Goal: Task Accomplishment & Management: Complete application form

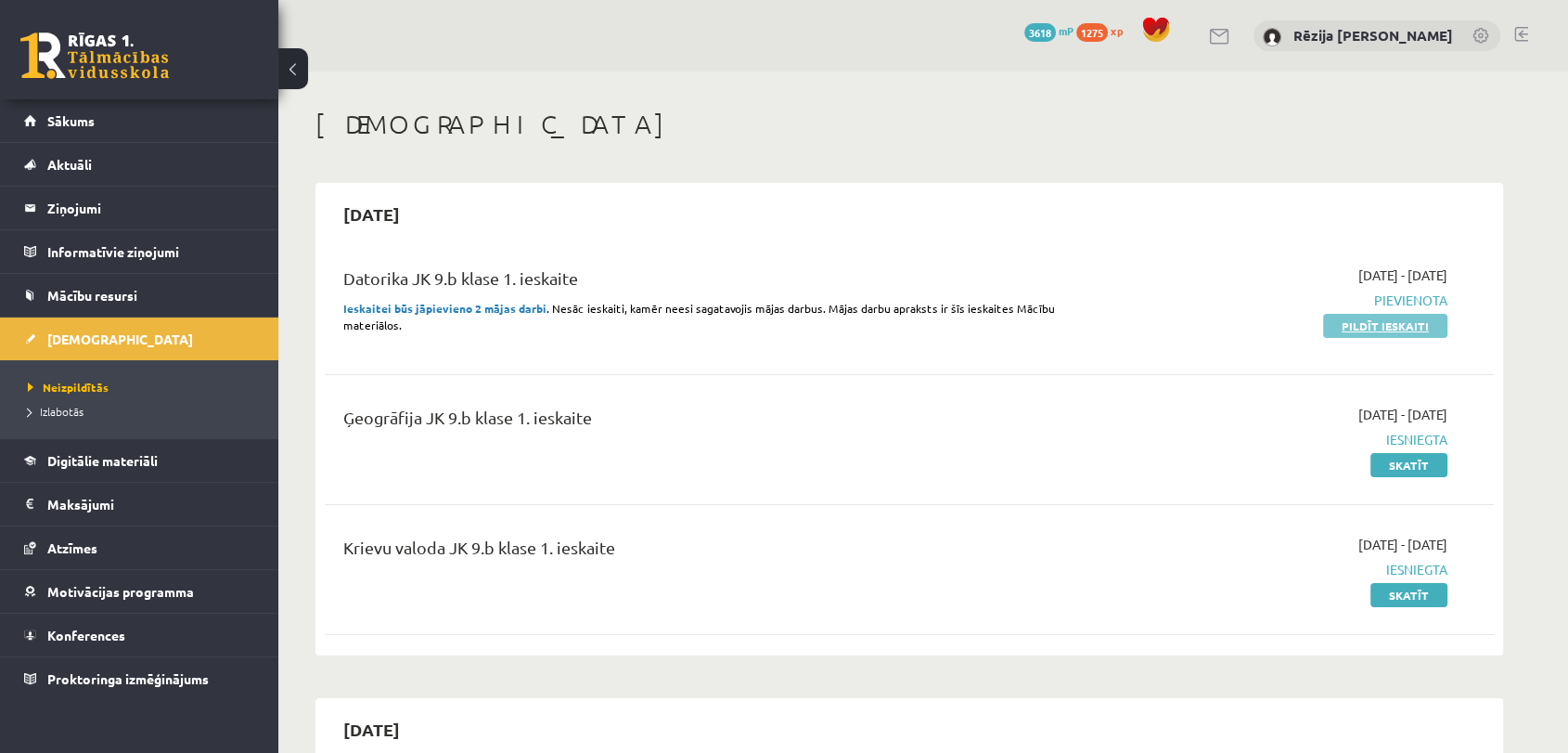
click at [1372, 321] on link "Pildīt ieskaiti" at bounding box center [1385, 325] width 124 height 24
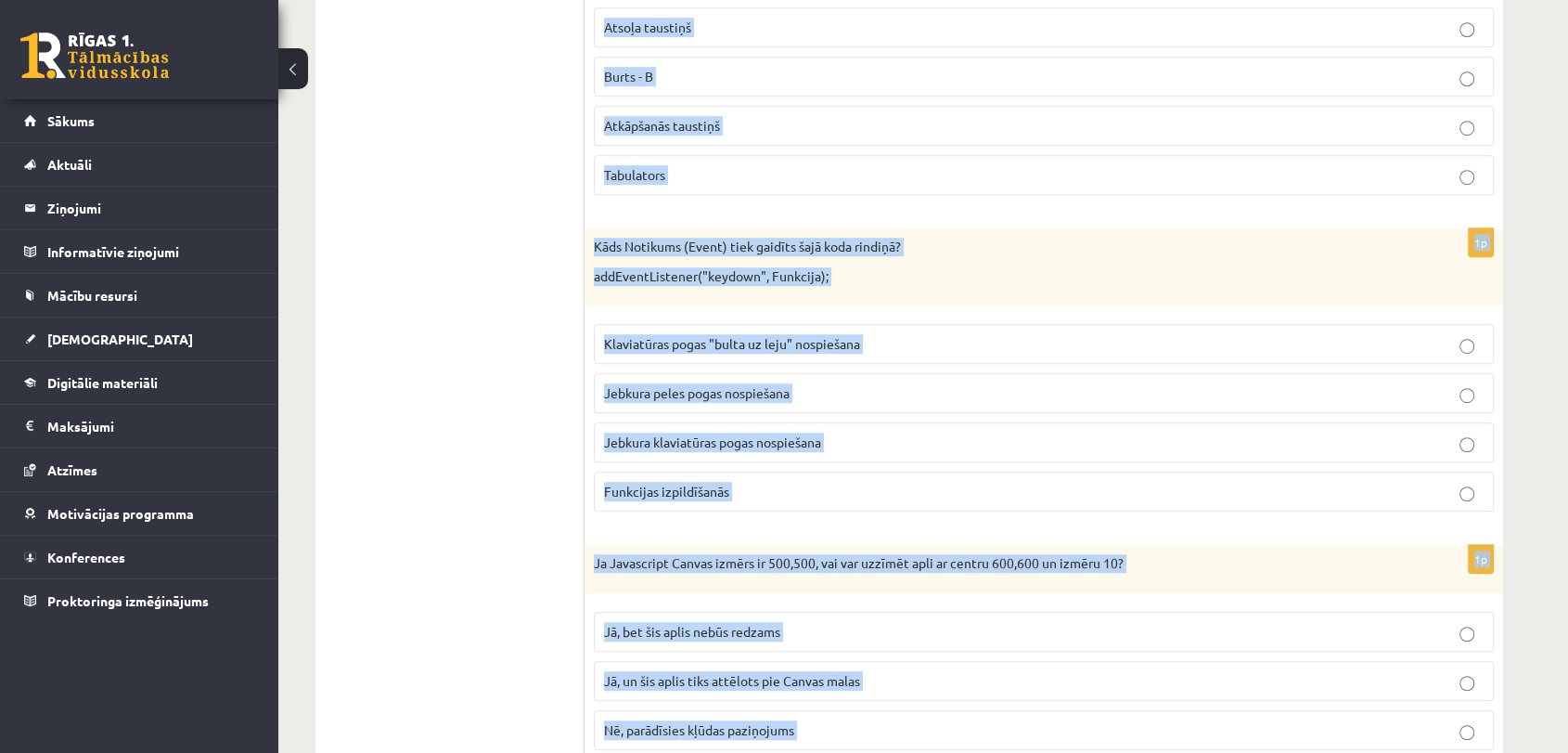
scroll to position [1560, 0]
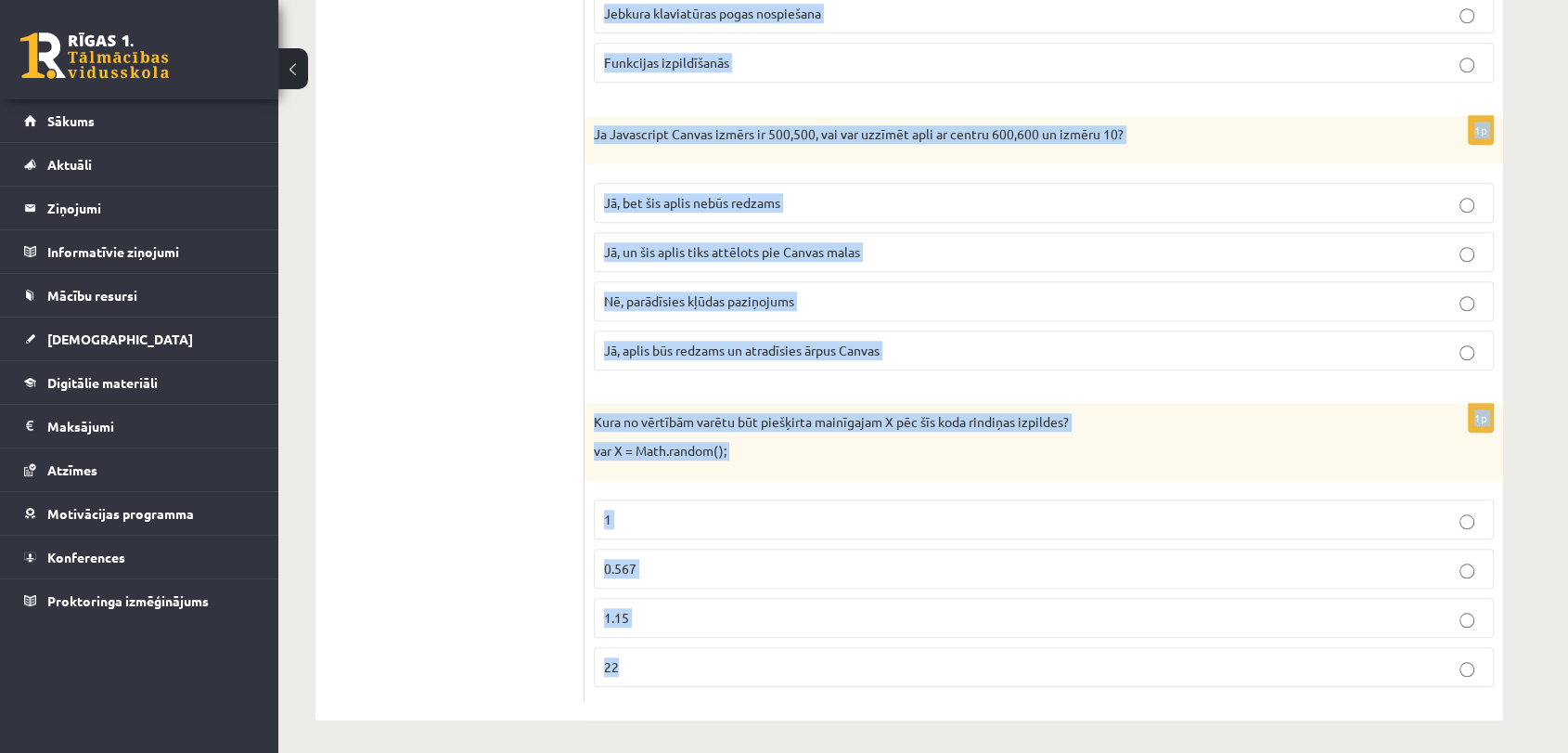
drag, startPoint x: 596, startPoint y: 388, endPoint x: 859, endPoint y: 533, distance: 300.3
copy form "Kurš koda fragments atgriež Canvas vai attēla patumu? .platums .width .sizeX .h…"
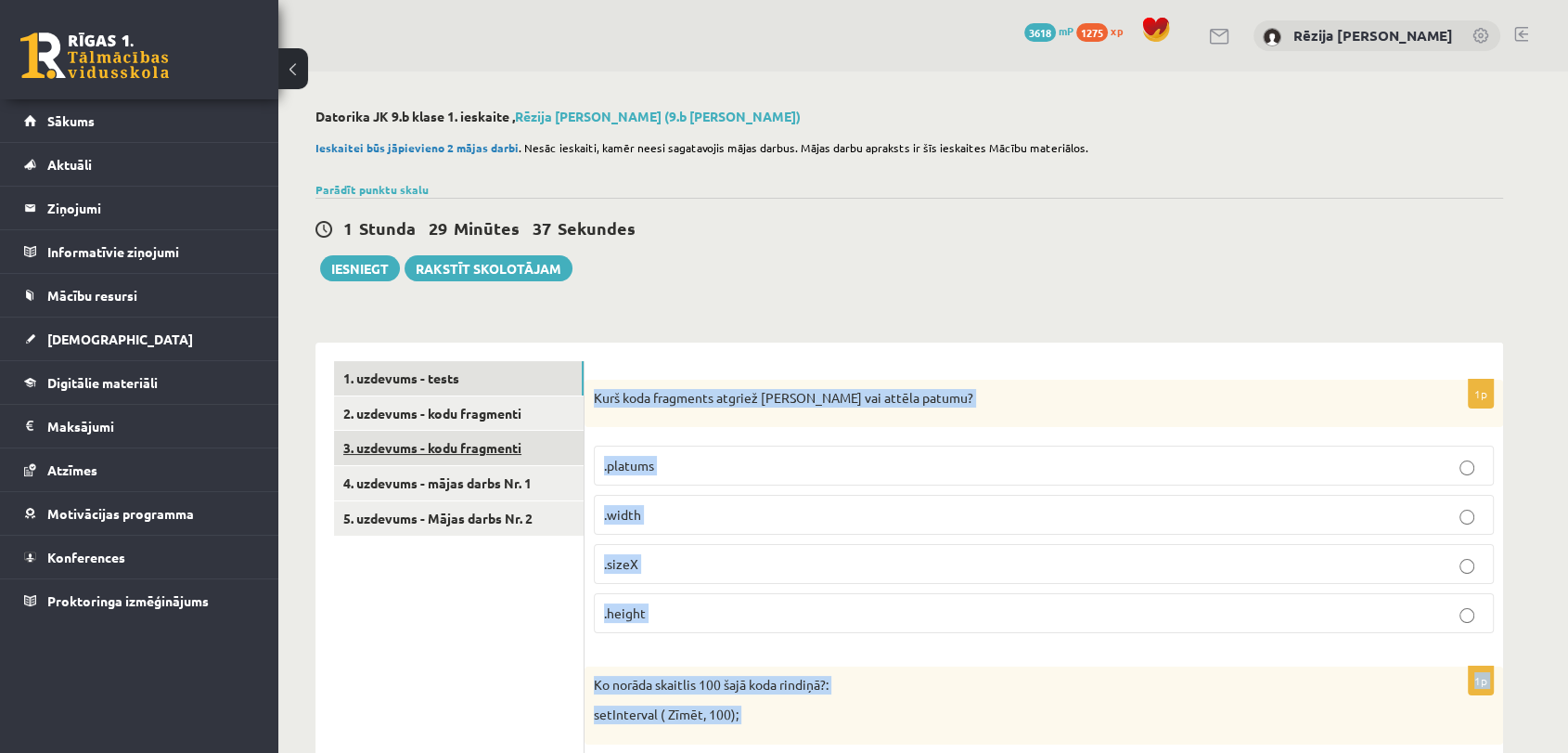
click at [504, 433] on link "3. uzdevums - kodu fragmenti" at bounding box center [458, 448] width 249 height 35
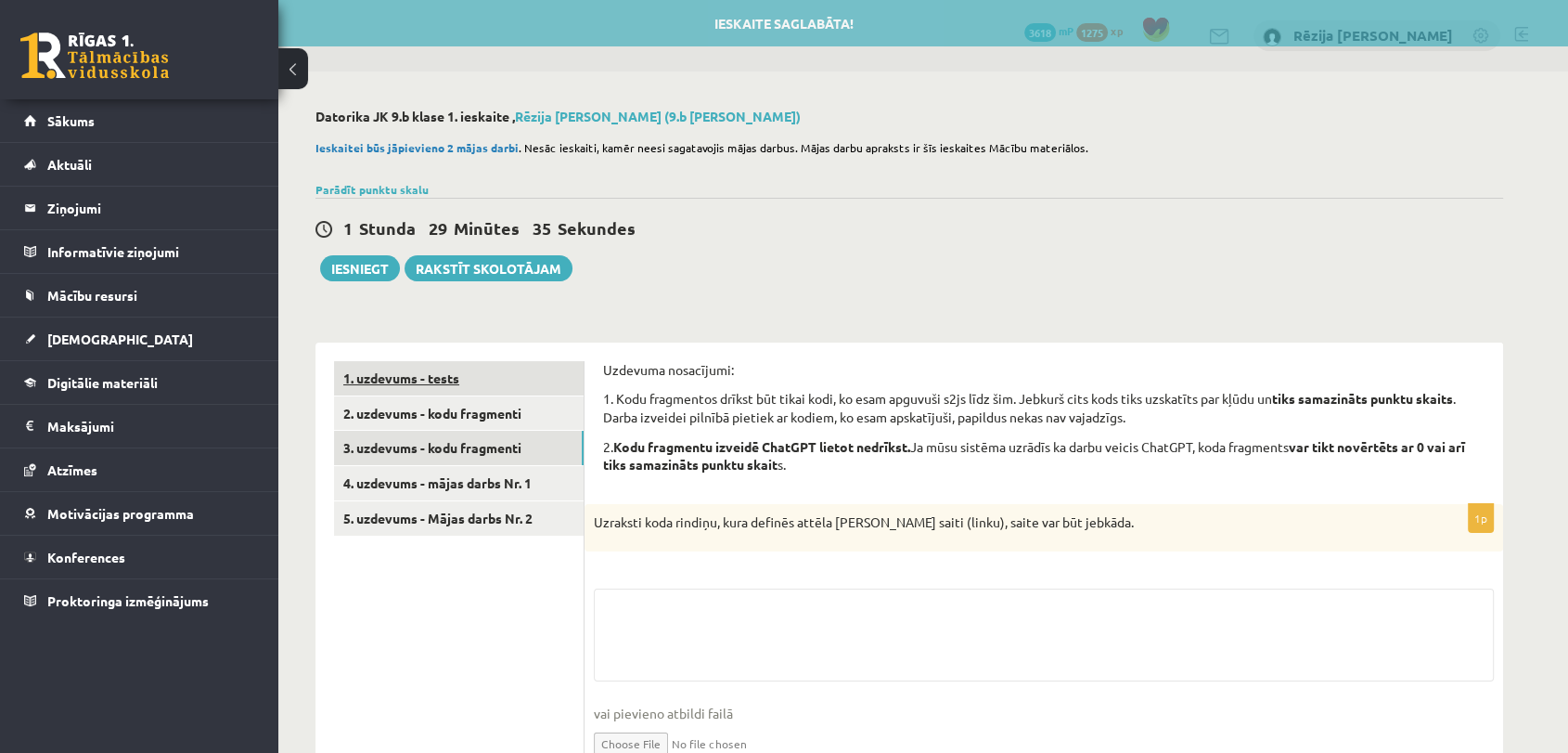
click at [490, 384] on link "1. uzdevums - tests" at bounding box center [458, 378] width 249 height 35
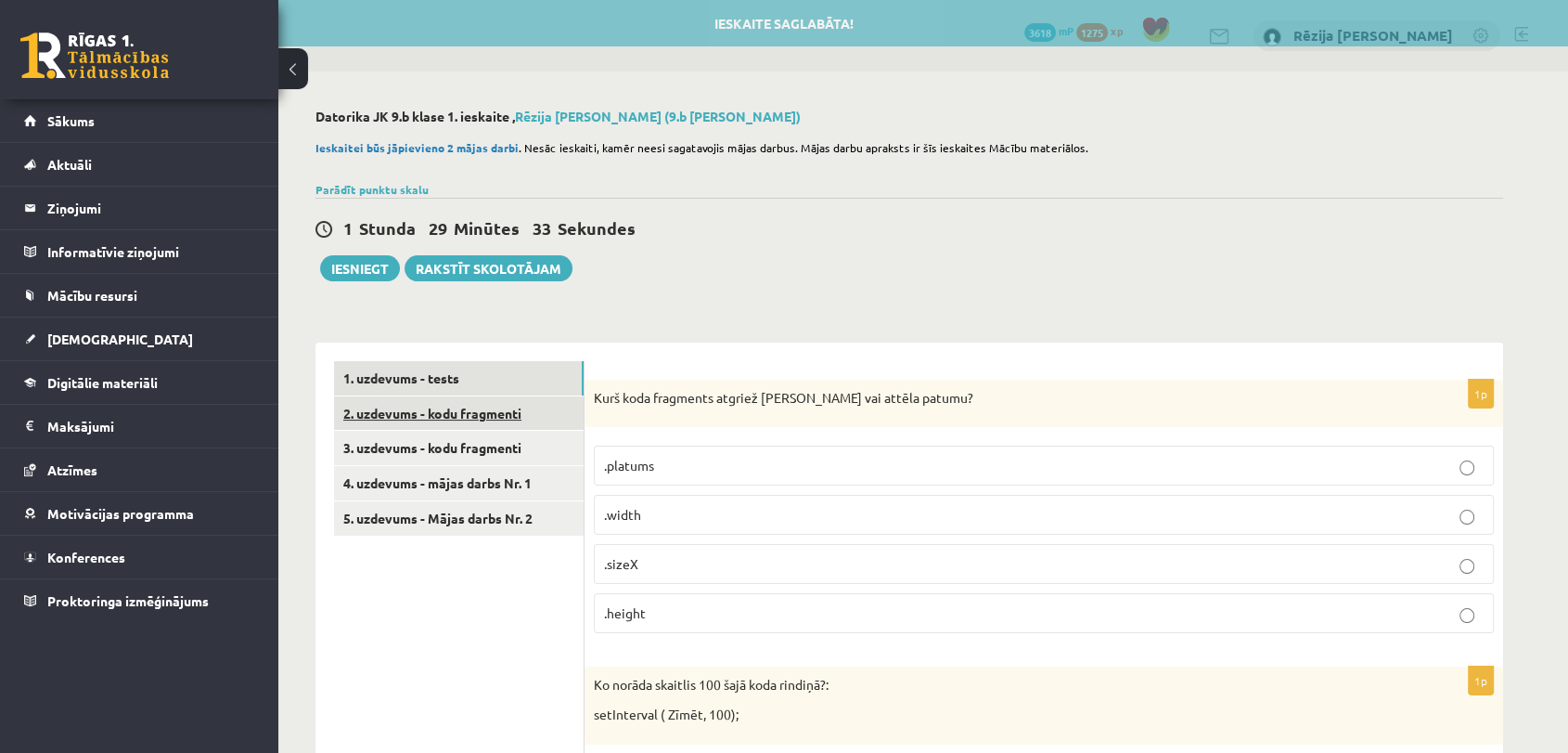
click at [481, 410] on link "2. uzdevums - kodu fragmenti" at bounding box center [458, 414] width 249 height 35
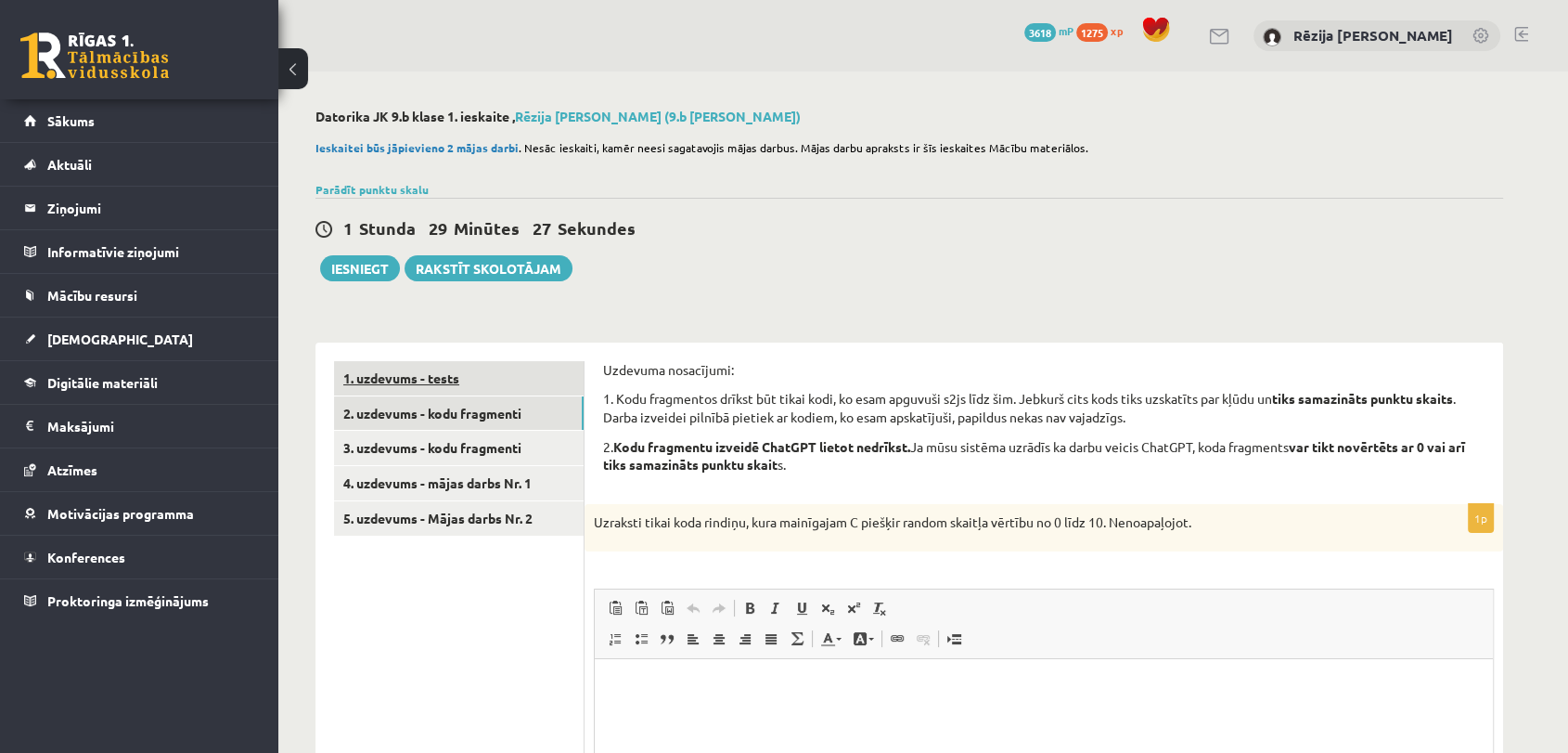
click at [483, 376] on link "1. uzdevums - tests" at bounding box center [458, 378] width 249 height 35
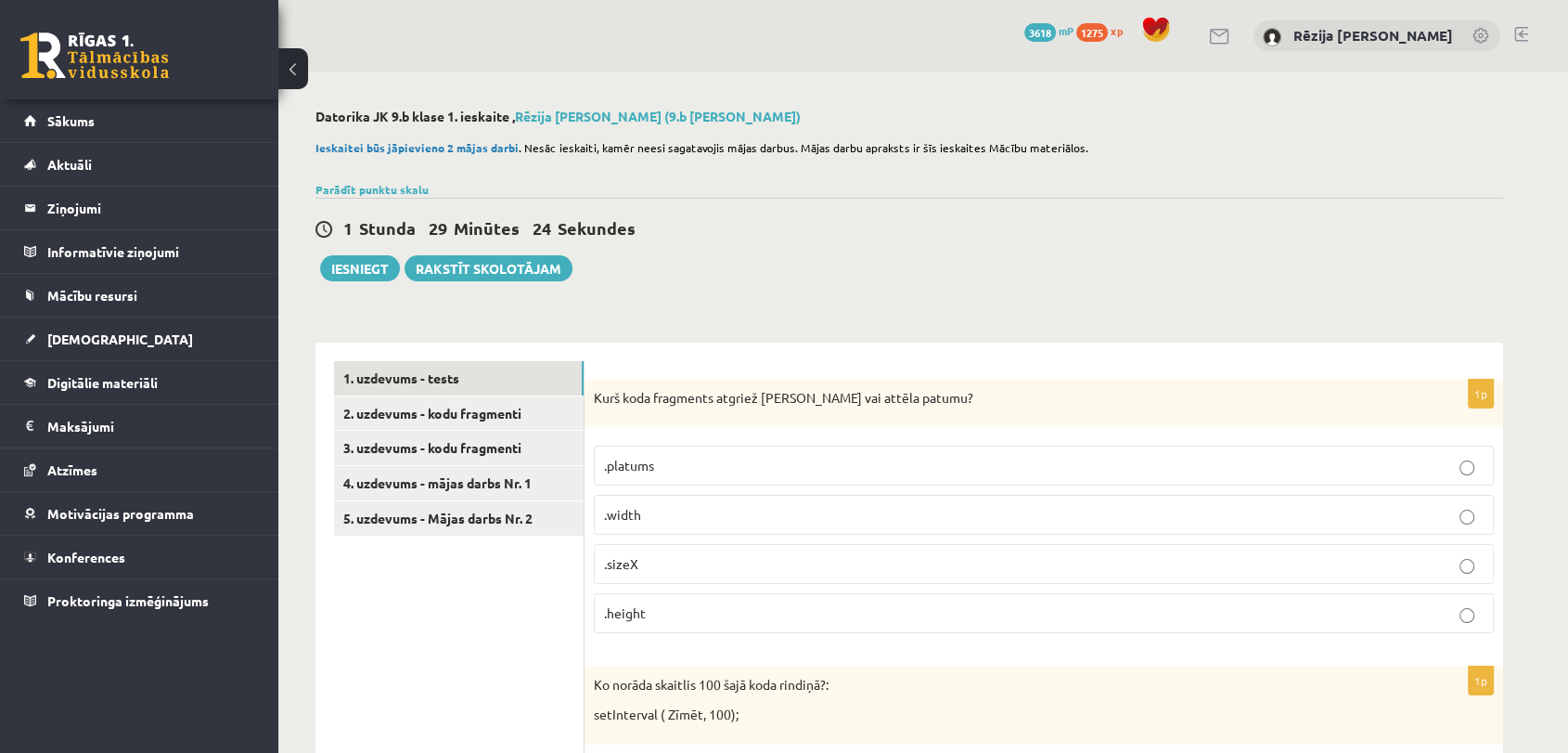
click at [668, 498] on label ".width" at bounding box center [1043, 514] width 900 height 39
click at [672, 515] on p ".width" at bounding box center [1044, 514] width 880 height 19
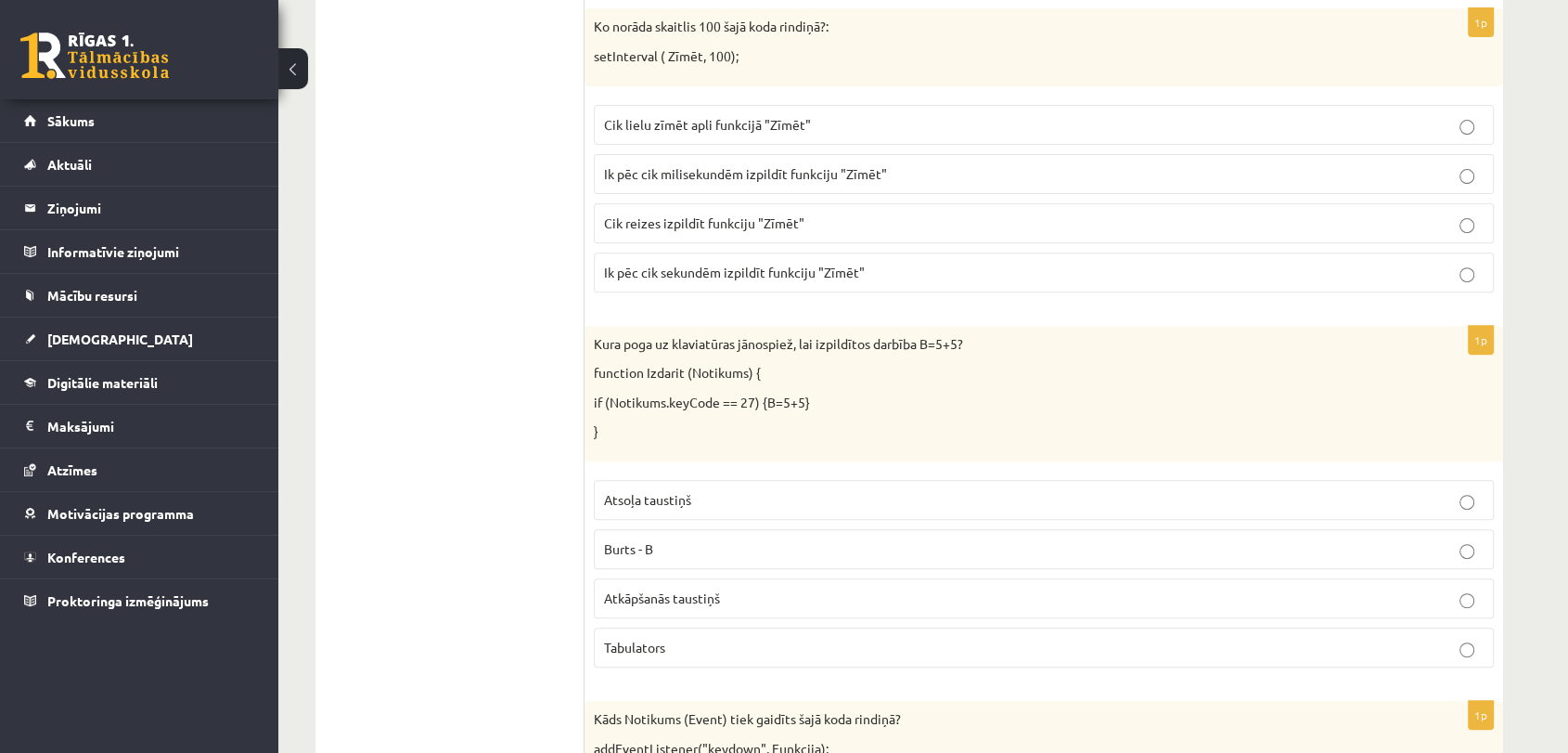
click at [757, 161] on label "Ik pēc cik milisekundēm izpildīt funkciju "Zīmēt"" at bounding box center [1043, 173] width 900 height 39
click at [868, 169] on span "Ik pēc cik milisekundēm izpildīt funkciju "Zīmēt"" at bounding box center [746, 173] width 283 height 16
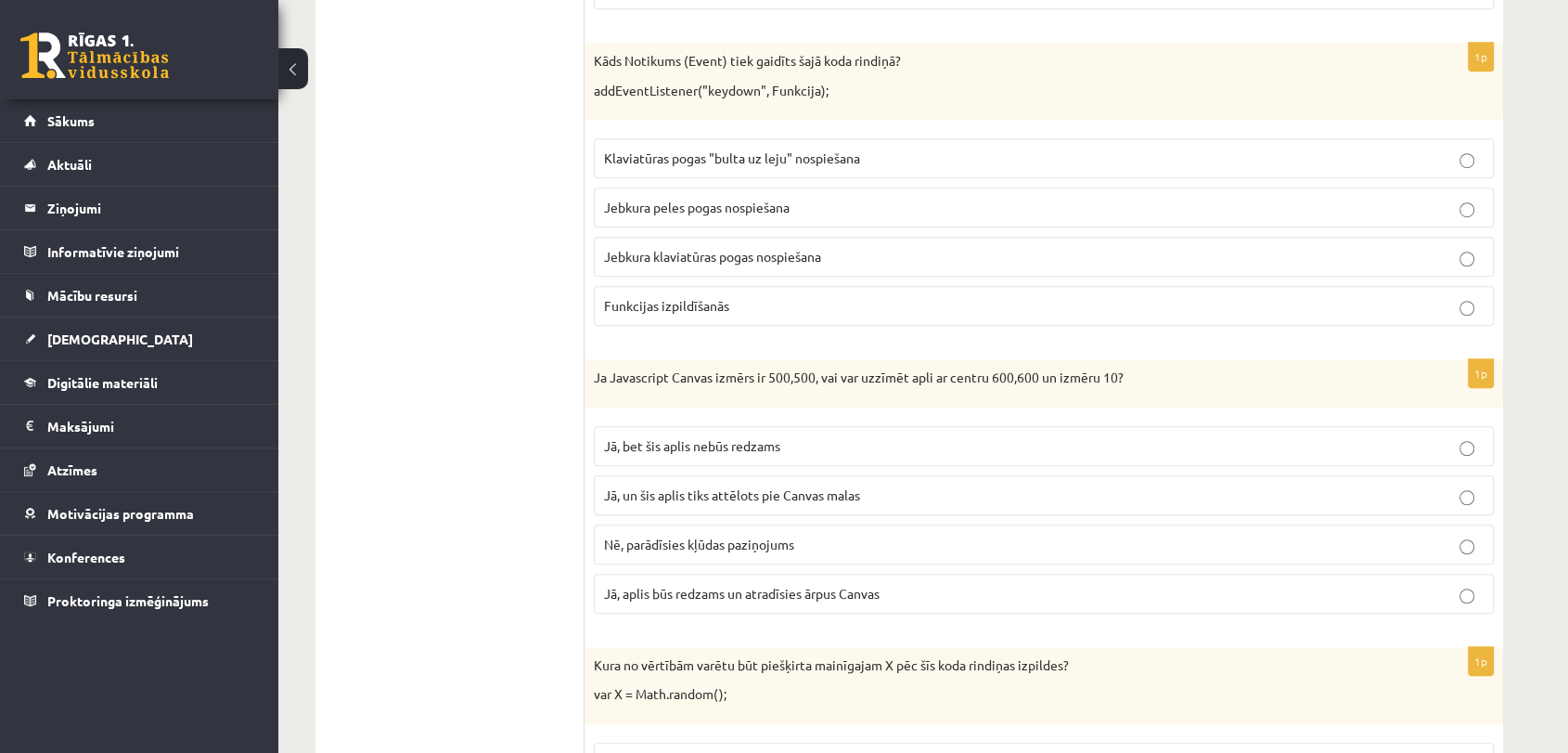
click at [721, 253] on span "Jebkura klaviatūras pogas nospiešana" at bounding box center [713, 255] width 218 height 16
click at [884, 578] on label "Jā, aplis būs redzams un atradīsies ārpus Canvas" at bounding box center [1043, 593] width 900 height 39
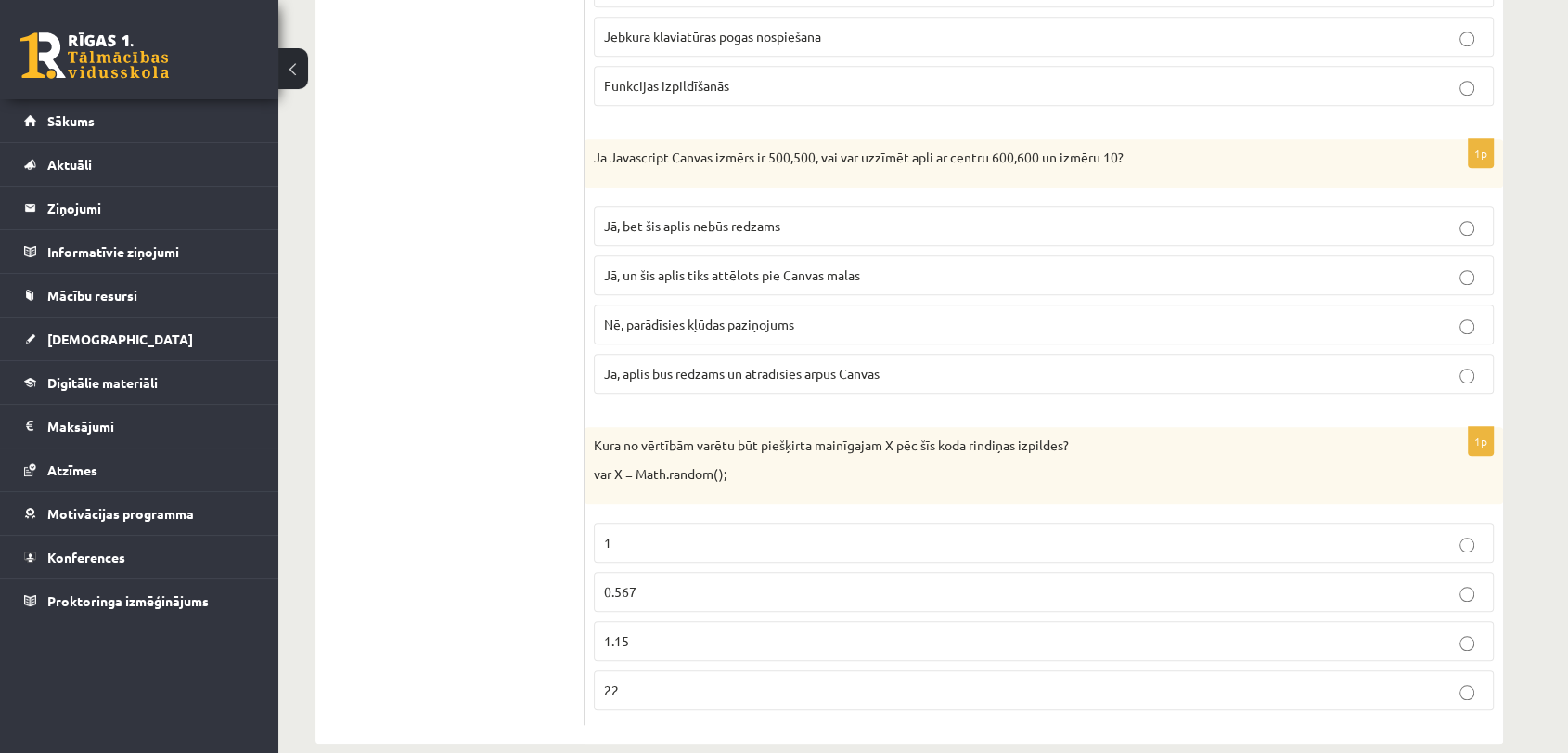
scroll to position [1561, 0]
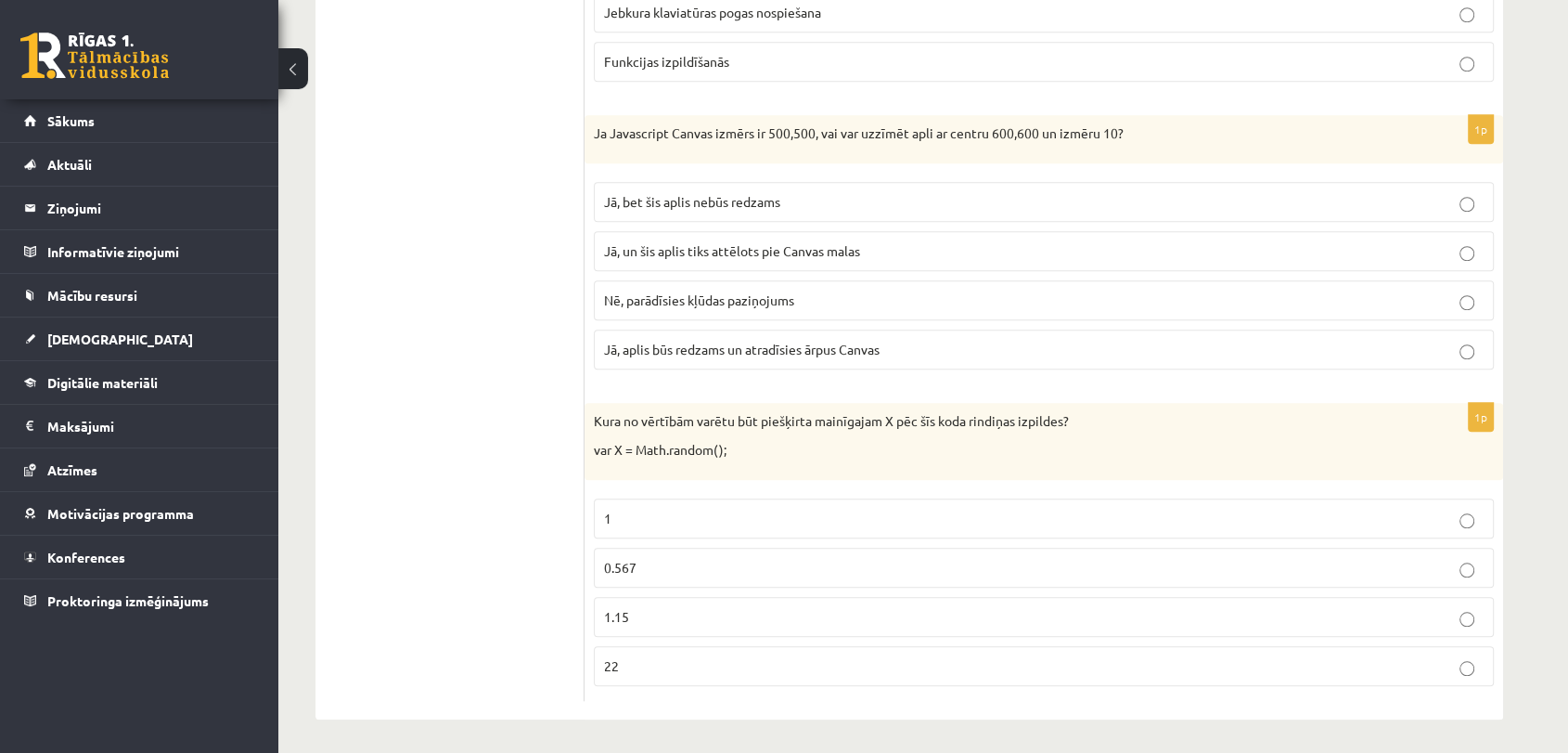
click at [775, 351] on span "Jā, aplis būs redzams un atradīsies ārpus Canvas" at bounding box center [742, 349] width 275 height 16
click at [683, 558] on p "0.567" at bounding box center [1044, 567] width 880 height 19
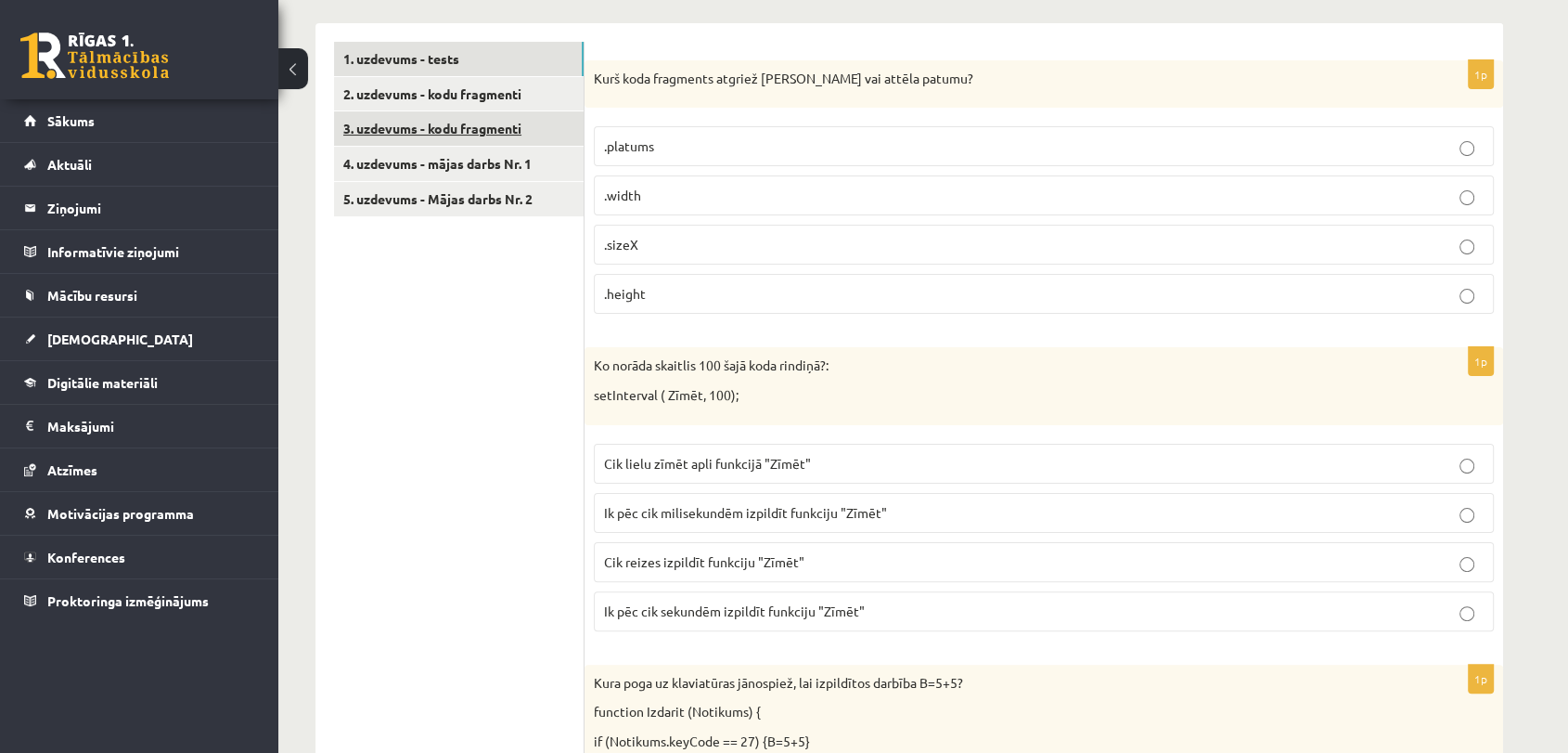
scroll to position [0, 0]
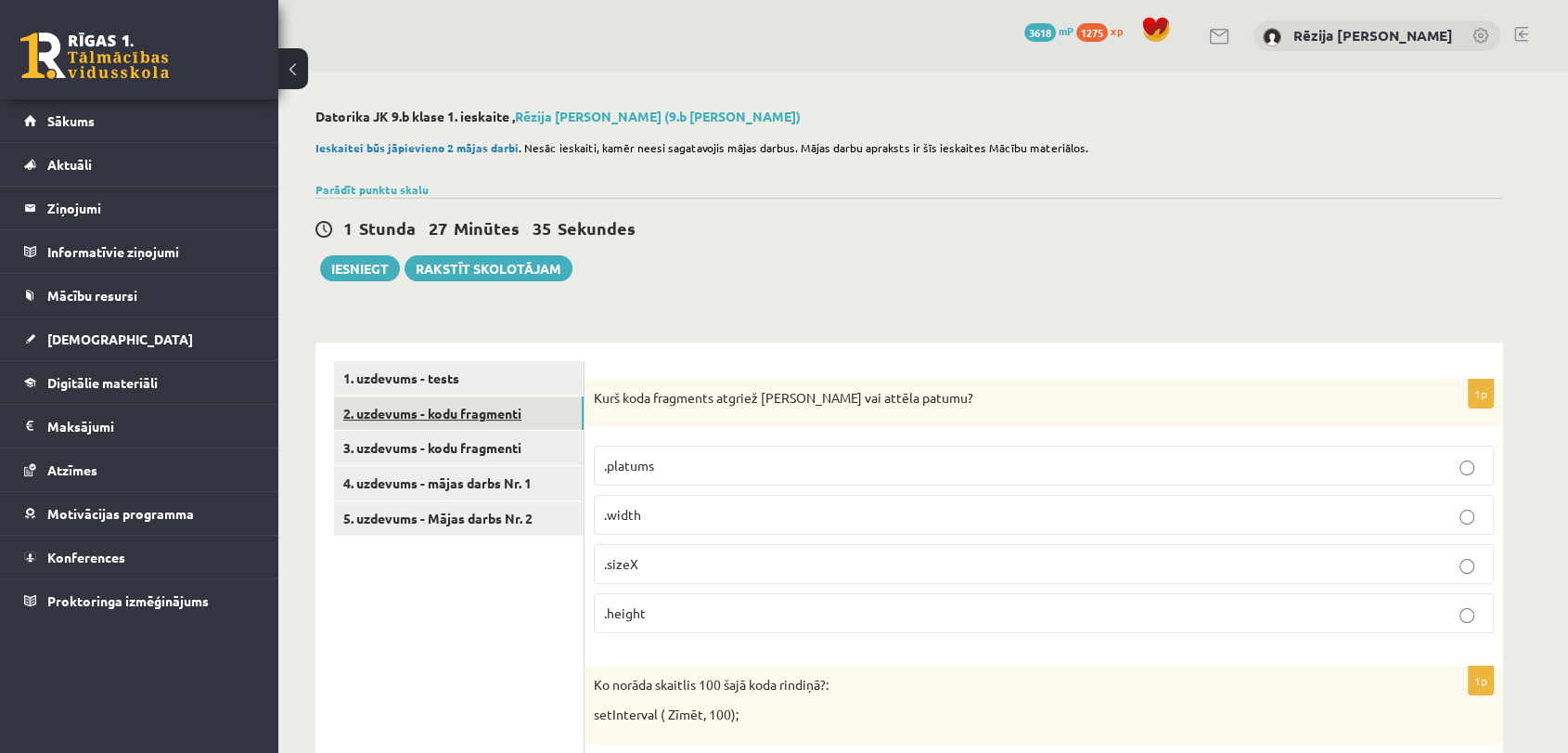
click at [437, 407] on link "2. uzdevums - kodu fragmenti" at bounding box center [458, 414] width 249 height 35
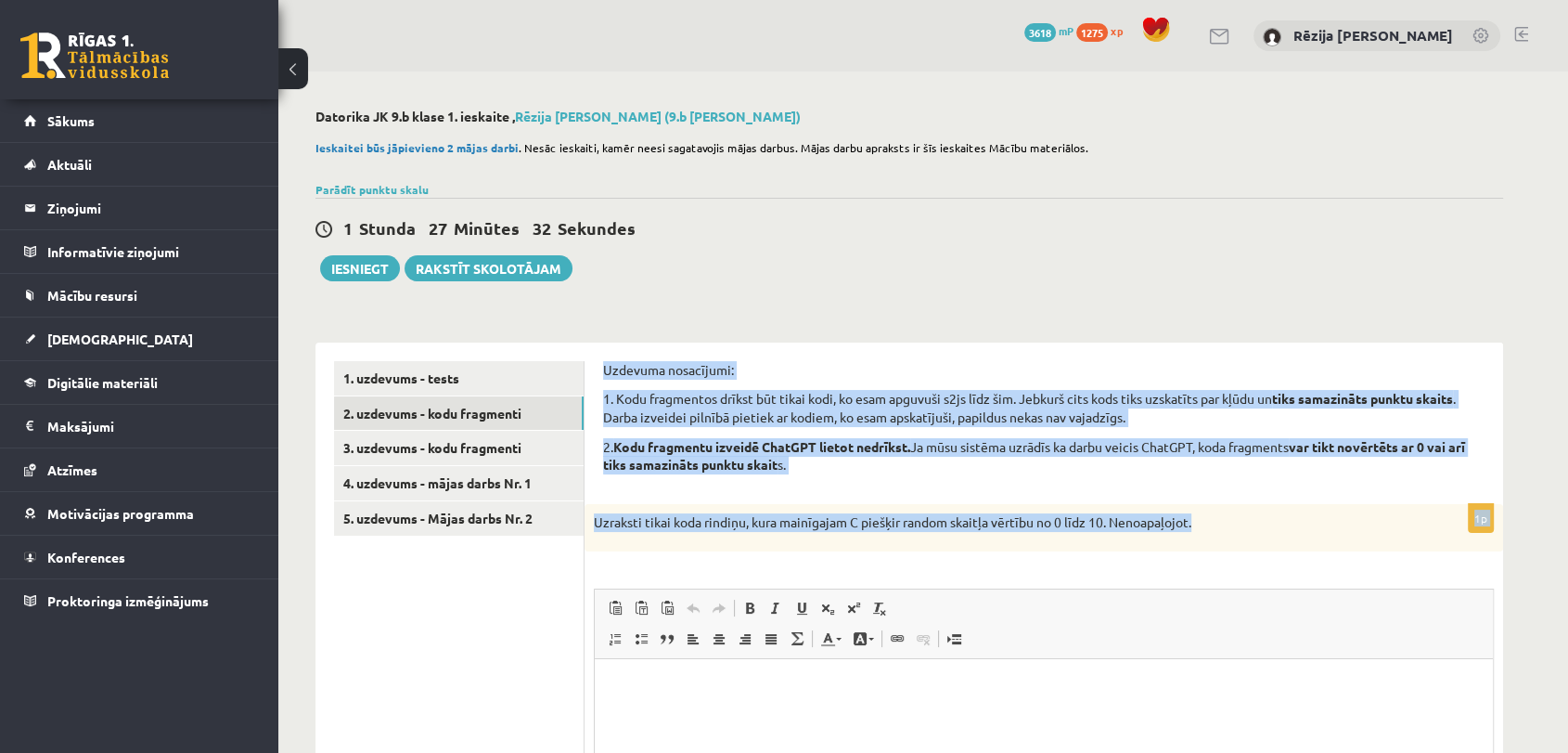
drag, startPoint x: 604, startPoint y: 358, endPoint x: 1300, endPoint y: 551, distance: 722.3
click at [537, 445] on link "3. uzdevums - kodu fragmenti" at bounding box center [458, 448] width 249 height 35
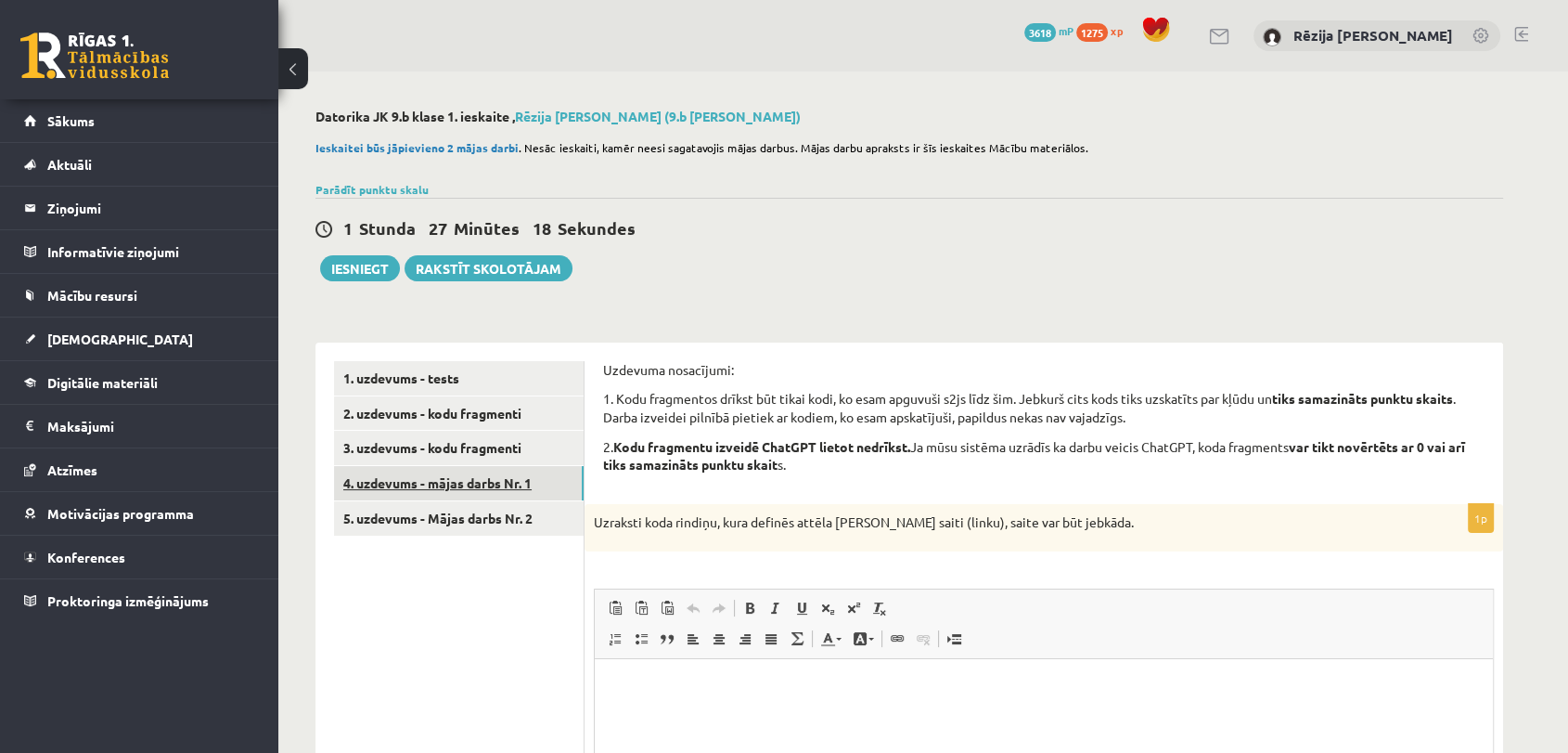
click at [507, 481] on link "4. uzdevums - mājas darbs Nr. 1" at bounding box center [458, 483] width 249 height 35
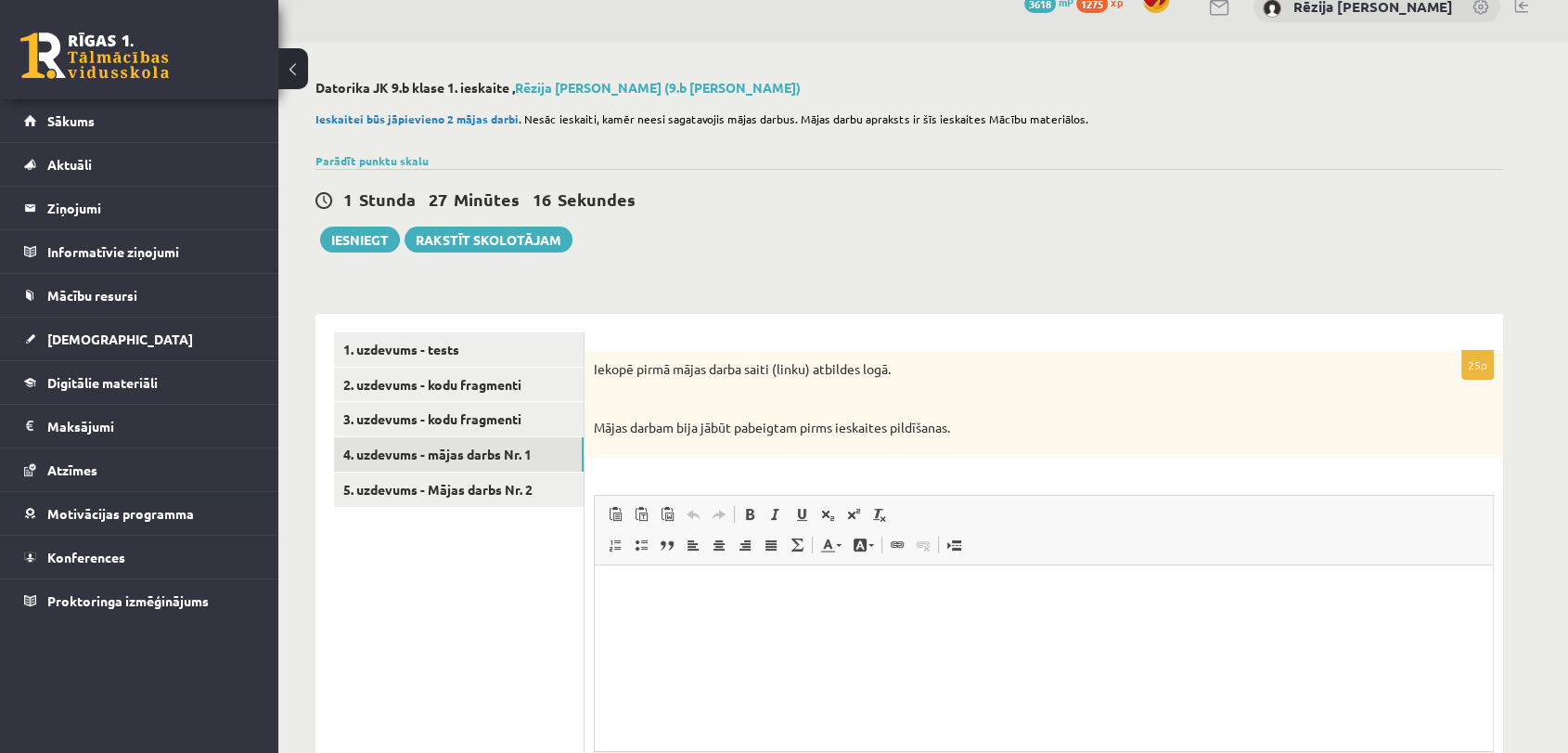
scroll to position [214, 0]
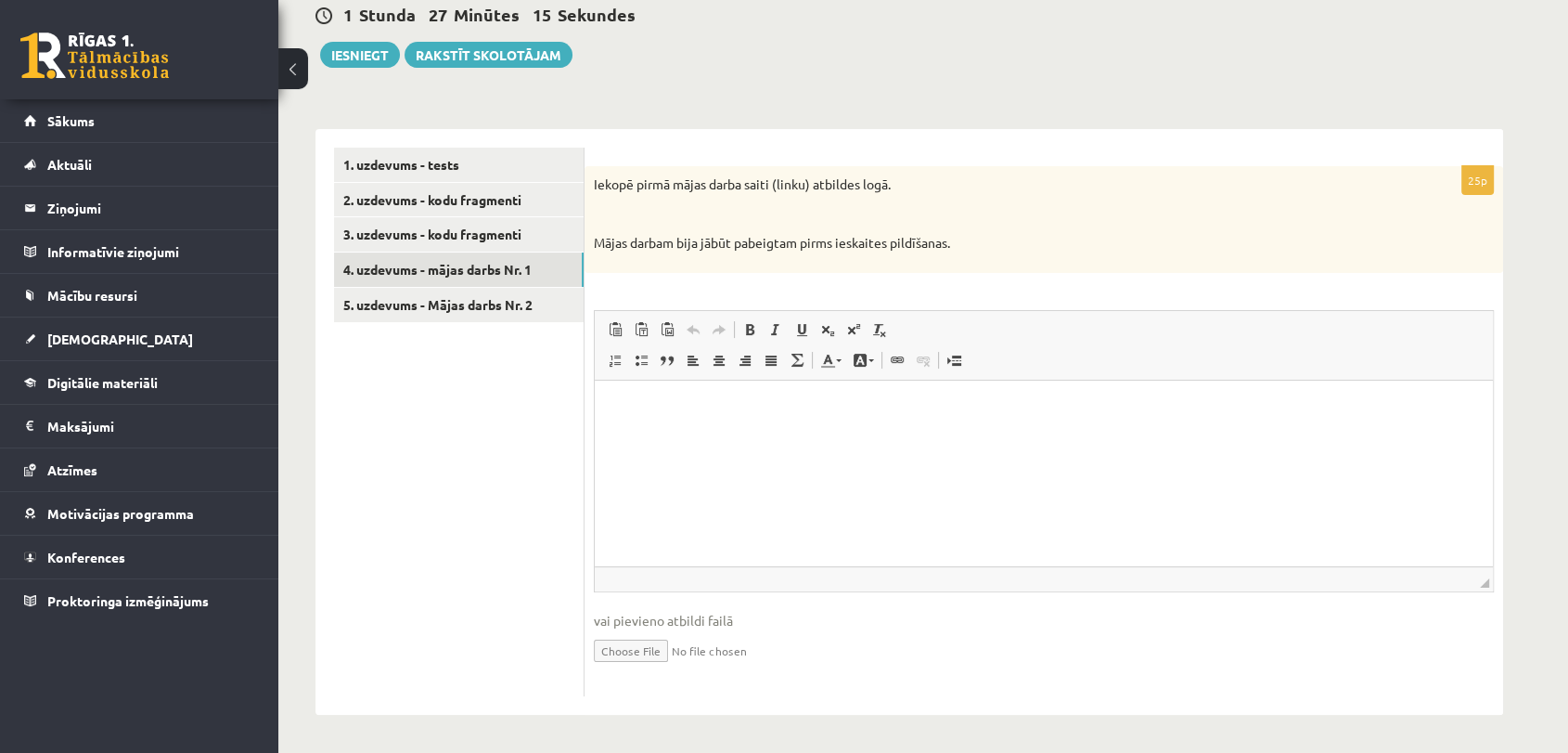
click at [637, 408] on p "Editor, wiswyg-editor-user-answer-47433831467780" at bounding box center [1043, 408] width 861 height 19
click at [482, 305] on link "5. uzdevums - Mājas darbs Nr. 2" at bounding box center [458, 305] width 249 height 35
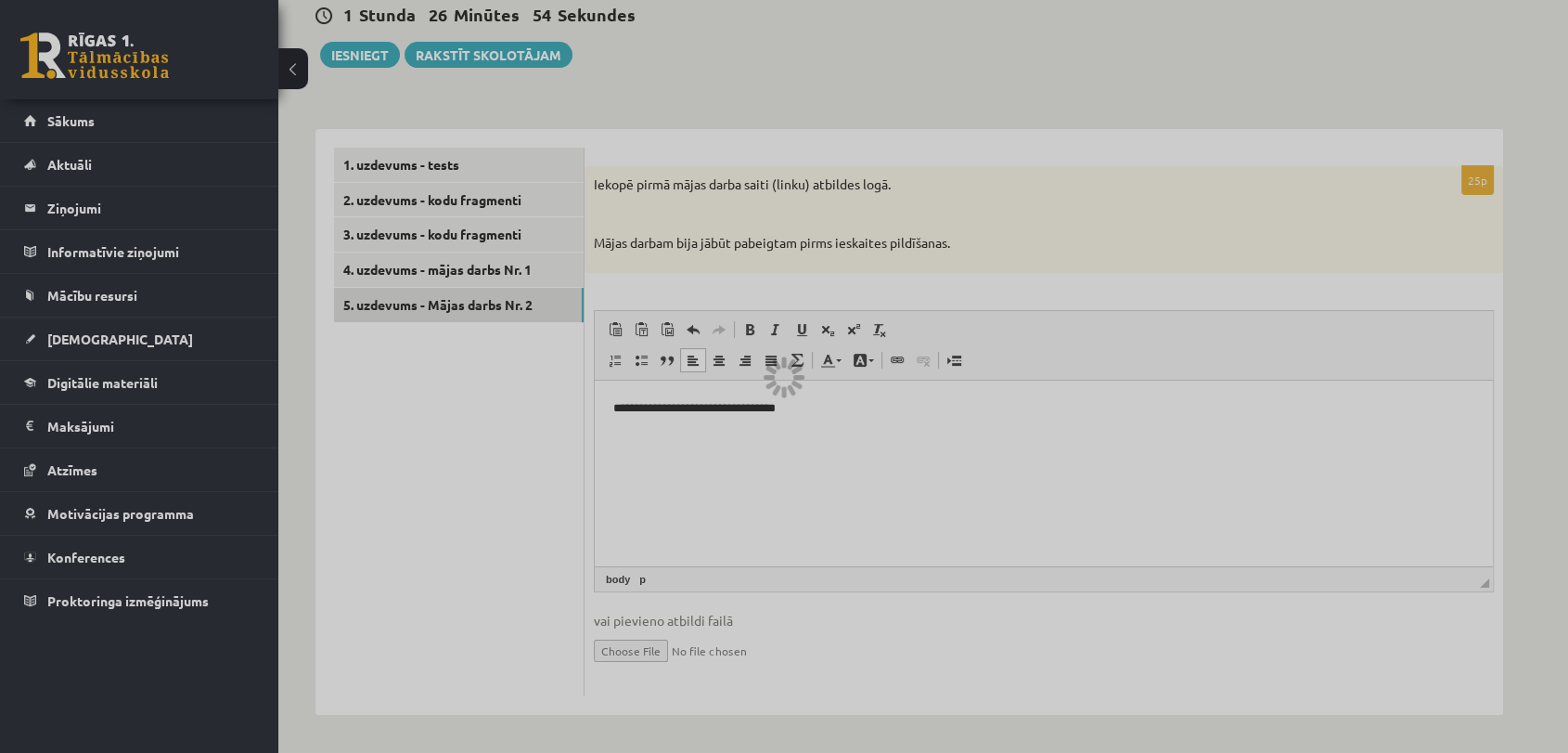
scroll to position [29, 0]
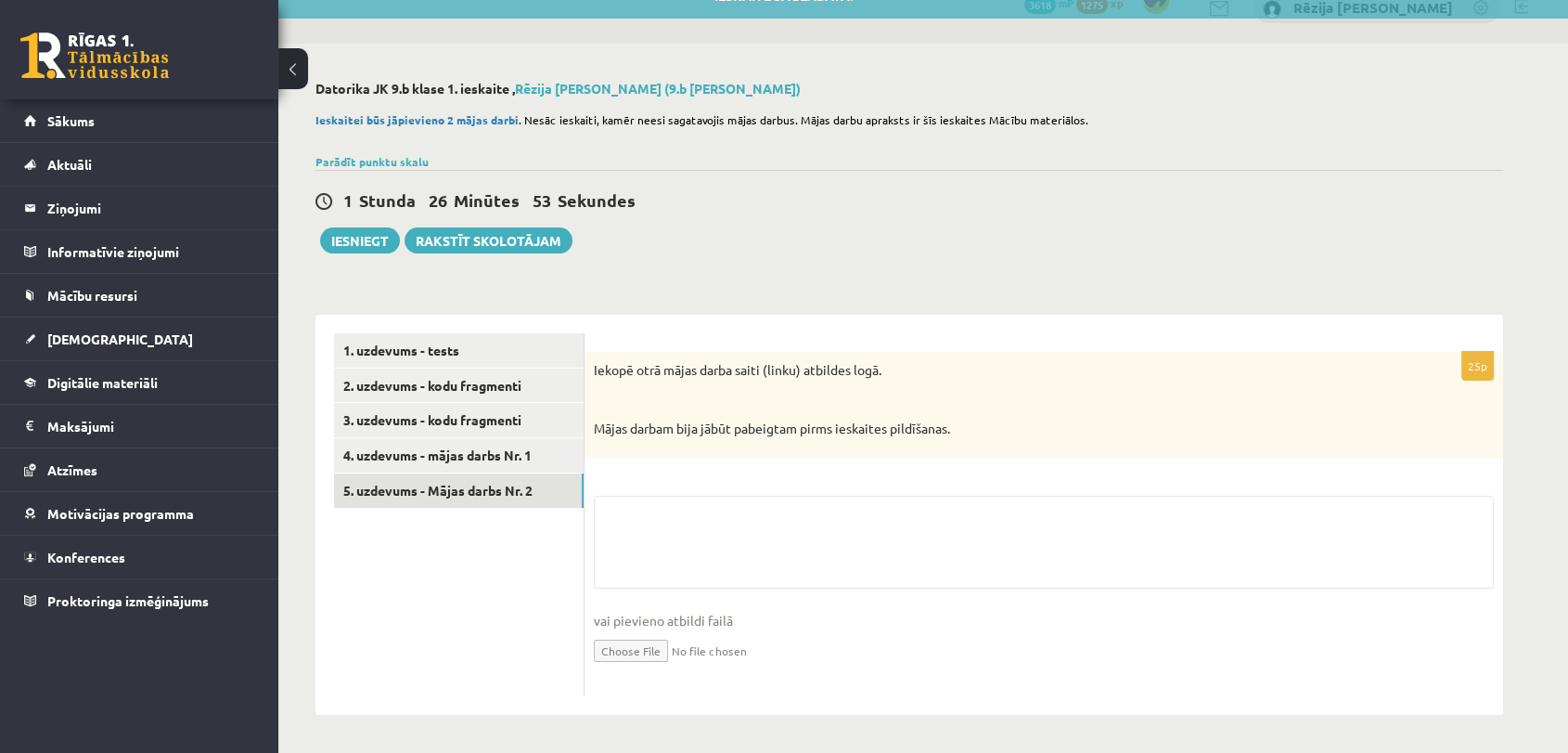
click at [662, 479] on div "25p Iekopē otrā mājas darba saiti (linku) atbildes logā. Mājas darbam bija jābū…" at bounding box center [1043, 524] width 918 height 345
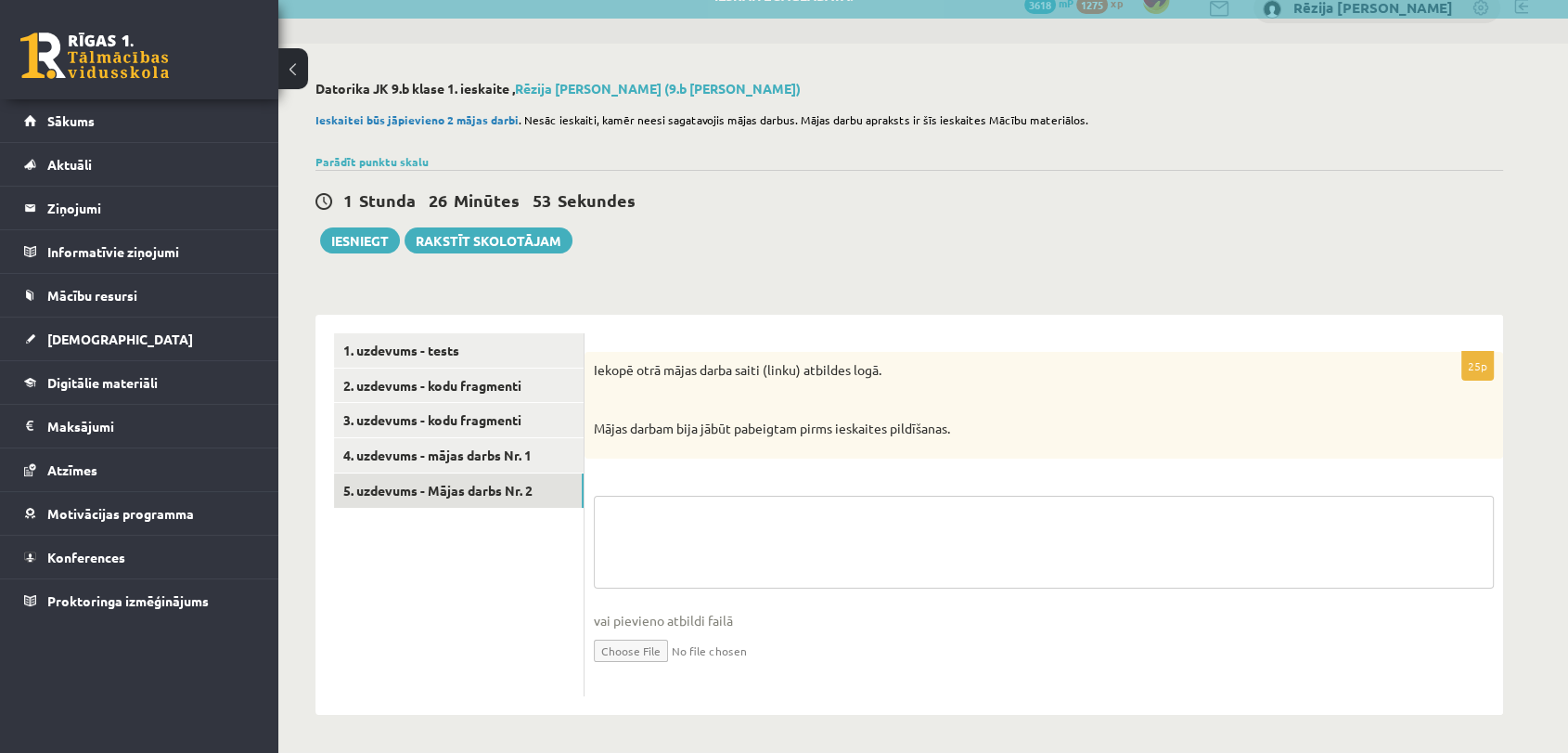
click at [647, 514] on textarea at bounding box center [1043, 542] width 900 height 92
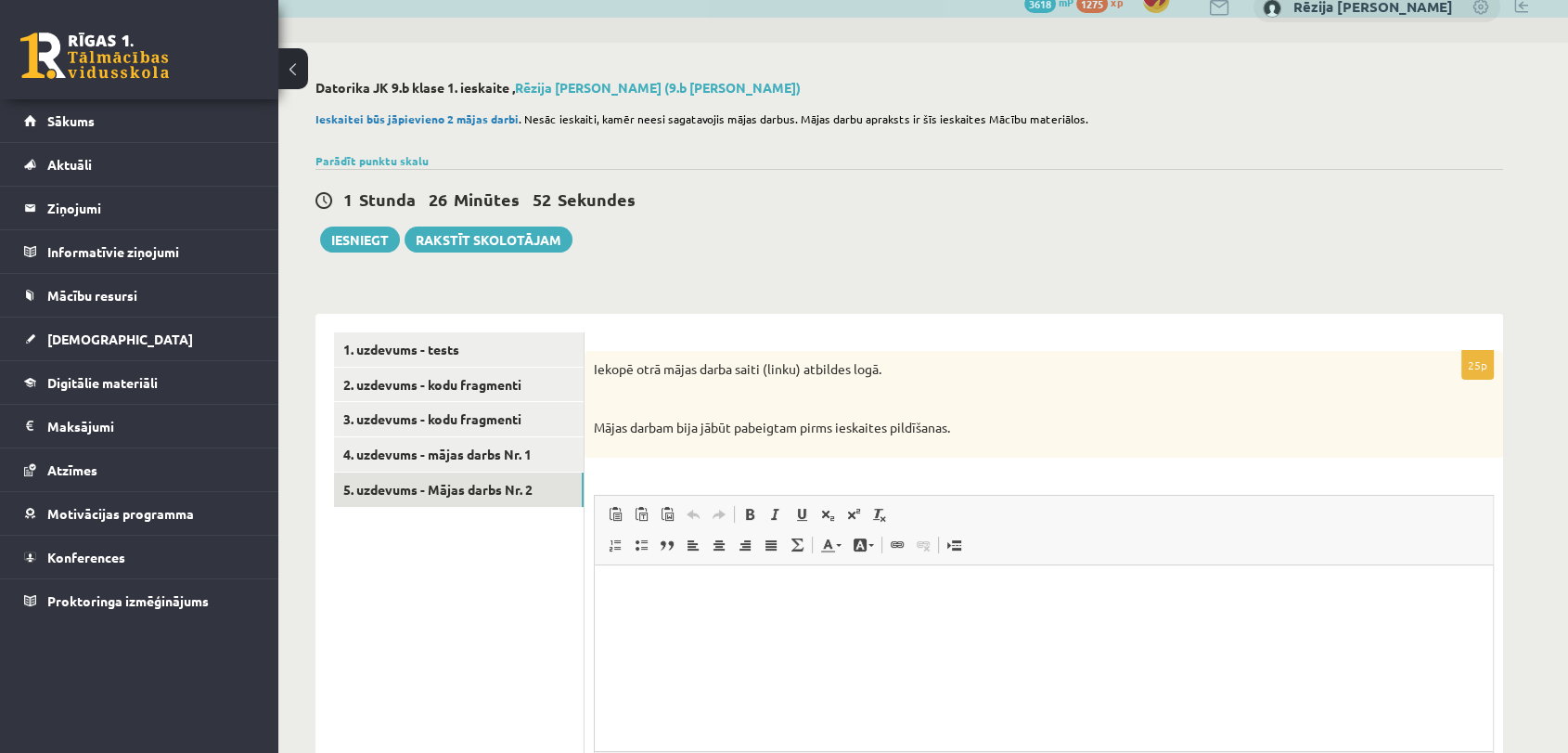
scroll to position [0, 0]
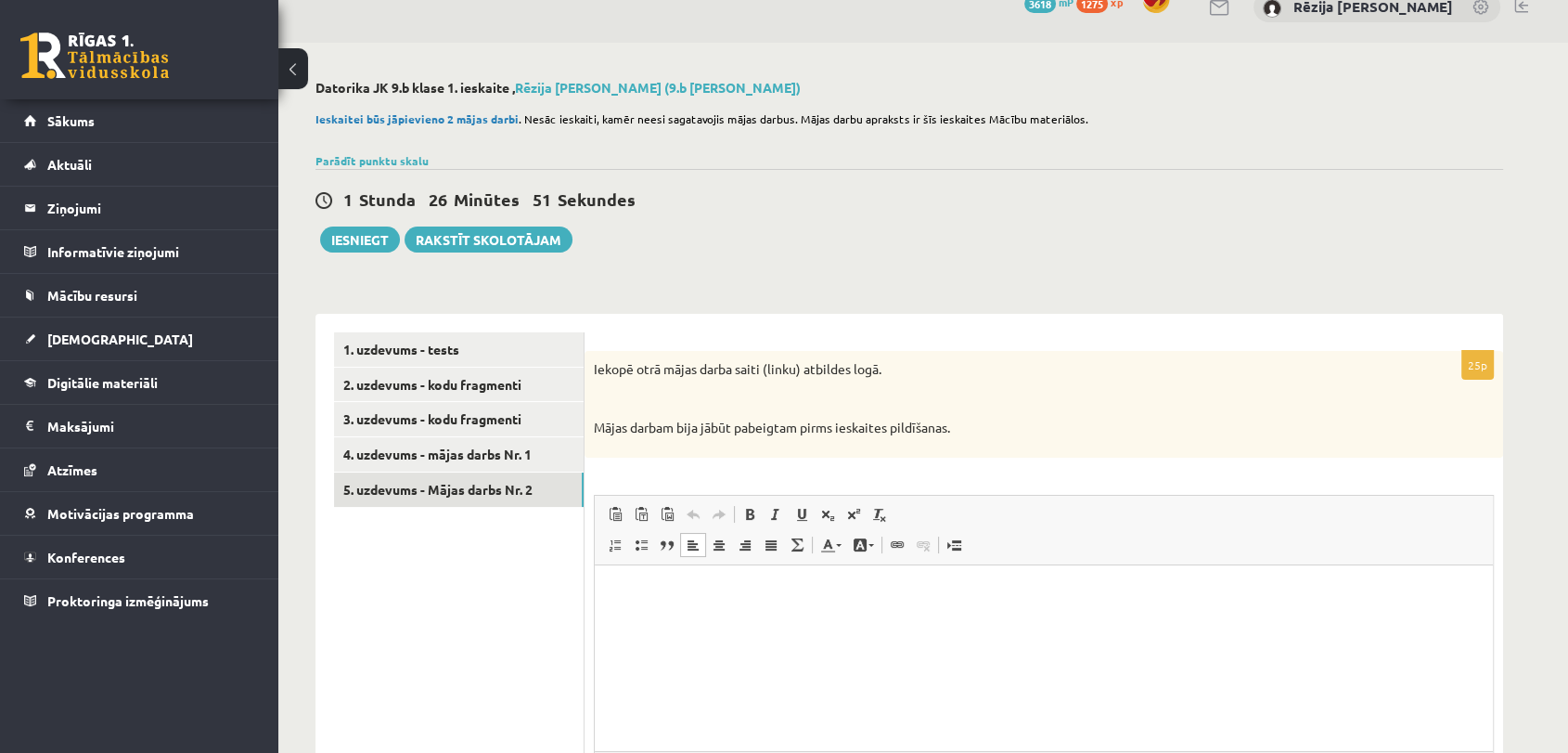
click at [638, 597] on p "Editor, wiswyg-editor-user-answer-47433954007220" at bounding box center [1043, 592] width 861 height 19
click at [647, 588] on p "Editor, wiswyg-editor-user-answer-47433954007220" at bounding box center [1043, 592] width 861 height 19
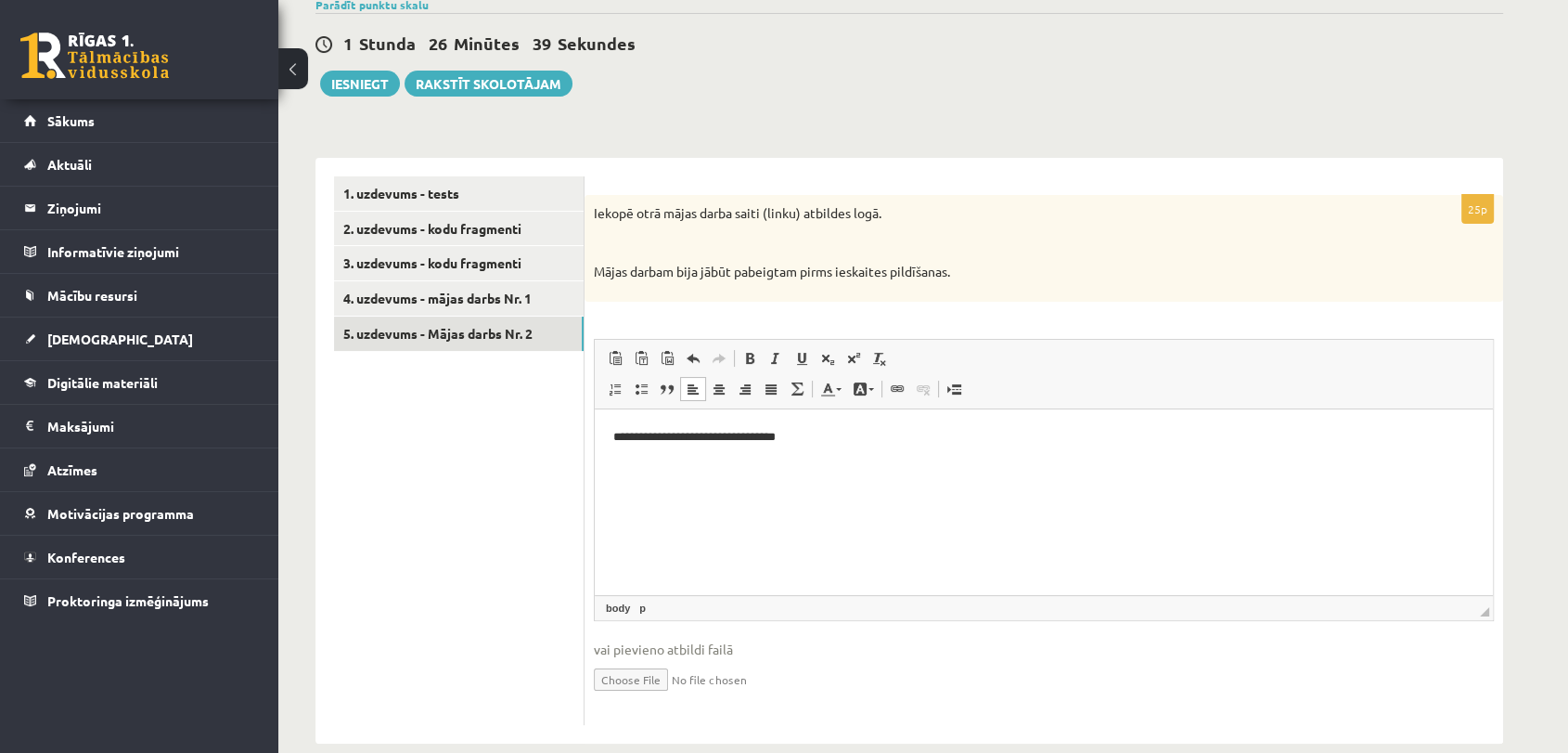
scroll to position [214, 0]
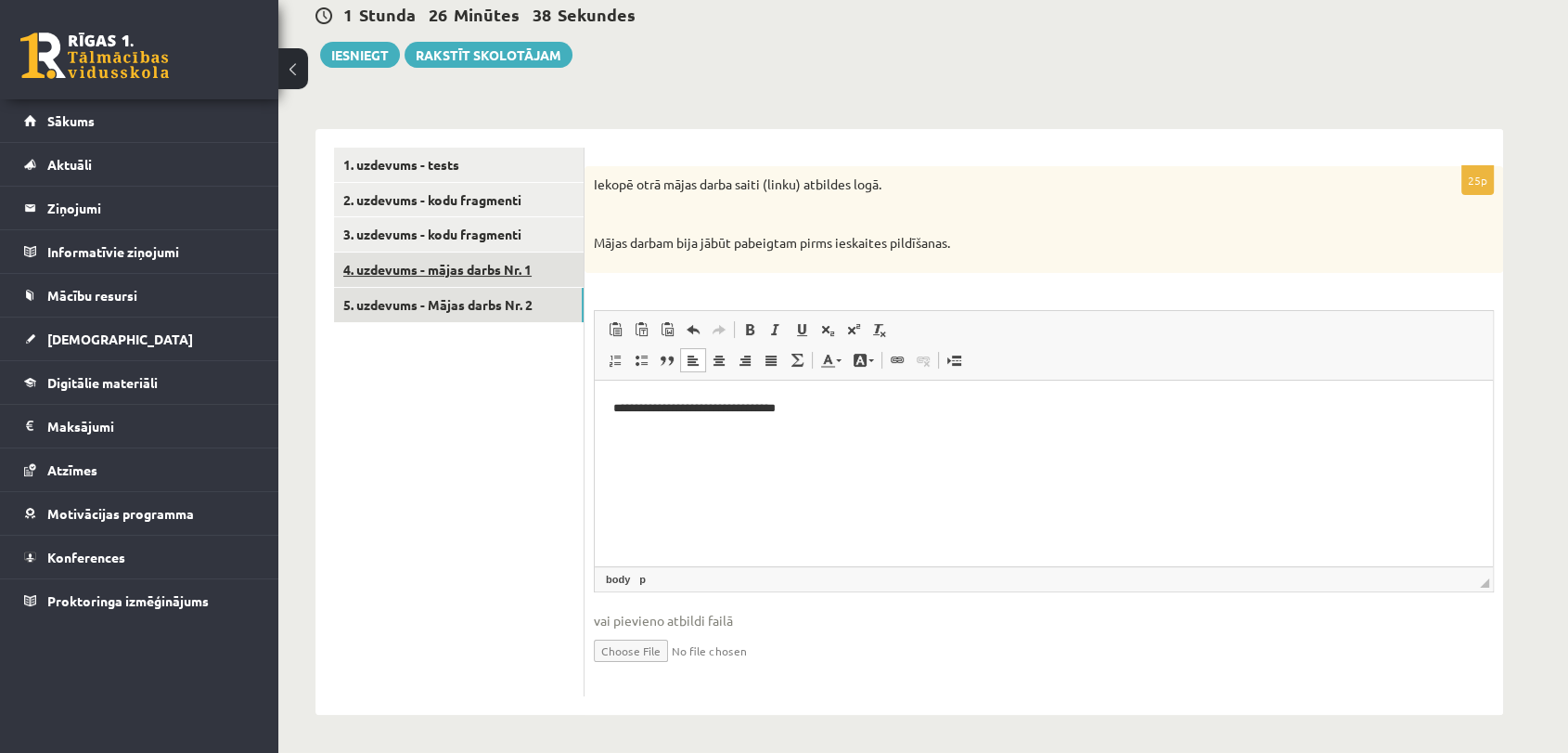
click at [508, 272] on link "4. uzdevums - mājas darbs Nr. 1" at bounding box center [458, 270] width 249 height 35
drag, startPoint x: 618, startPoint y: 411, endPoint x: 848, endPoint y: 409, distance: 230.0
click at [848, 409] on p "**********" at bounding box center [1043, 408] width 861 height 19
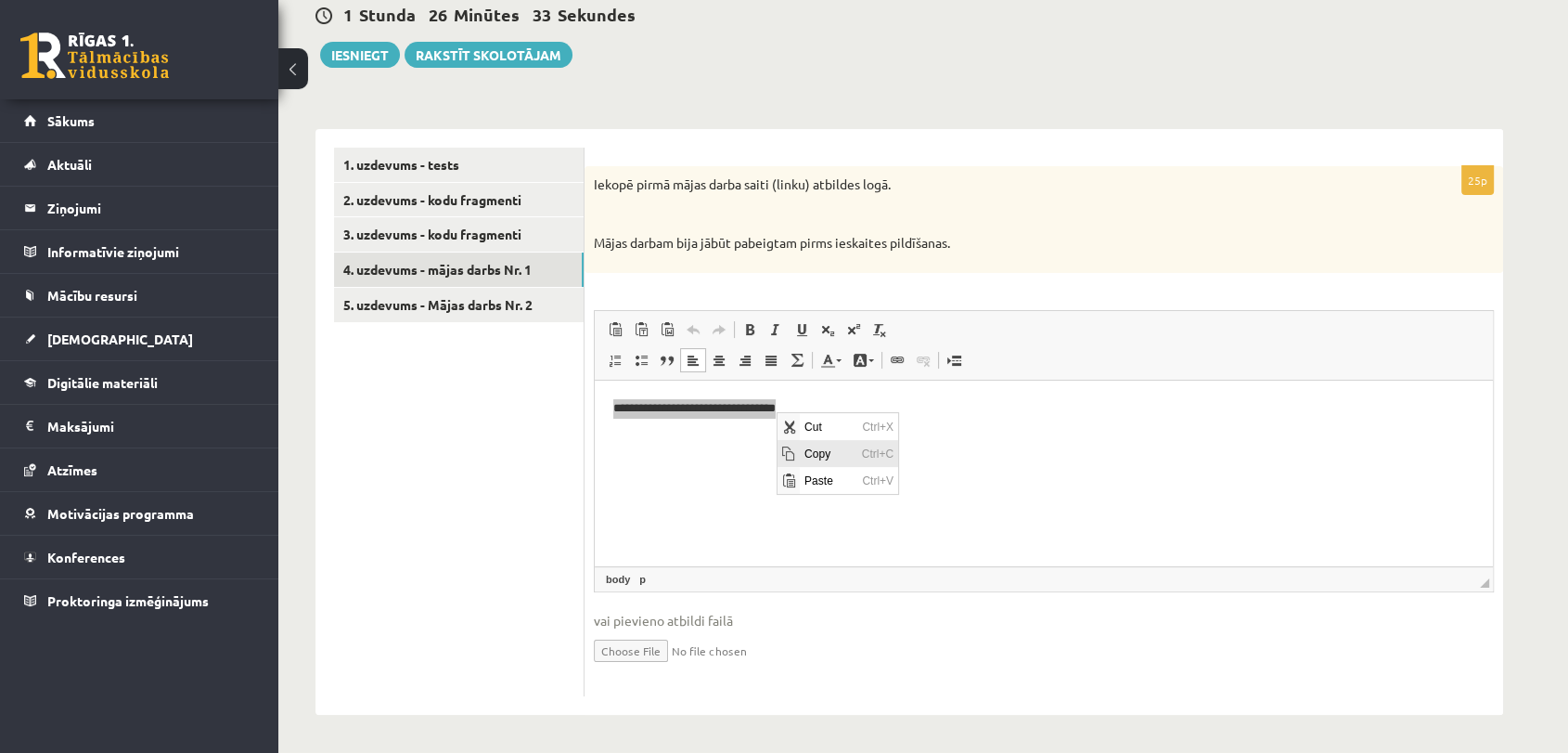
click at [824, 454] on span "Copy" at bounding box center [828, 453] width 58 height 27
copy p "**********"
click at [505, 305] on link "5. uzdevums - Mājas darbs Nr. 2" at bounding box center [458, 305] width 249 height 35
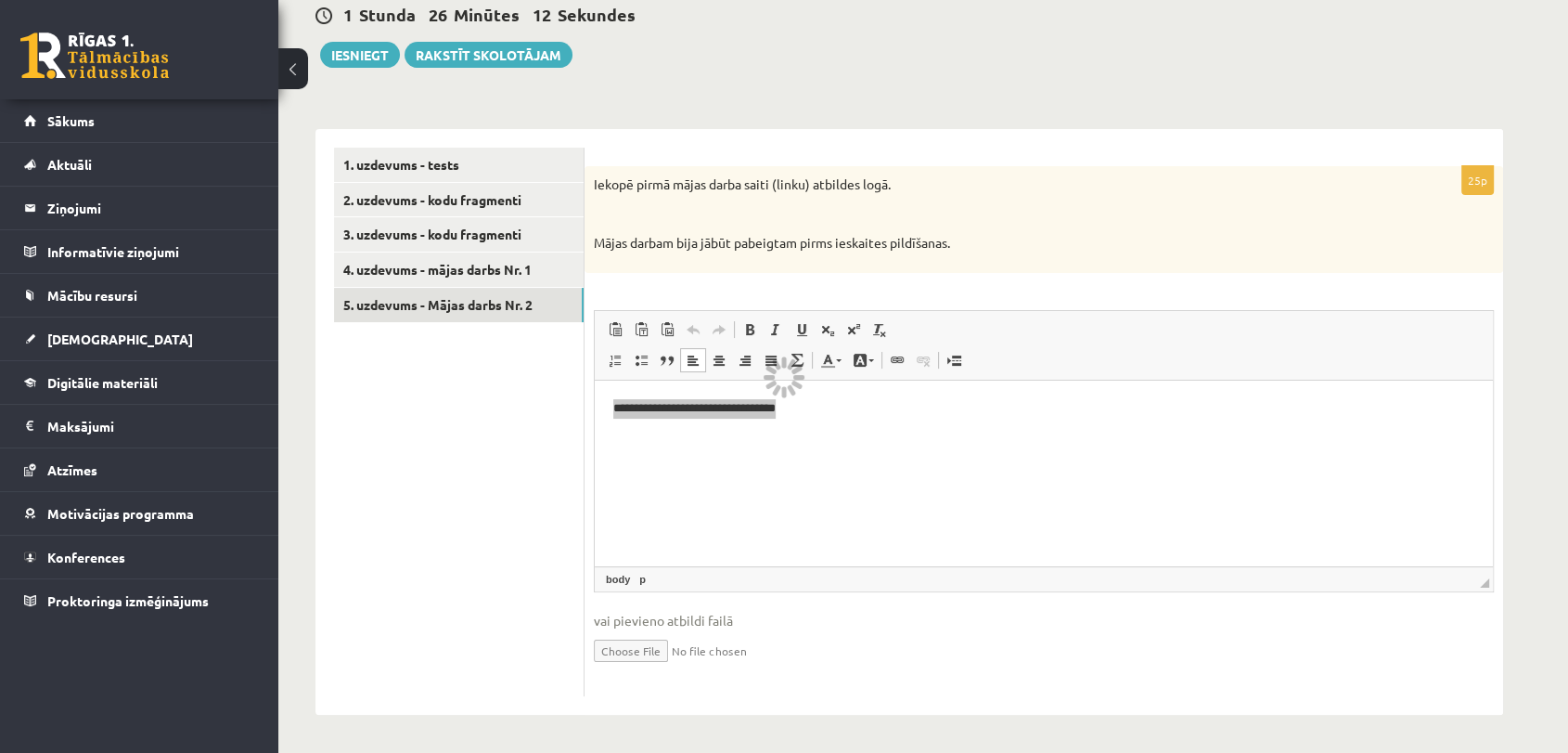
scroll to position [29, 0]
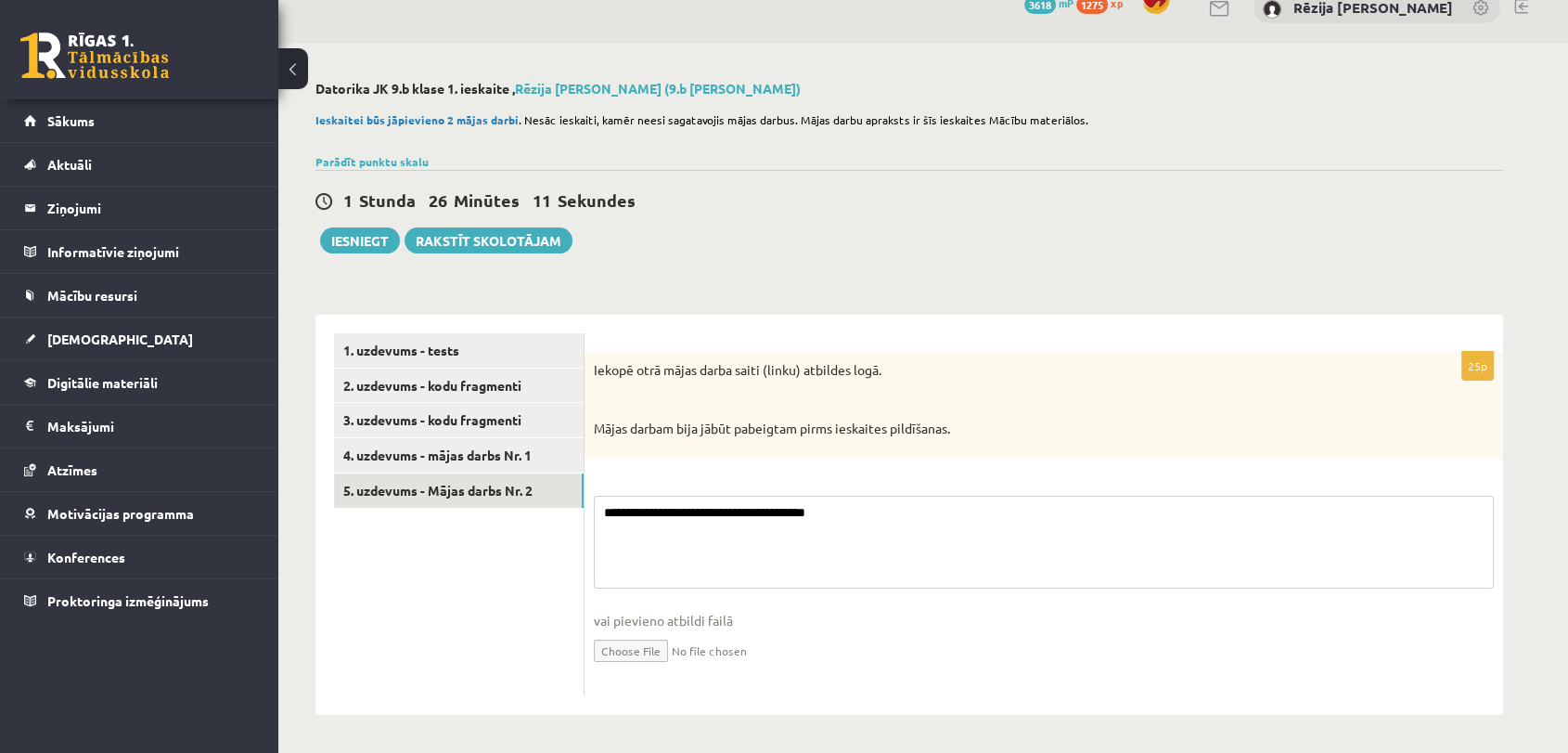
click at [794, 505] on textarea "**********" at bounding box center [1043, 542] width 900 height 92
click at [794, 505] on fieldset "**********" at bounding box center [1043, 591] width 900 height 192
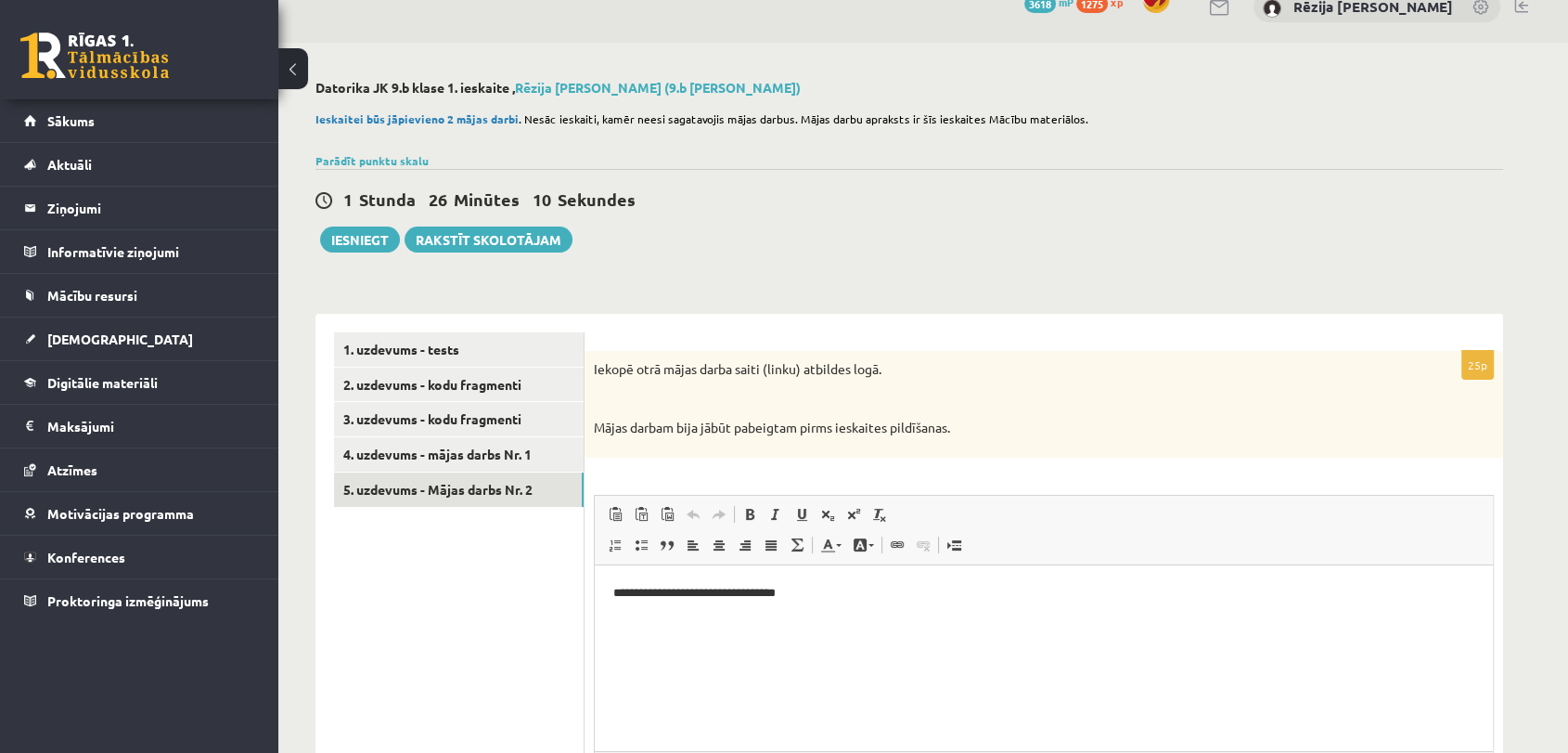
scroll to position [0, 0]
click at [738, 585] on p "**********" at bounding box center [1043, 592] width 861 height 19
copy p "**********"
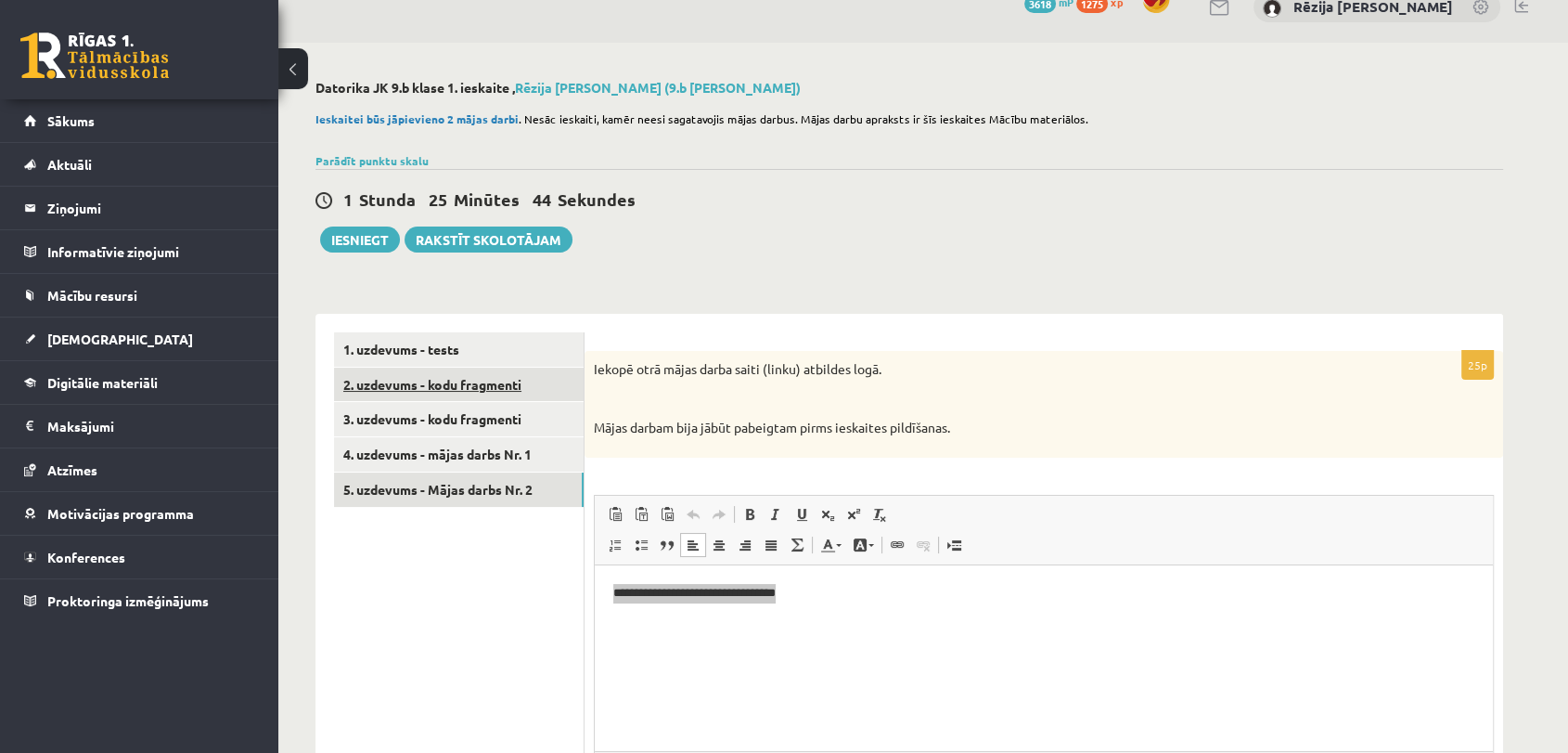
click at [421, 392] on link "2. uzdevums - kodu fragmenti" at bounding box center [458, 385] width 249 height 35
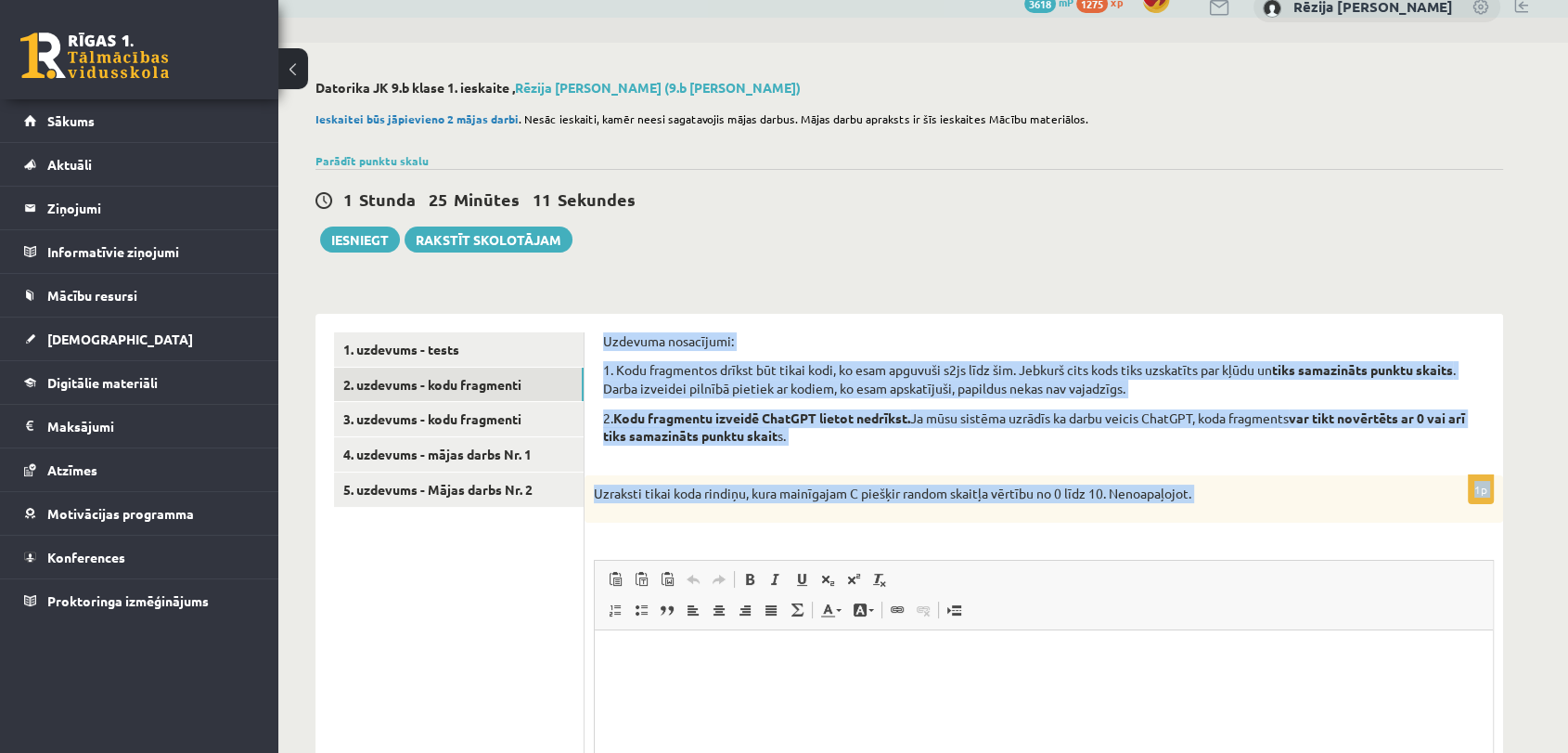
drag, startPoint x: 595, startPoint y: 331, endPoint x: 1219, endPoint y: 482, distance: 642.0
copy form "Uzdevuma nosacījumi: 1. Kodu fragmentos drīkst būt tikai kodi, ko esam apguvuši…"
click at [1331, 601] on span "Editor toolbars Paste Keyboard shortcut Ctrl+V Paste as plain text Keyboard sho…" at bounding box center [1043, 595] width 898 height 69
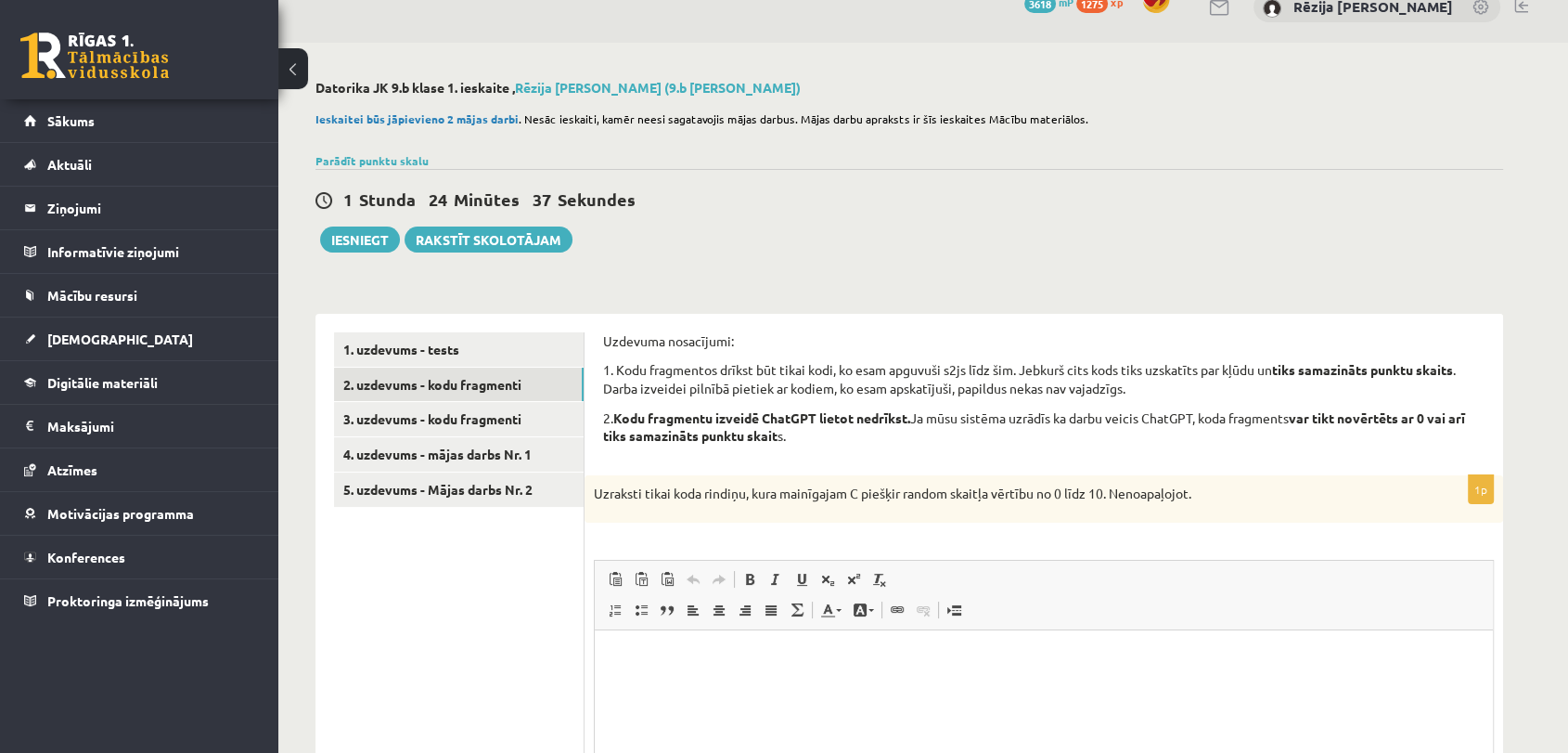
click at [679, 653] on p "Editor, wiswyg-editor-user-answer-47433847240340" at bounding box center [1043, 659] width 861 height 19
click at [753, 656] on p "**********" at bounding box center [1043, 659] width 861 height 19
click at [490, 420] on link "3. uzdevums - kodu fragmenti" at bounding box center [458, 419] width 249 height 35
click at [464, 374] on link "2. uzdevums - kodu fragmenti" at bounding box center [458, 385] width 249 height 35
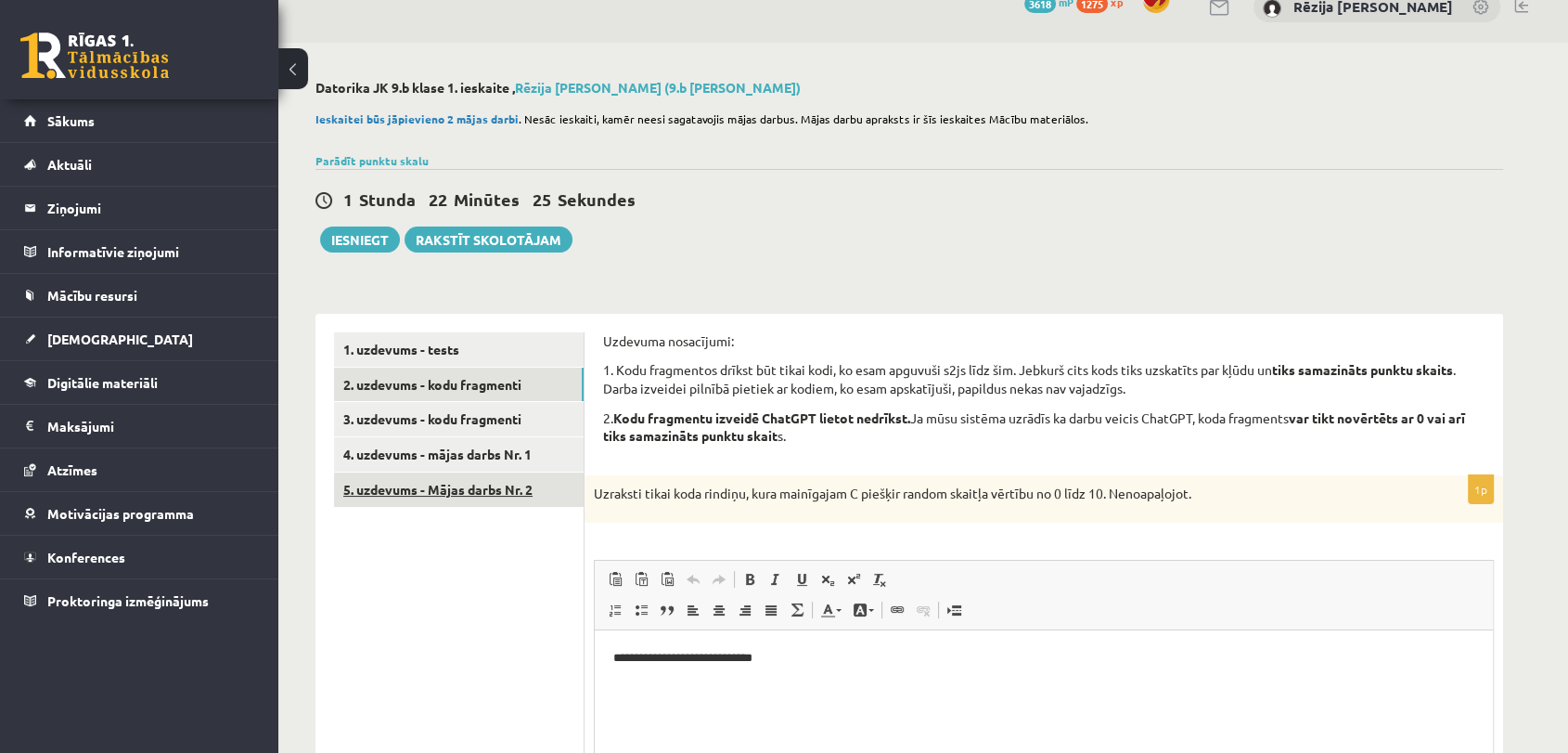
click at [453, 494] on link "5. uzdevums - Mājas darbs Nr. 2" at bounding box center [458, 490] width 249 height 35
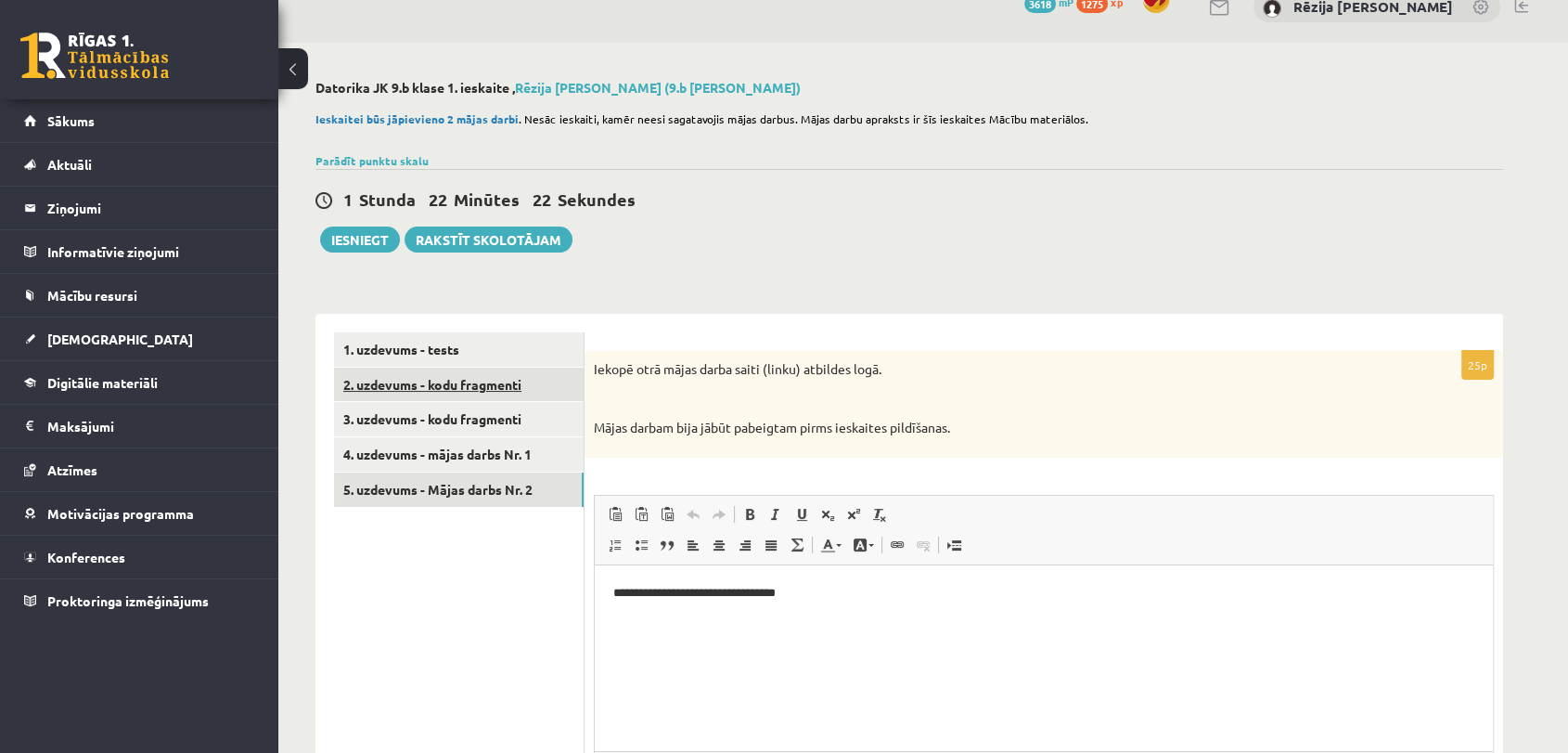
click at [474, 391] on link "2. uzdevums - kodu fragmenti" at bounding box center [458, 385] width 249 height 35
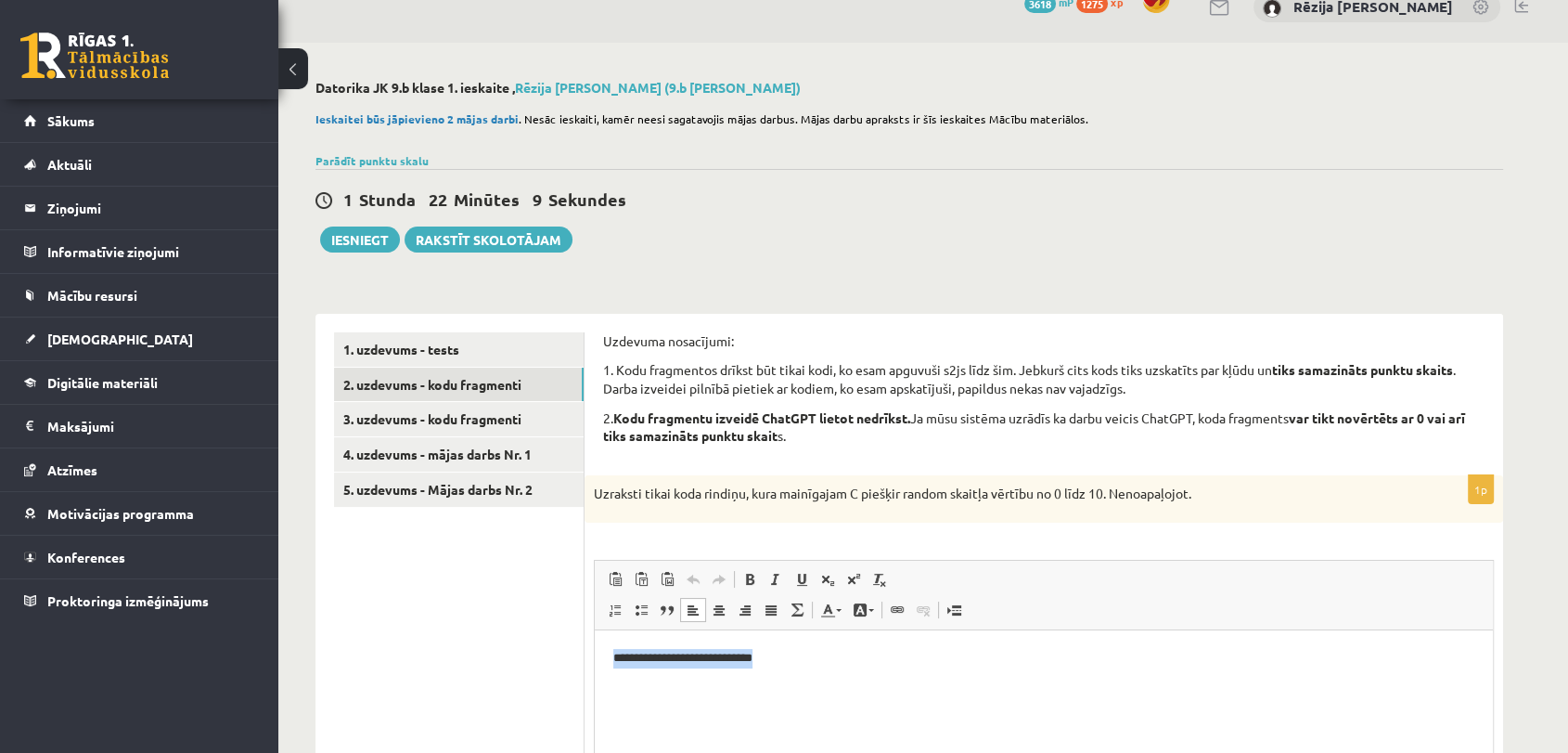
drag, startPoint x: 789, startPoint y: 654, endPoint x: 1186, endPoint y: 1291, distance: 750.6
click at [595, 660] on html "**********" at bounding box center [1043, 659] width 898 height 57
click at [402, 484] on link "5. uzdevums - Mājas darbs Nr. 2" at bounding box center [458, 490] width 249 height 35
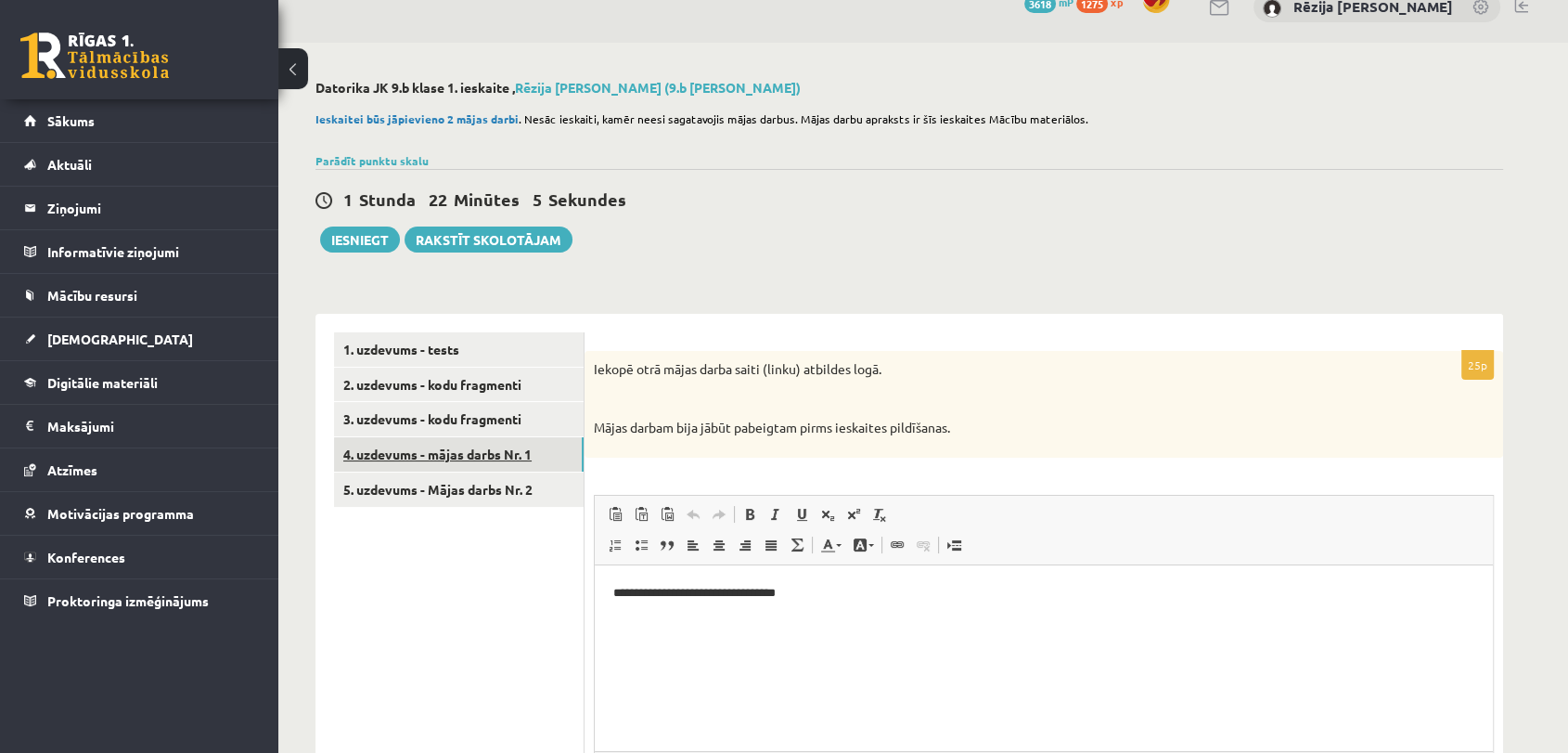
click at [434, 462] on link "4. uzdevums - mājas darbs Nr. 1" at bounding box center [458, 454] width 249 height 35
click at [356, 246] on button "Iesniegt" at bounding box center [360, 239] width 80 height 26
click at [527, 391] on link "2. uzdevums - kodu fragmenti" at bounding box center [458, 385] width 249 height 35
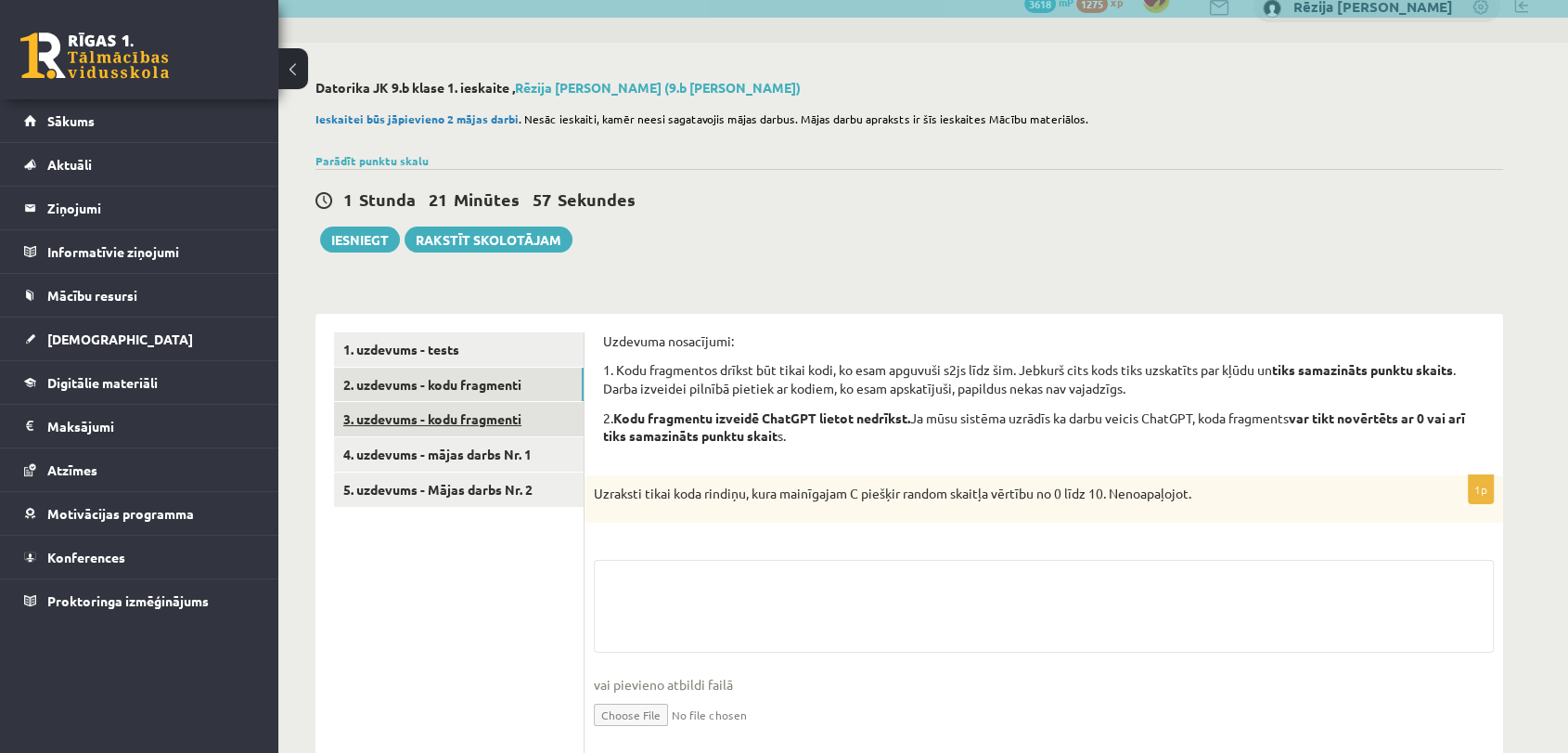
click at [483, 434] on link "3. uzdevums - kodu fragmenti" at bounding box center [458, 419] width 249 height 35
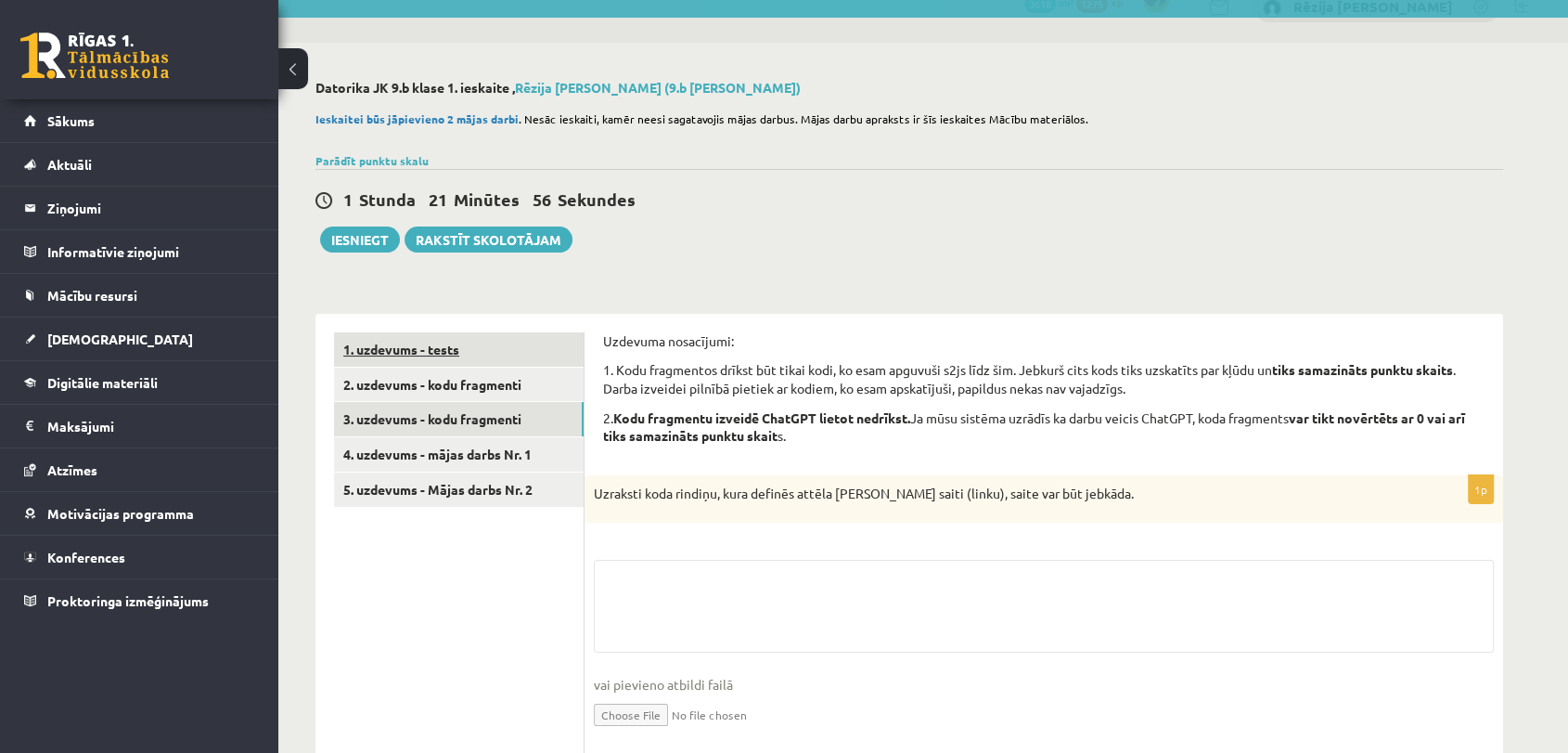
click at [474, 350] on link "1. uzdevums - tests" at bounding box center [458, 350] width 249 height 35
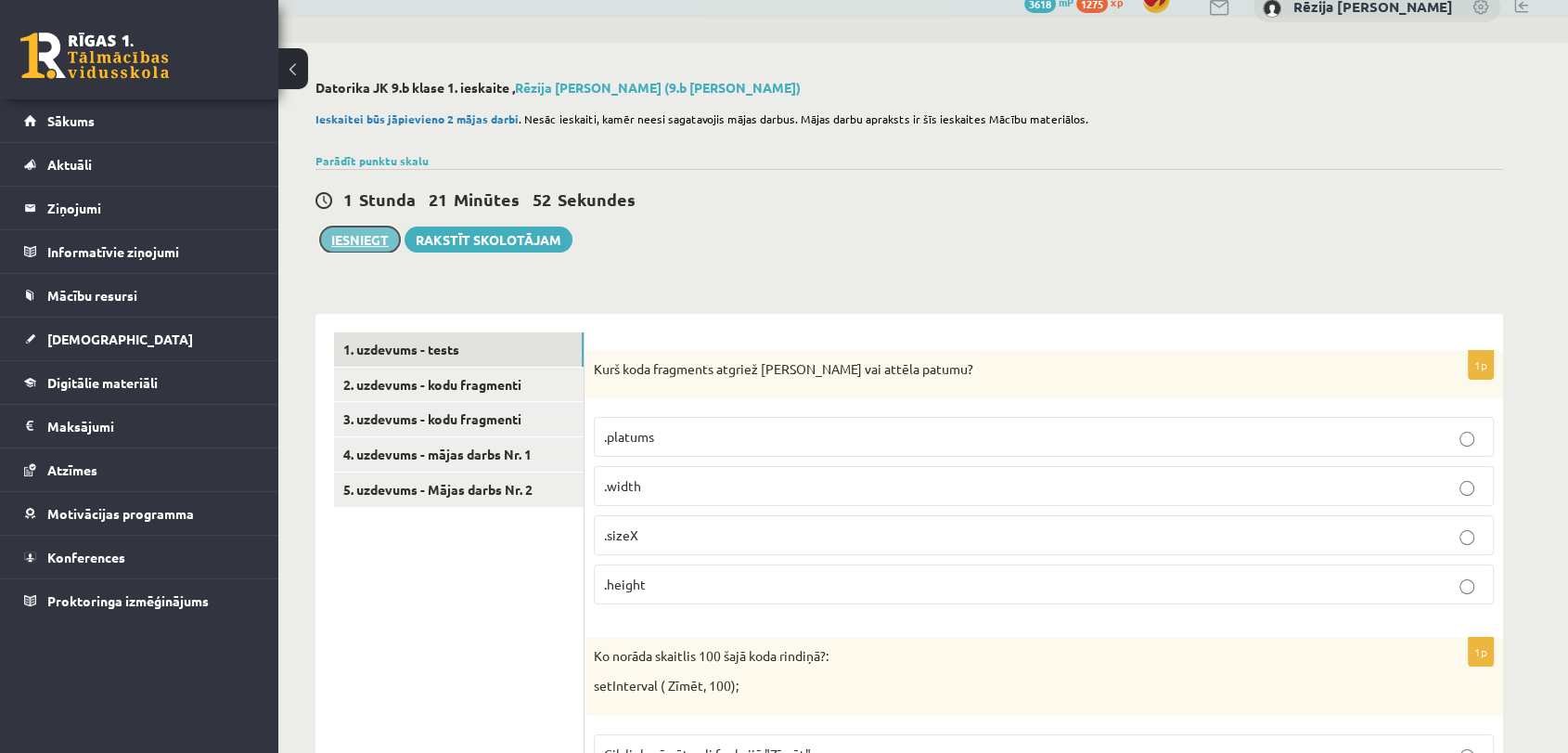
click at [362, 233] on button "Iesniegt" at bounding box center [360, 239] width 80 height 26
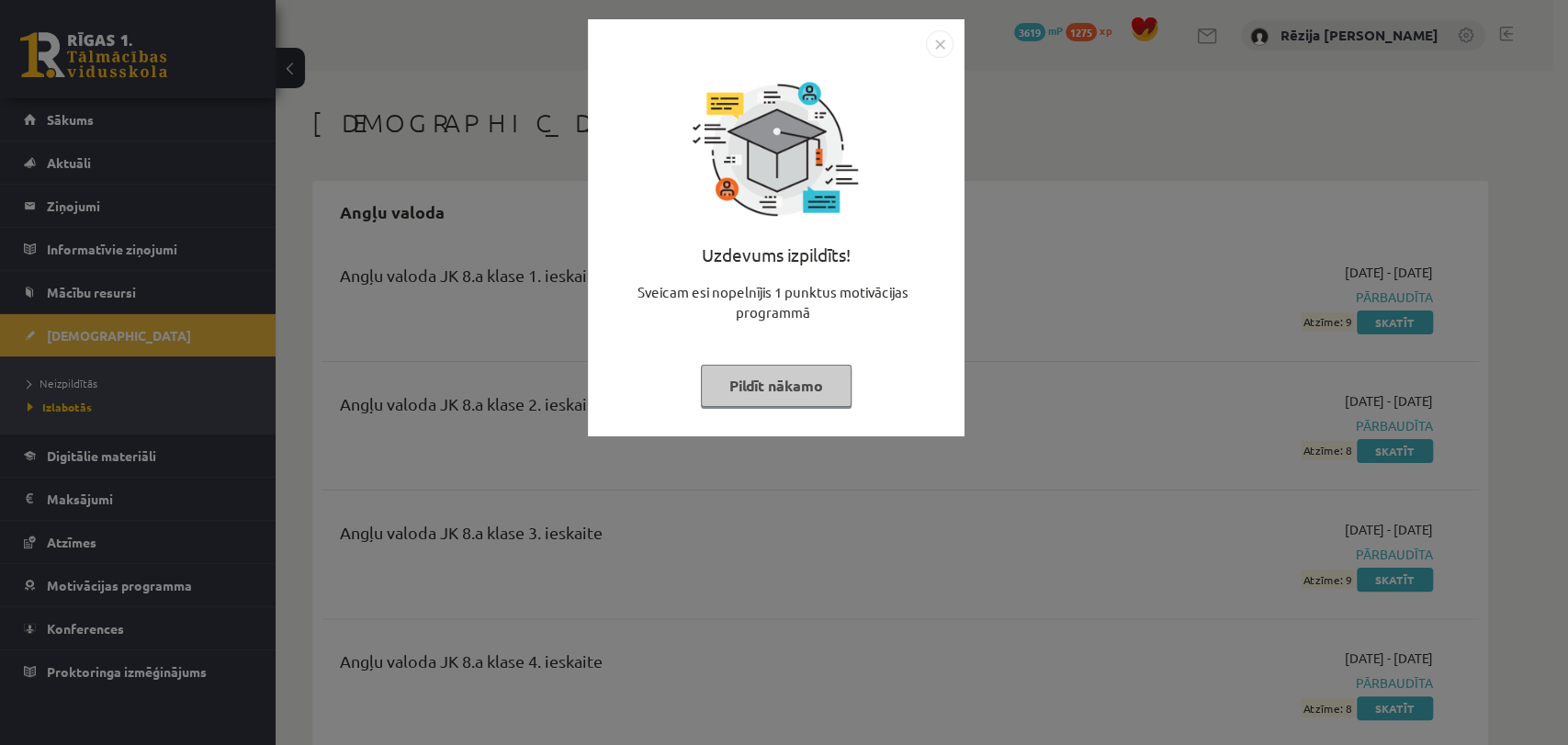
click at [936, 45] on img "Close" at bounding box center [939, 44] width 28 height 28
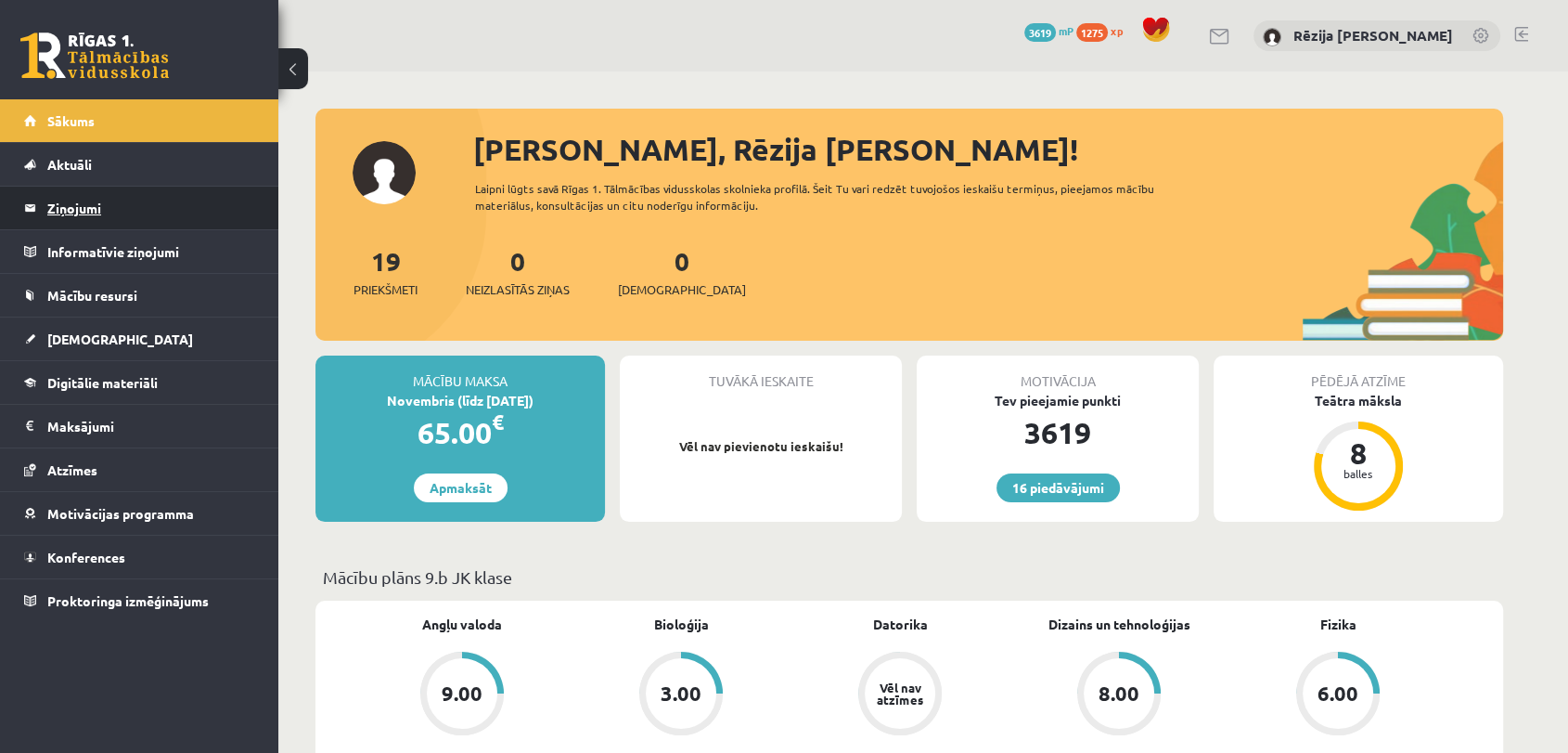
click at [101, 211] on legend "Ziņojumi 0" at bounding box center [151, 208] width 208 height 42
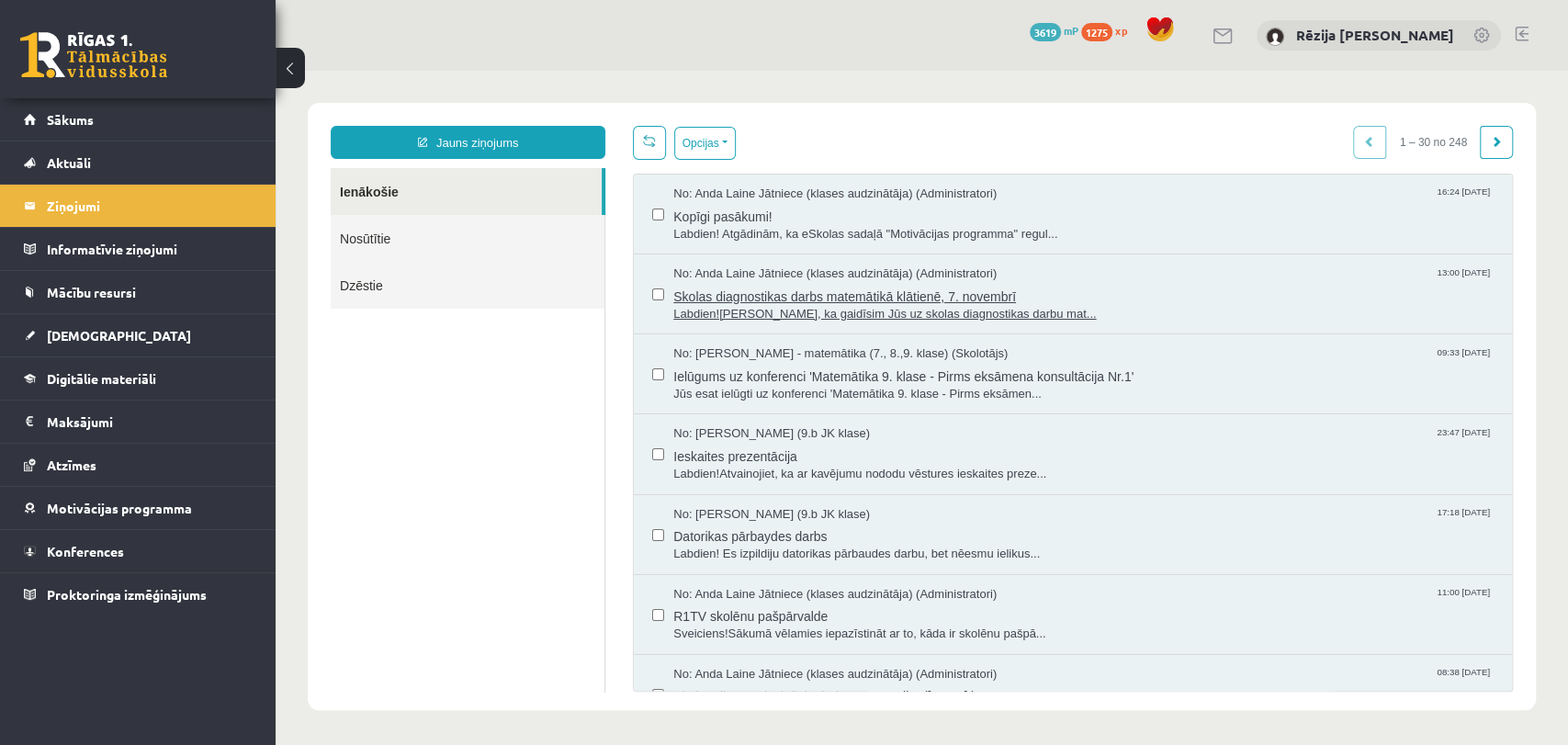
click at [759, 297] on span "Skolas diagnostikas darbs matemātikā klātienē, 7. novembrī" at bounding box center [1083, 294] width 820 height 23
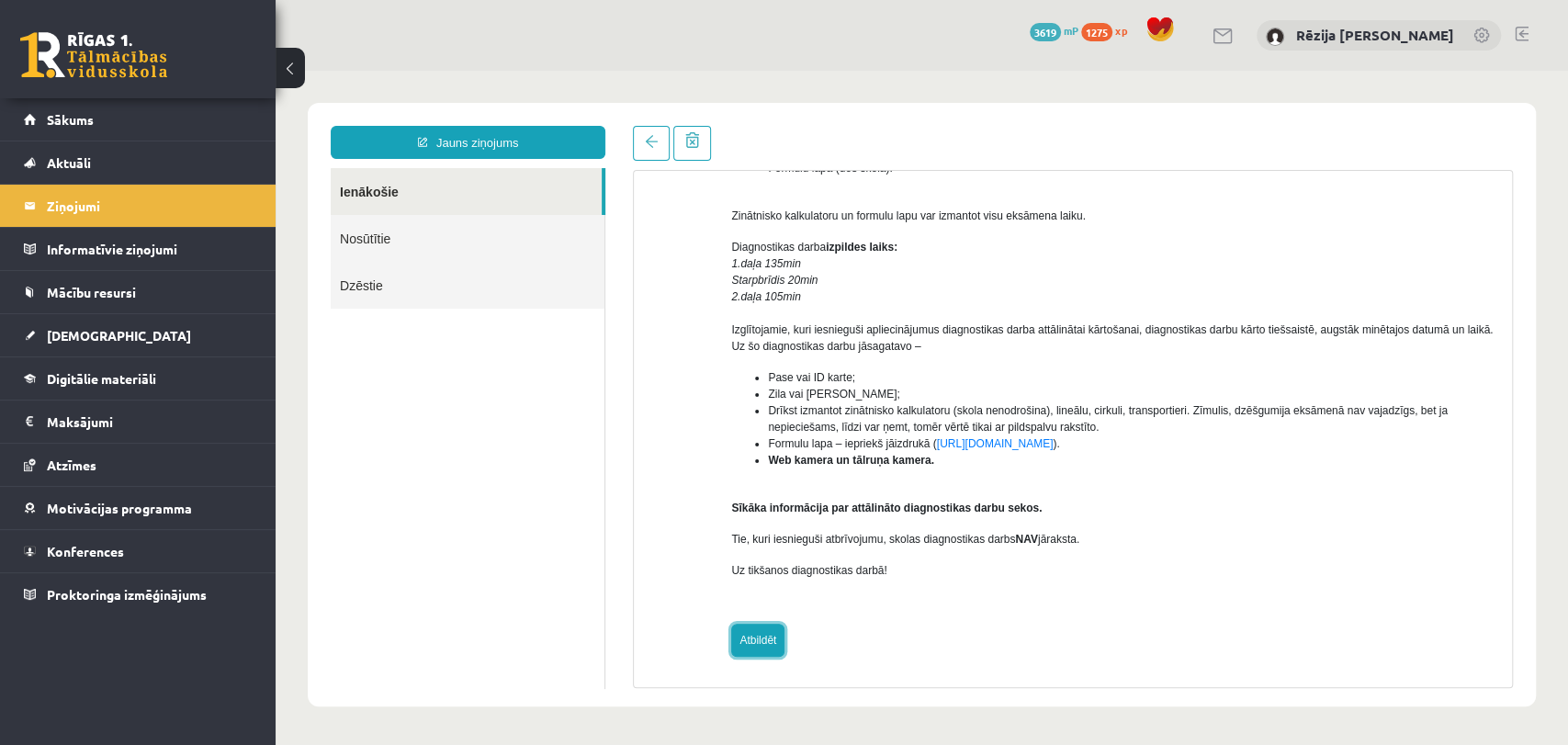
click at [767, 645] on link "Atbildēt" at bounding box center [757, 640] width 53 height 33
type input "**********"
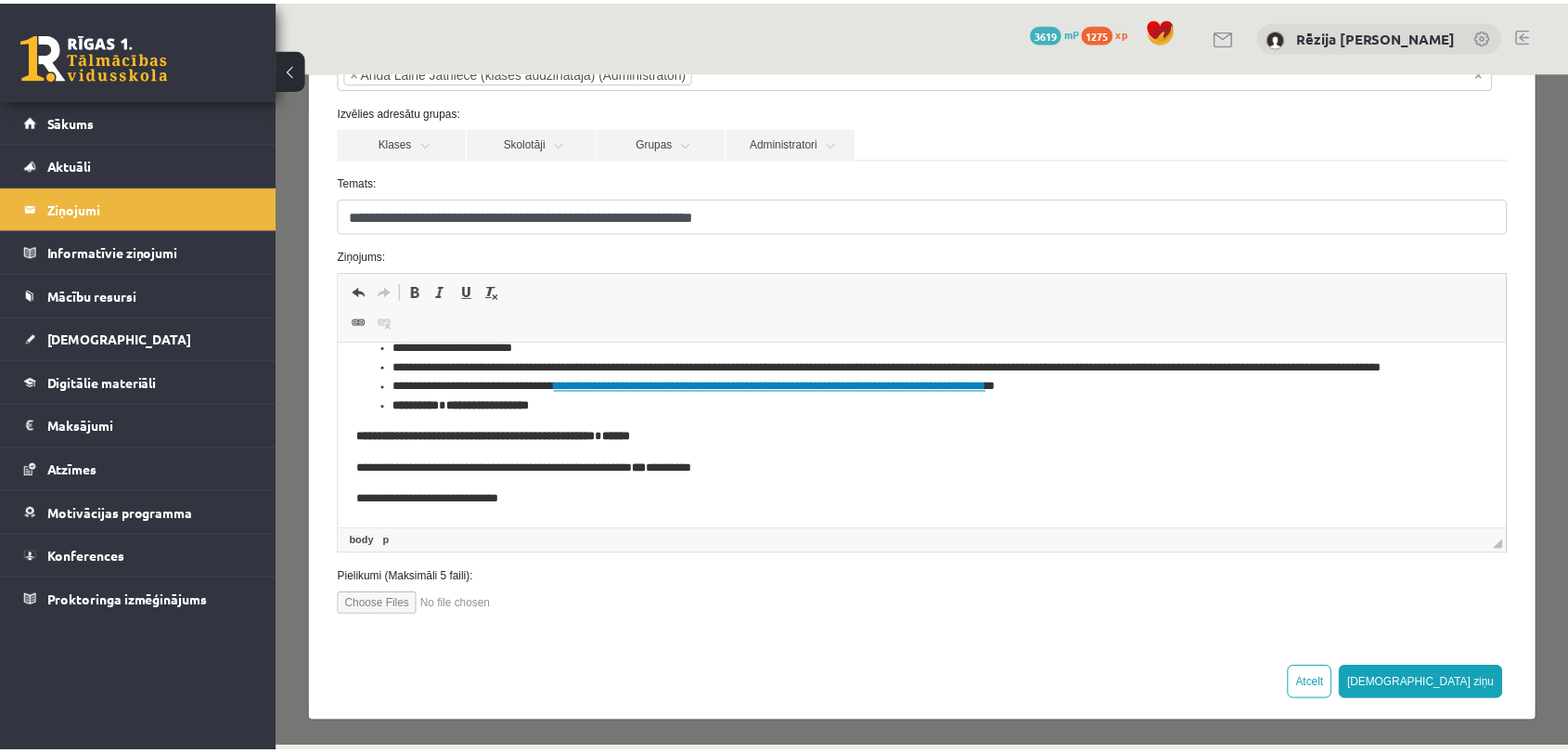
scroll to position [517, 0]
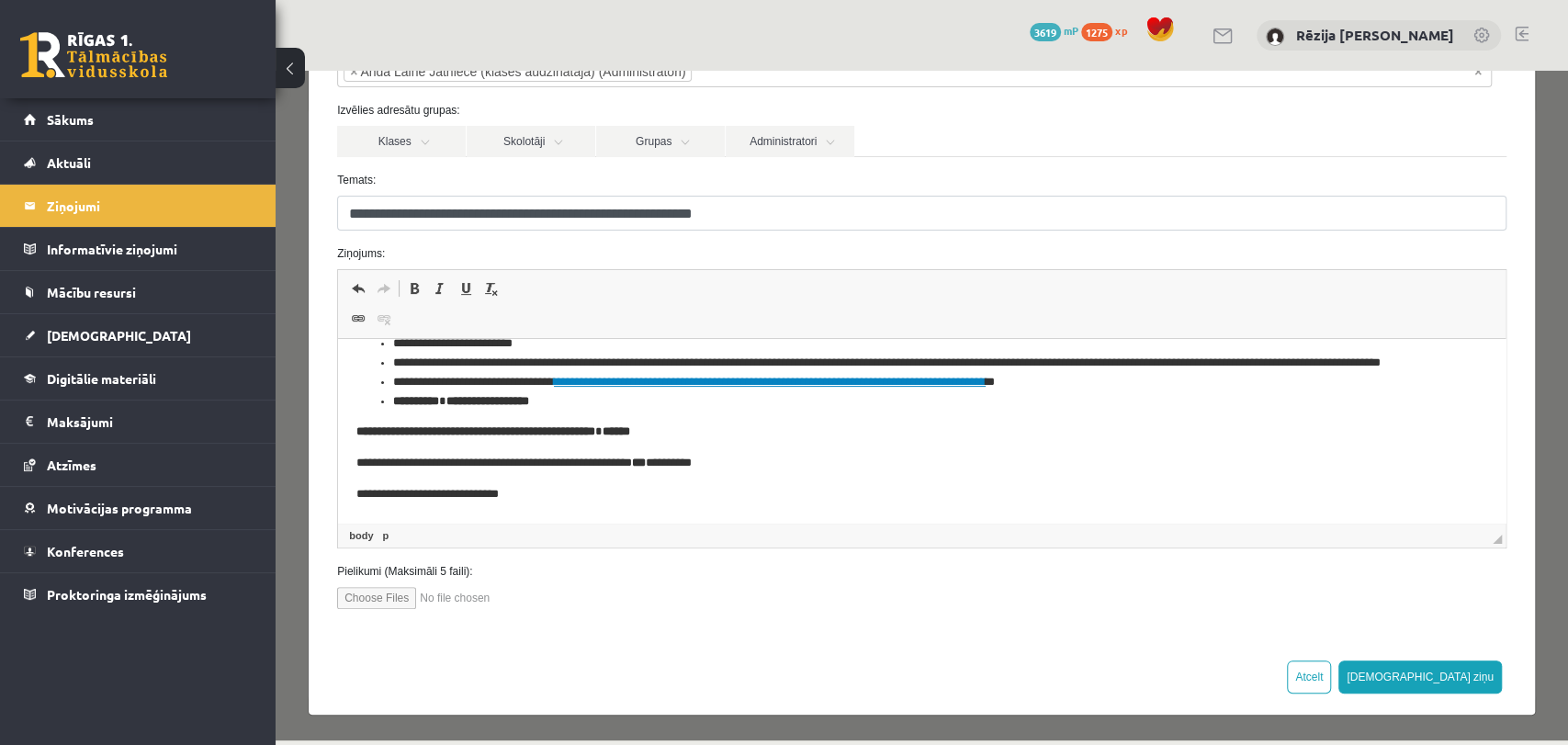
drag, startPoint x: 1480, startPoint y: 493, endPoint x: 1557, endPoint y: 770, distance: 287.5
click at [1506, 498] on div "**********" at bounding box center [921, 328] width 1226 height 621
click at [155, 328] on link "[DEMOGRAPHIC_DATA]" at bounding box center [138, 335] width 229 height 42
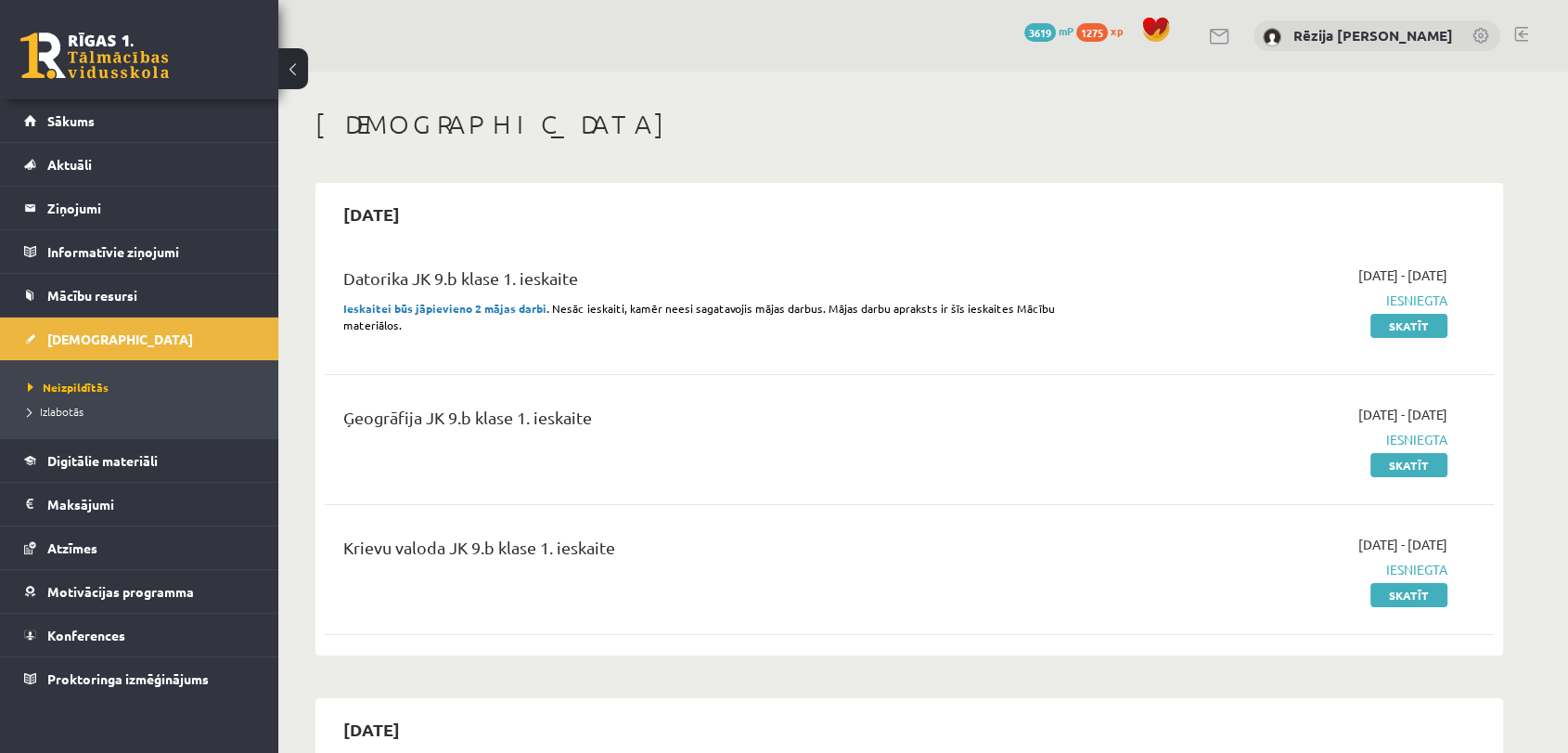
scroll to position [659, 0]
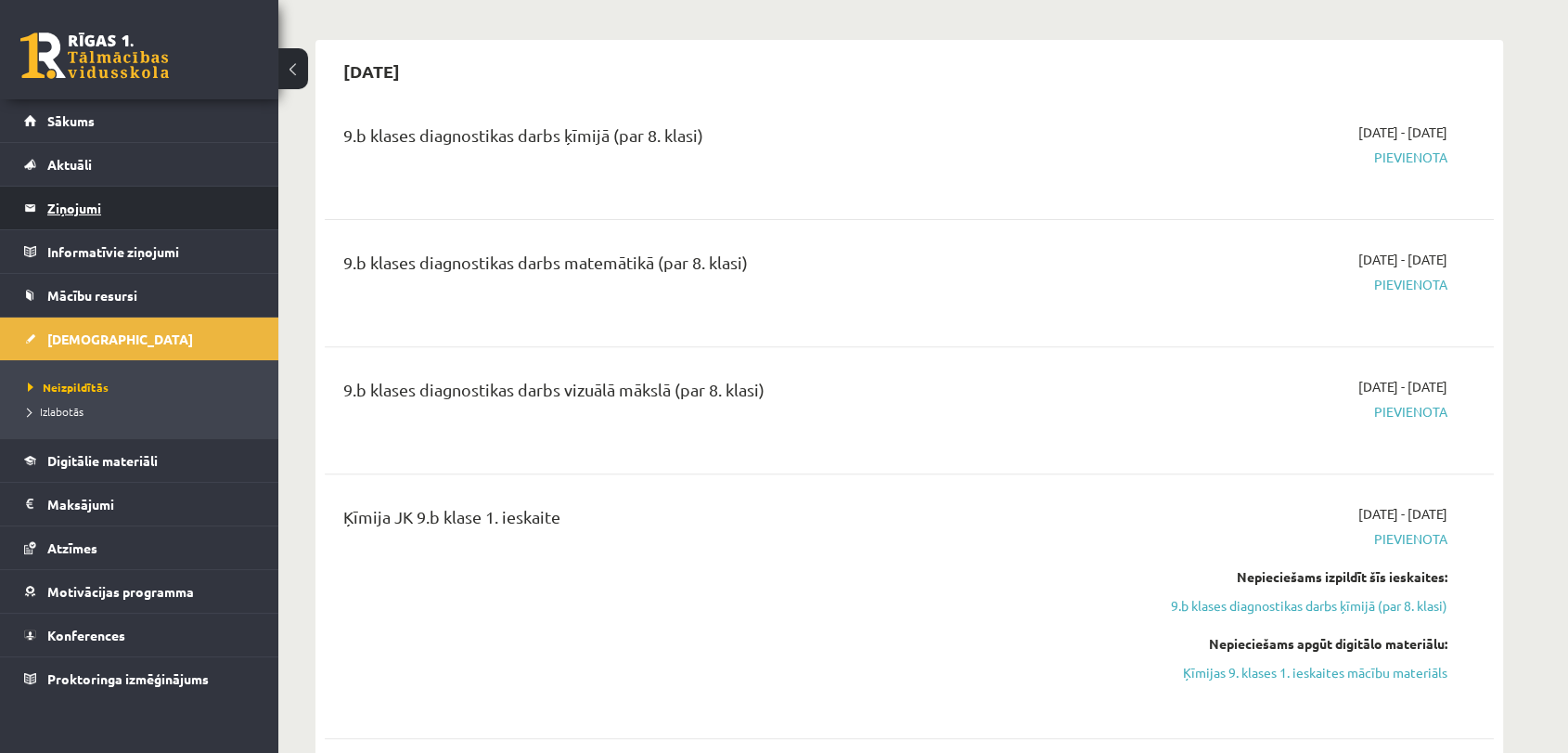
click at [102, 199] on legend "Ziņojumi 0" at bounding box center [151, 208] width 208 height 42
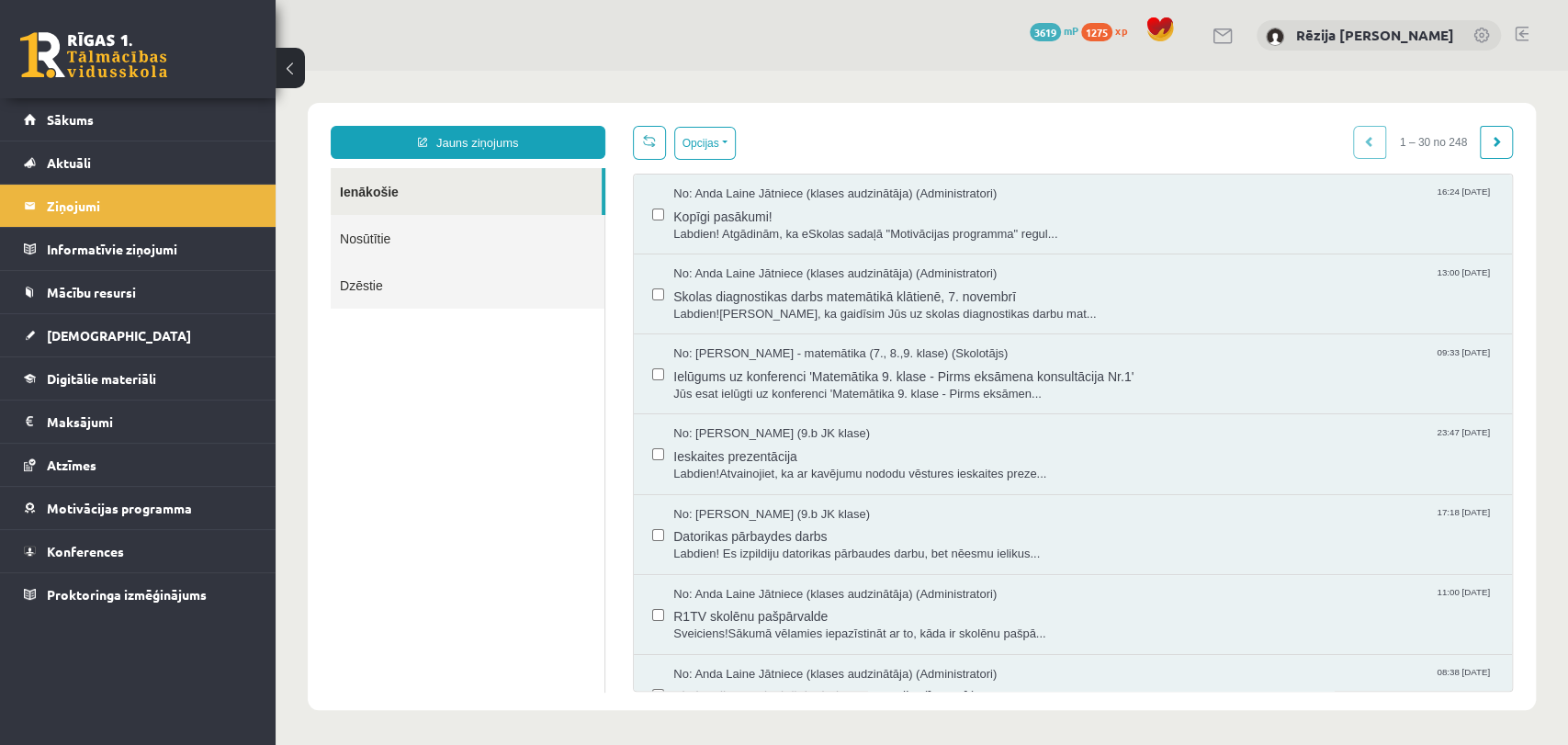
scroll to position [451, 0]
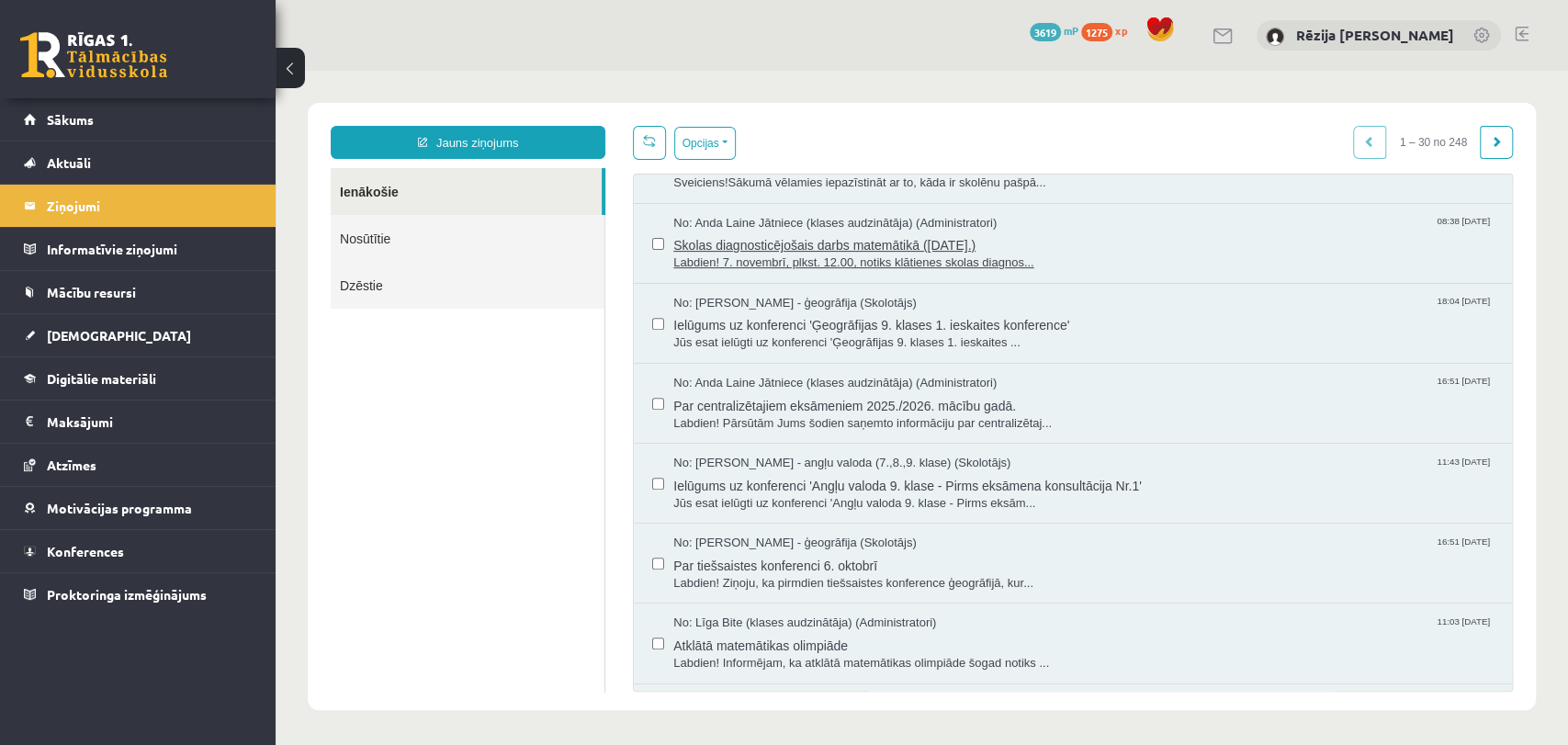
click at [801, 247] on span "Skolas diagnosticējošais darbs matemātikā ([DATE].)" at bounding box center [1083, 243] width 820 height 23
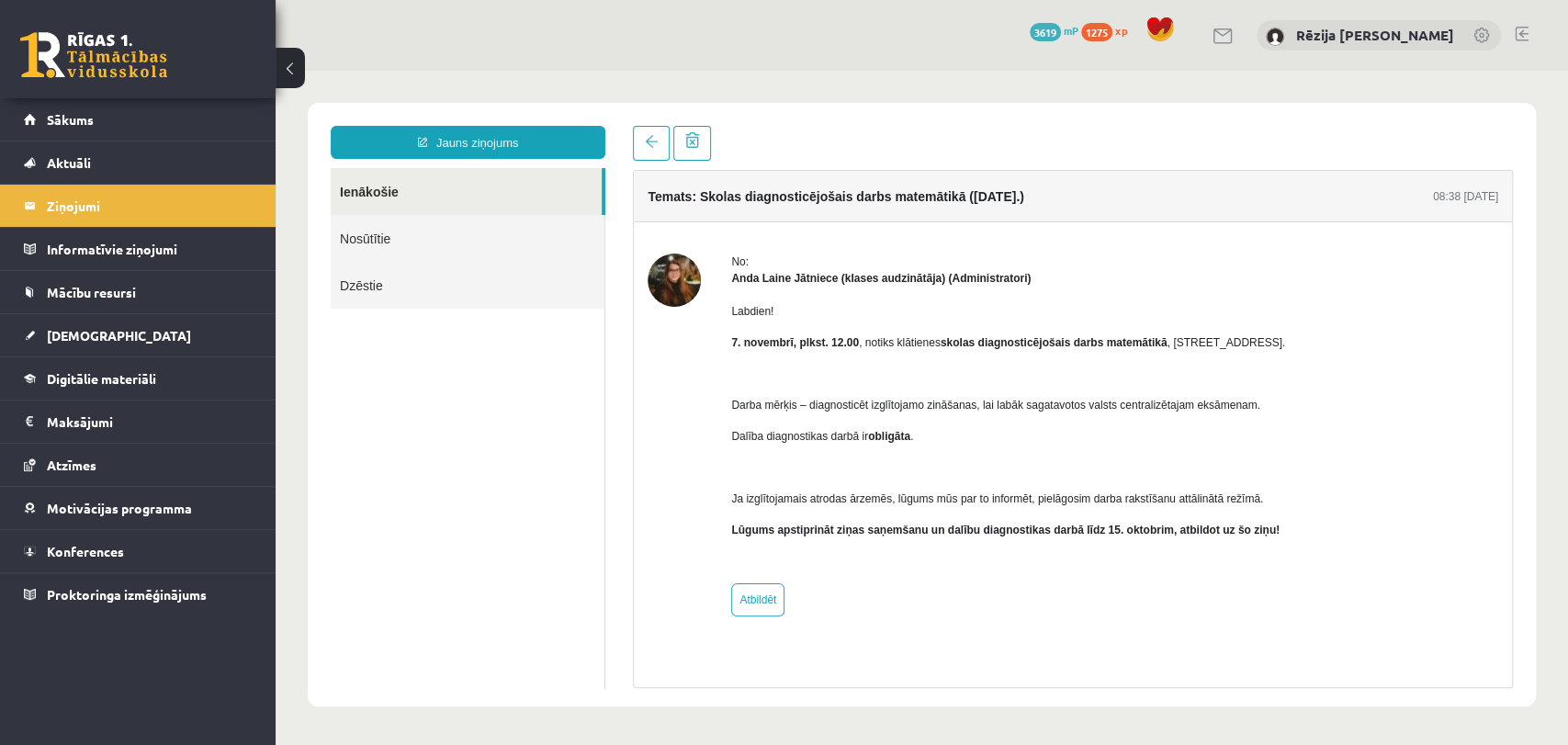
scroll to position [0, 0]
click at [762, 599] on link "Atbildēt" at bounding box center [757, 599] width 53 height 33
type input "**********"
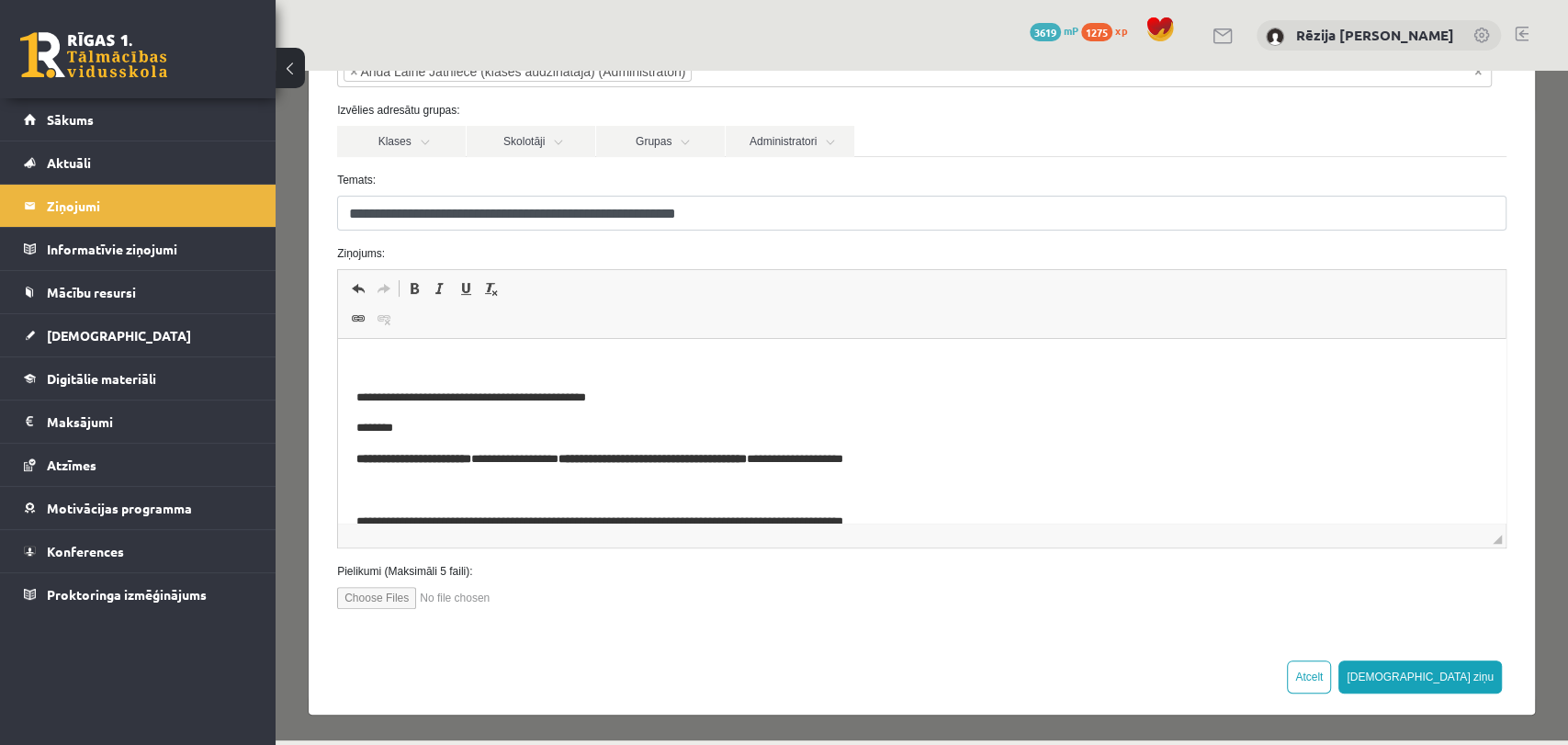
scroll to position [151, 0]
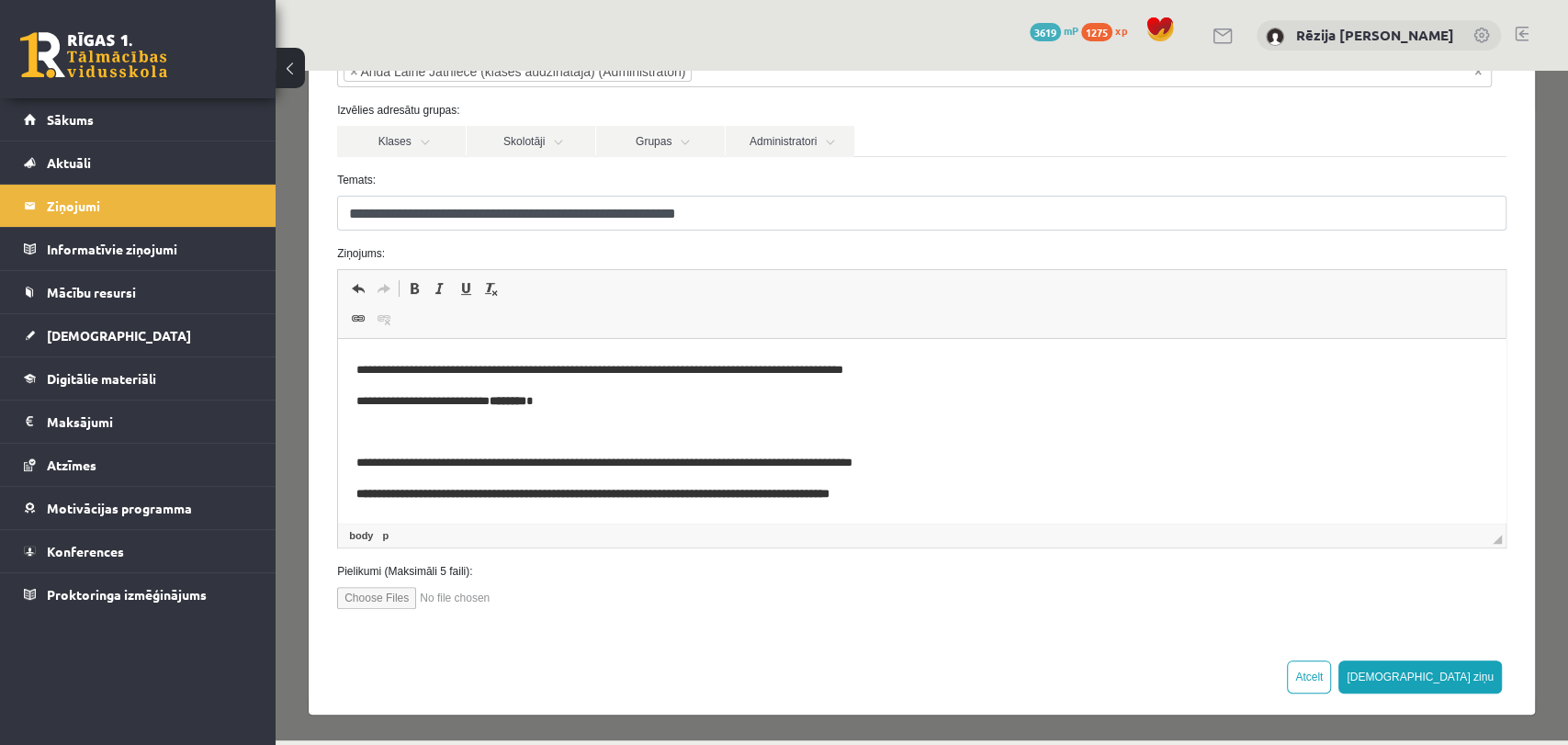
click at [961, 494] on p "**********" at bounding box center [921, 494] width 1131 height 19
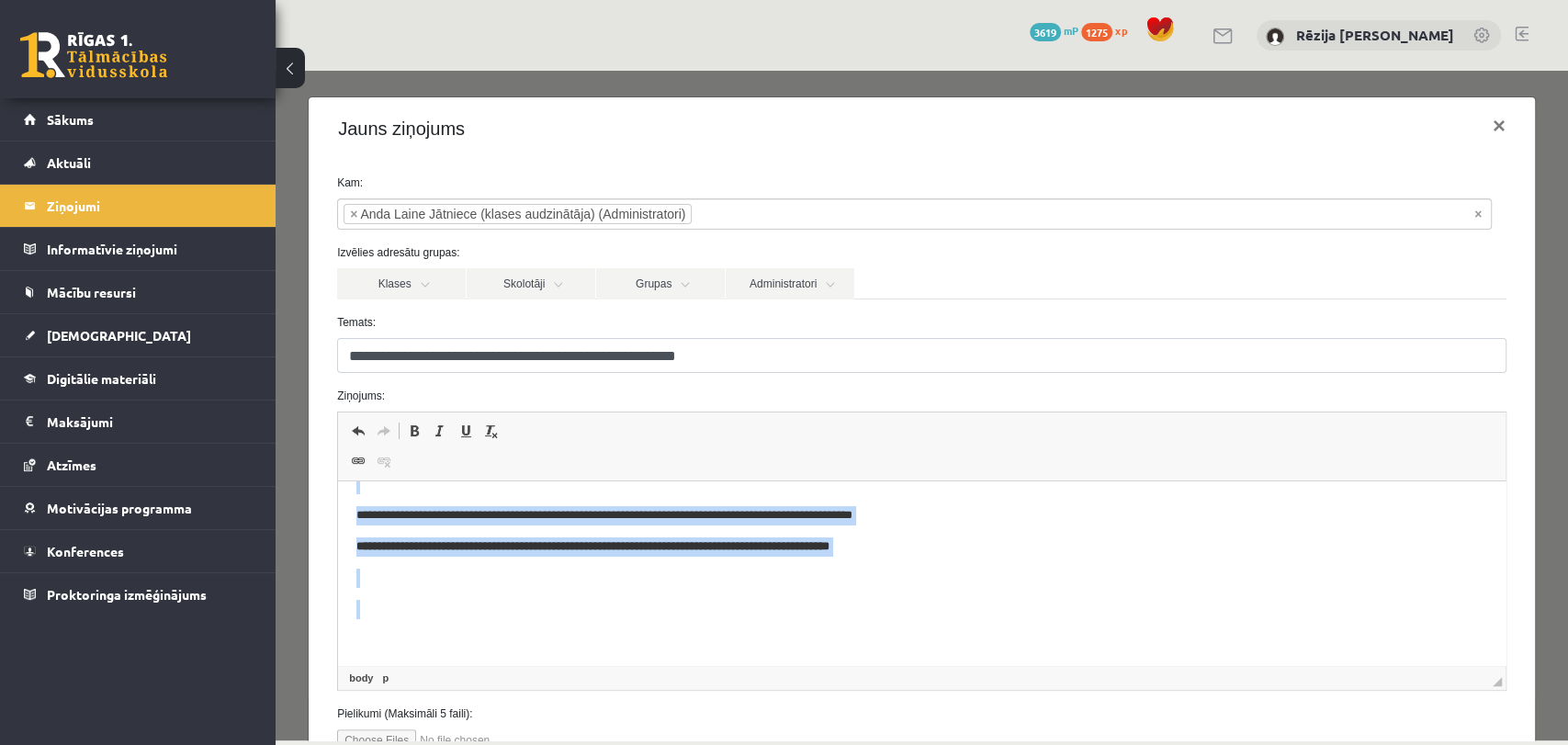
scroll to position [244, 0]
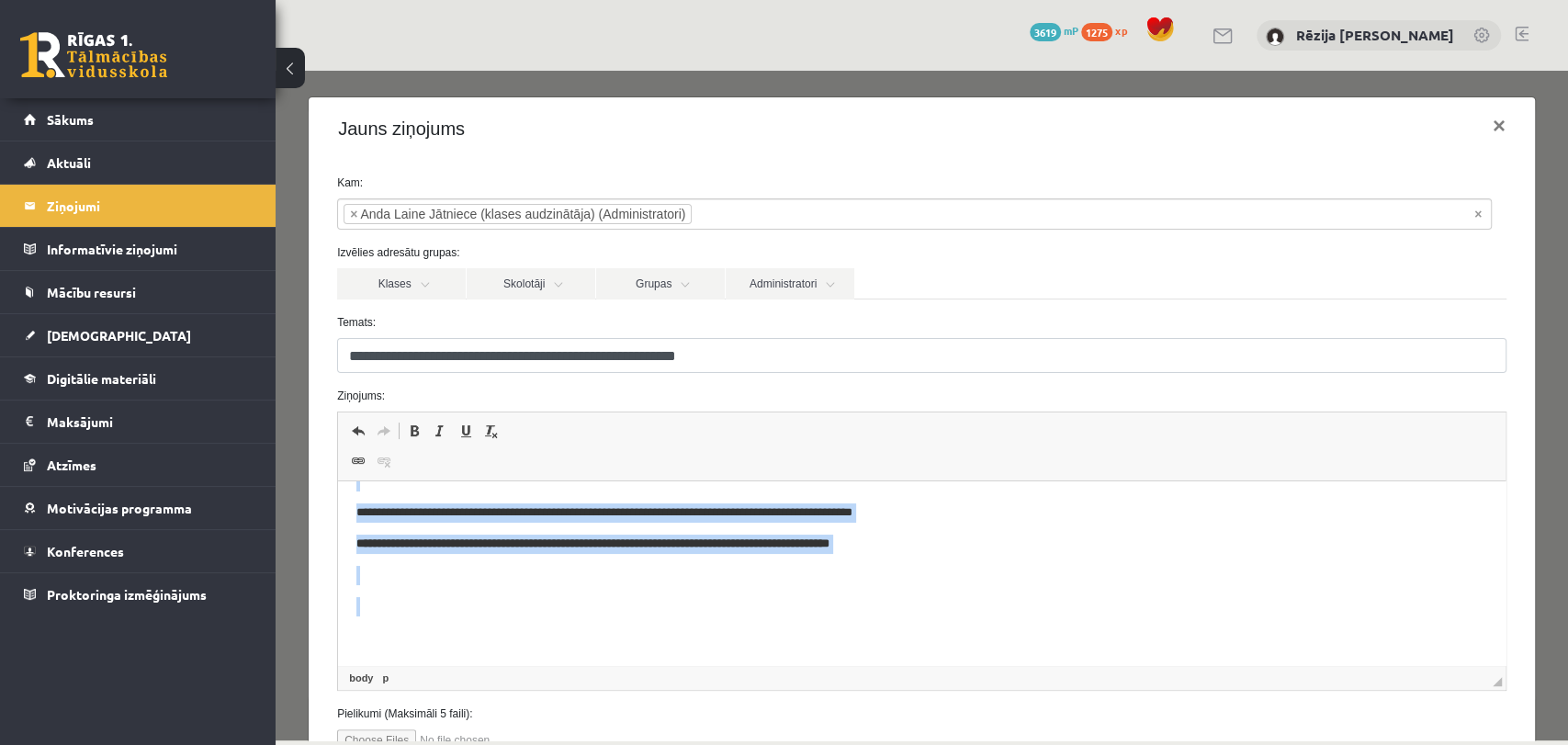
drag, startPoint x: 354, startPoint y: 527, endPoint x: 929, endPoint y: 1108, distance: 817.4
click at [866, 665] on html "**********" at bounding box center [921, 451] width 1167 height 428
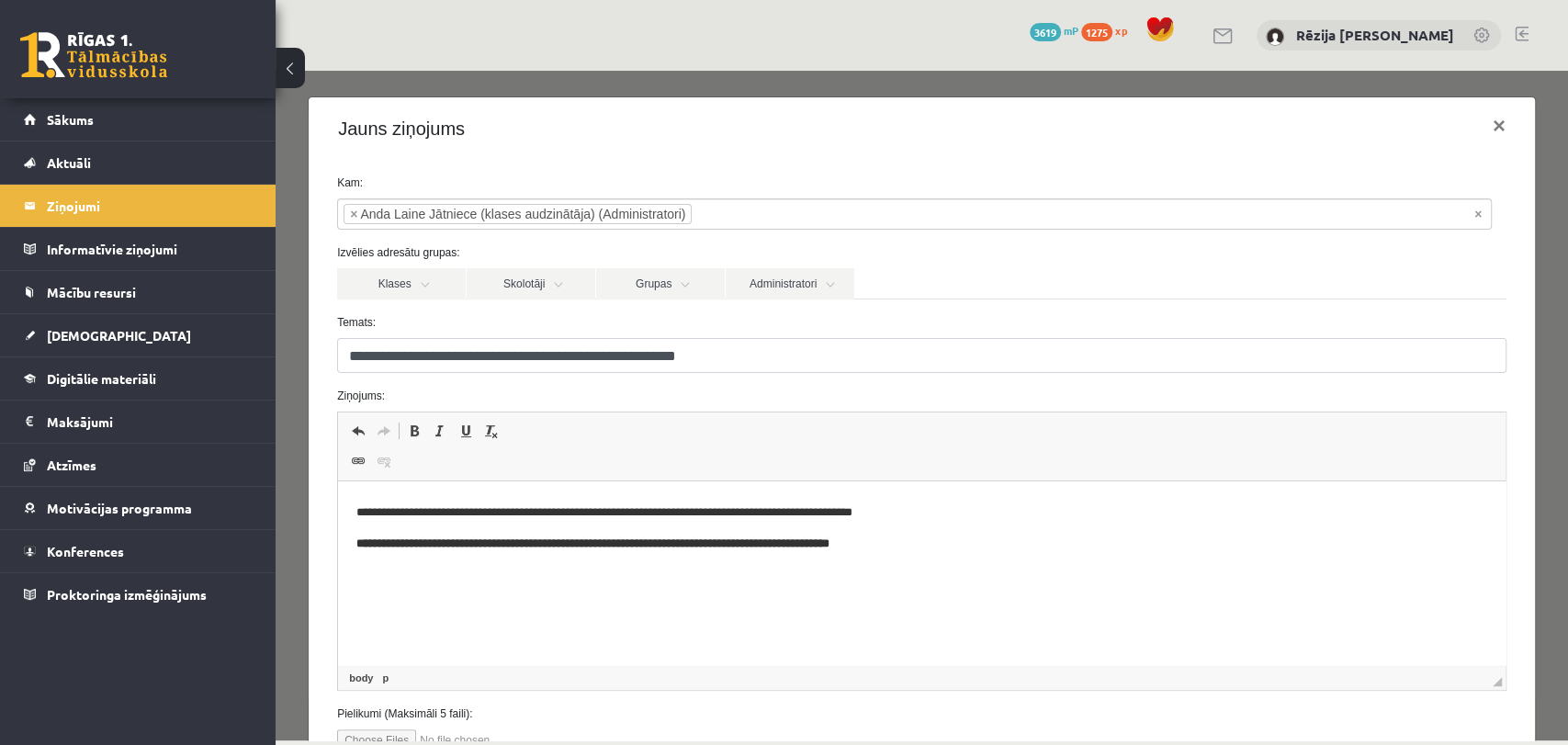
scroll to position [0, 0]
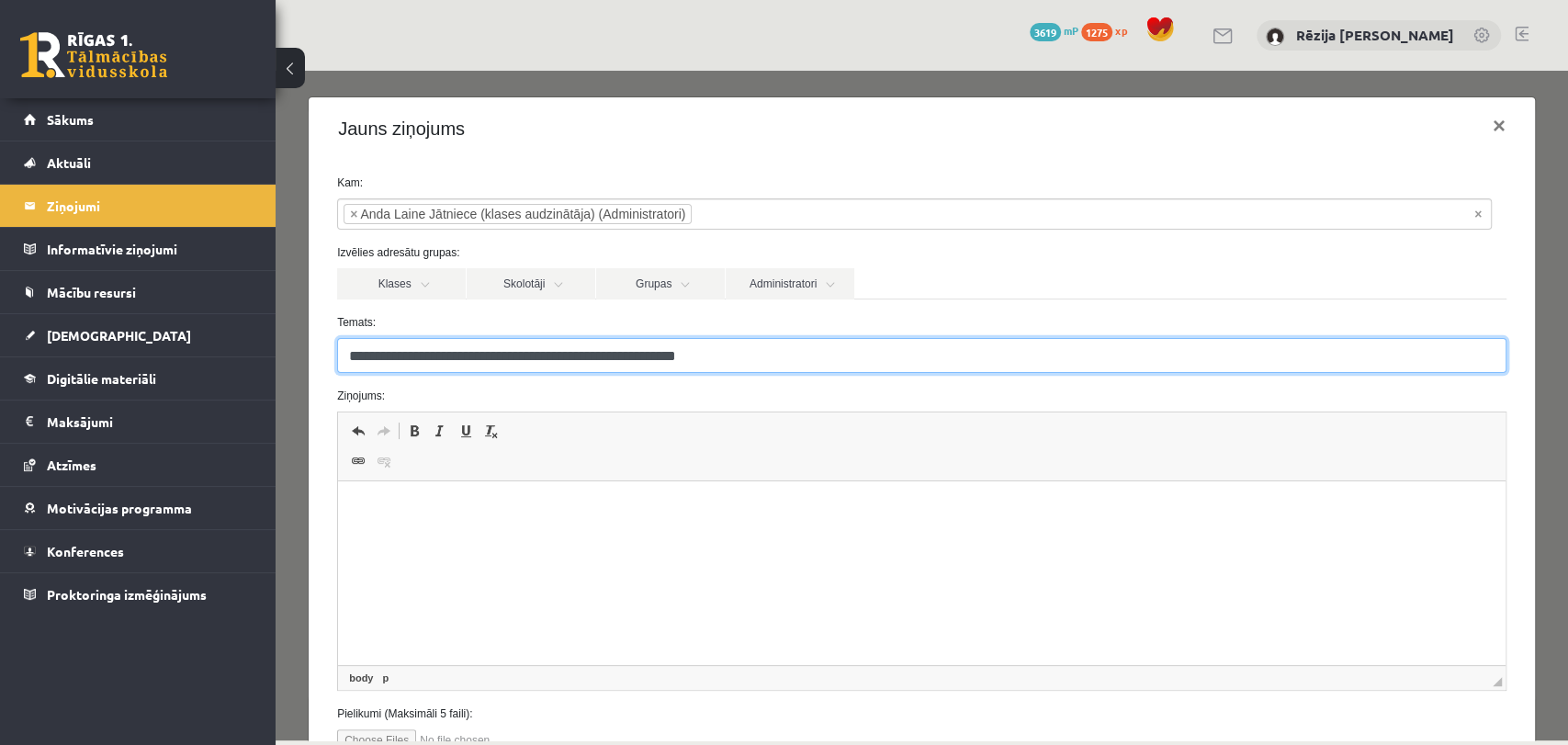
click at [372, 355] on input "**********" at bounding box center [921, 355] width 1169 height 35
click at [734, 352] on input "**********" at bounding box center [921, 355] width 1169 height 35
type input "**********"
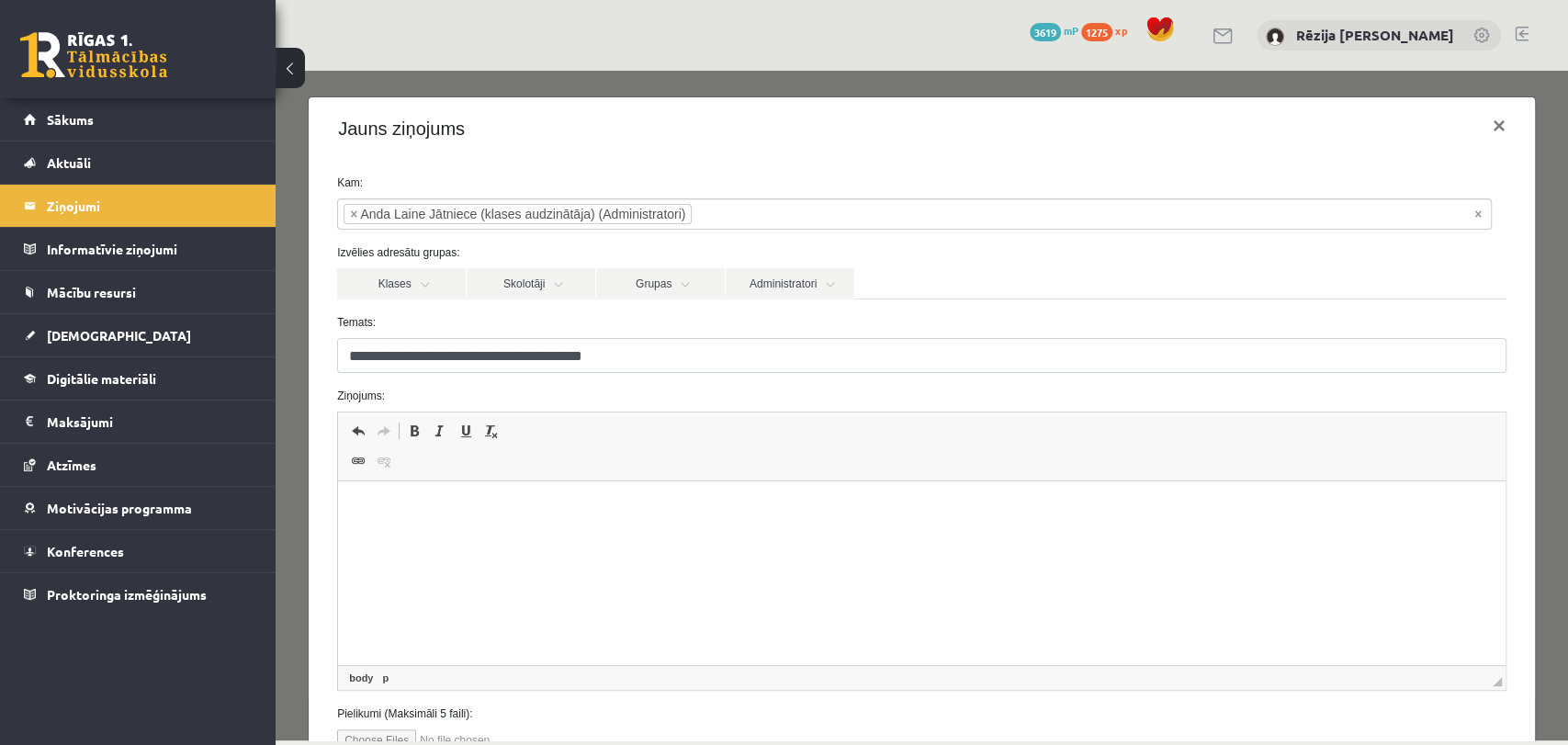
click at [542, 473] on span "Editor toolbars Undo Keyboard shortcut Ctrl+Z Redo Keyboard shortcut Ctrl+Y Bol…" at bounding box center [921, 447] width 1167 height 69
click at [549, 509] on p "Editor, wiswyg-editor-47433915262000-1760555543-202" at bounding box center [921, 509] width 1131 height 19
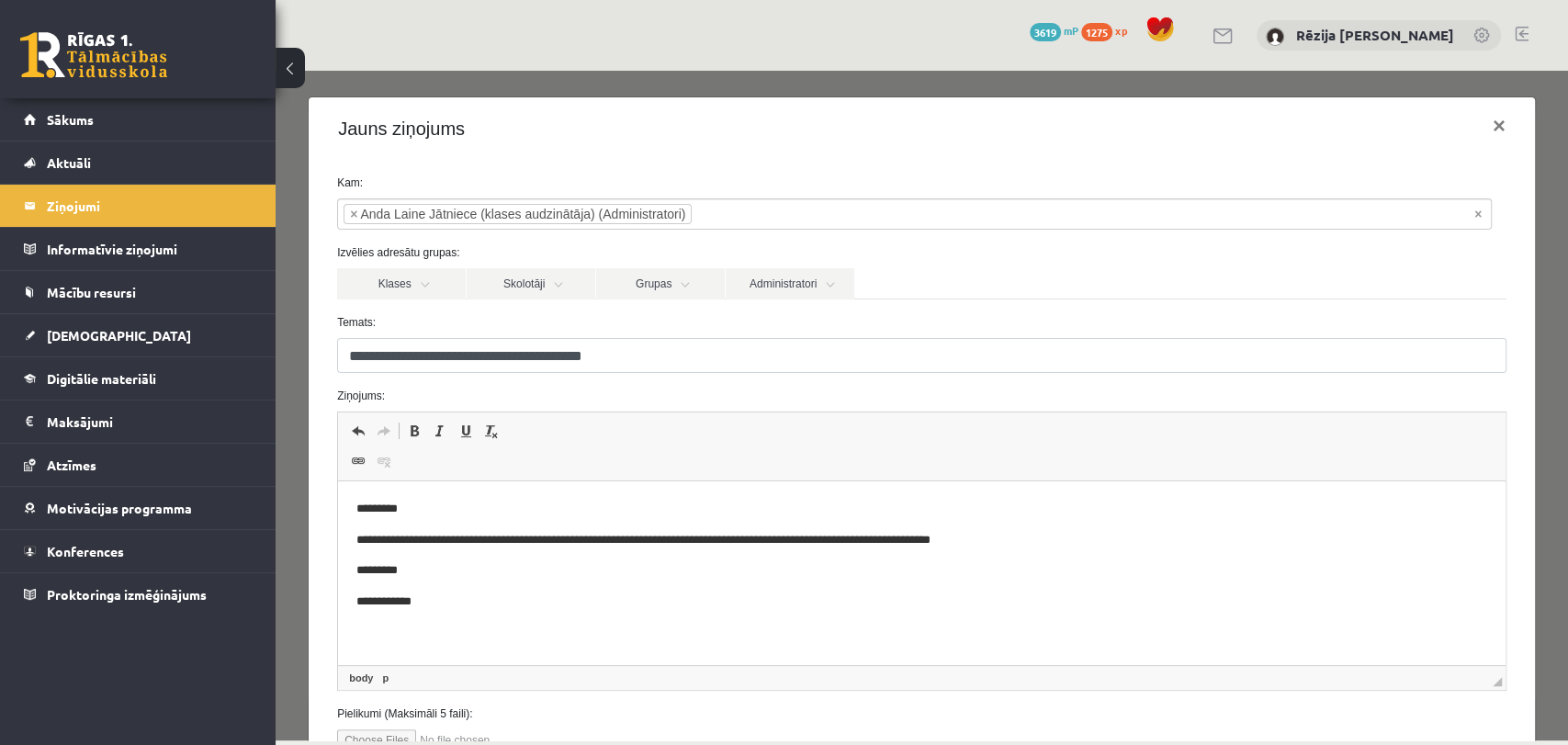
scroll to position [142, 0]
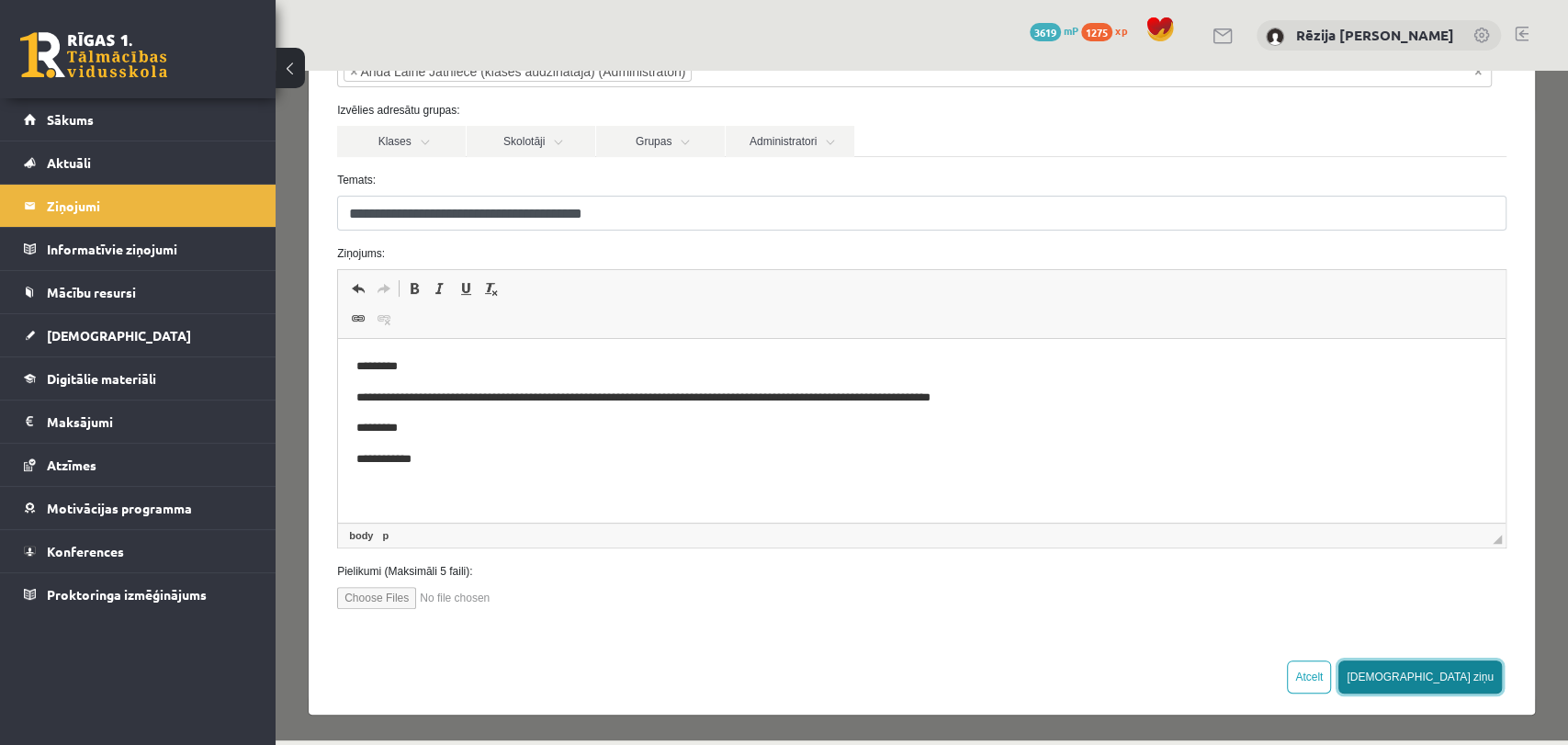
click at [1447, 677] on button "[DEMOGRAPHIC_DATA] ziņu" at bounding box center [1420, 676] width 164 height 33
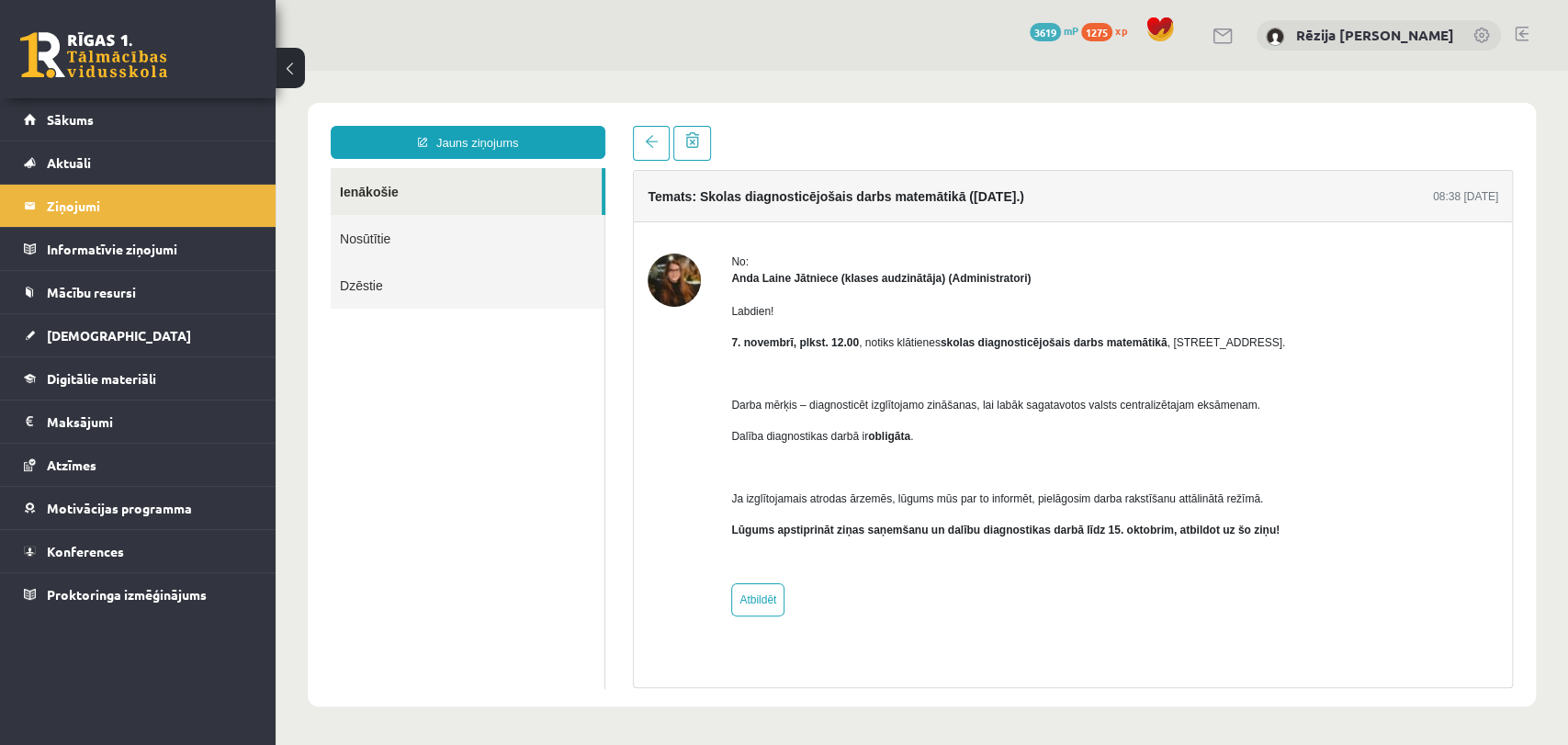
scroll to position [0, 0]
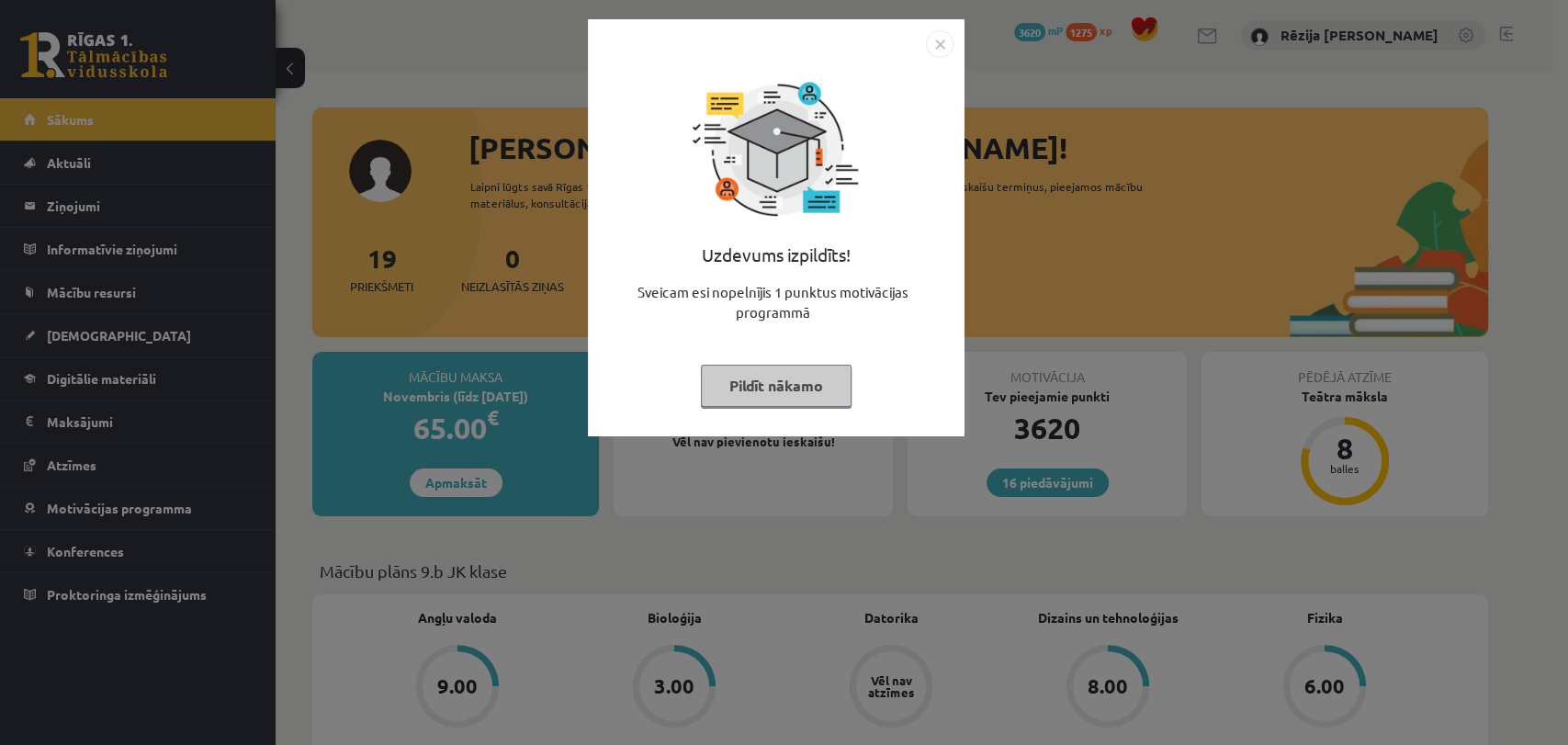
click at [942, 44] on img "Close" at bounding box center [939, 44] width 28 height 28
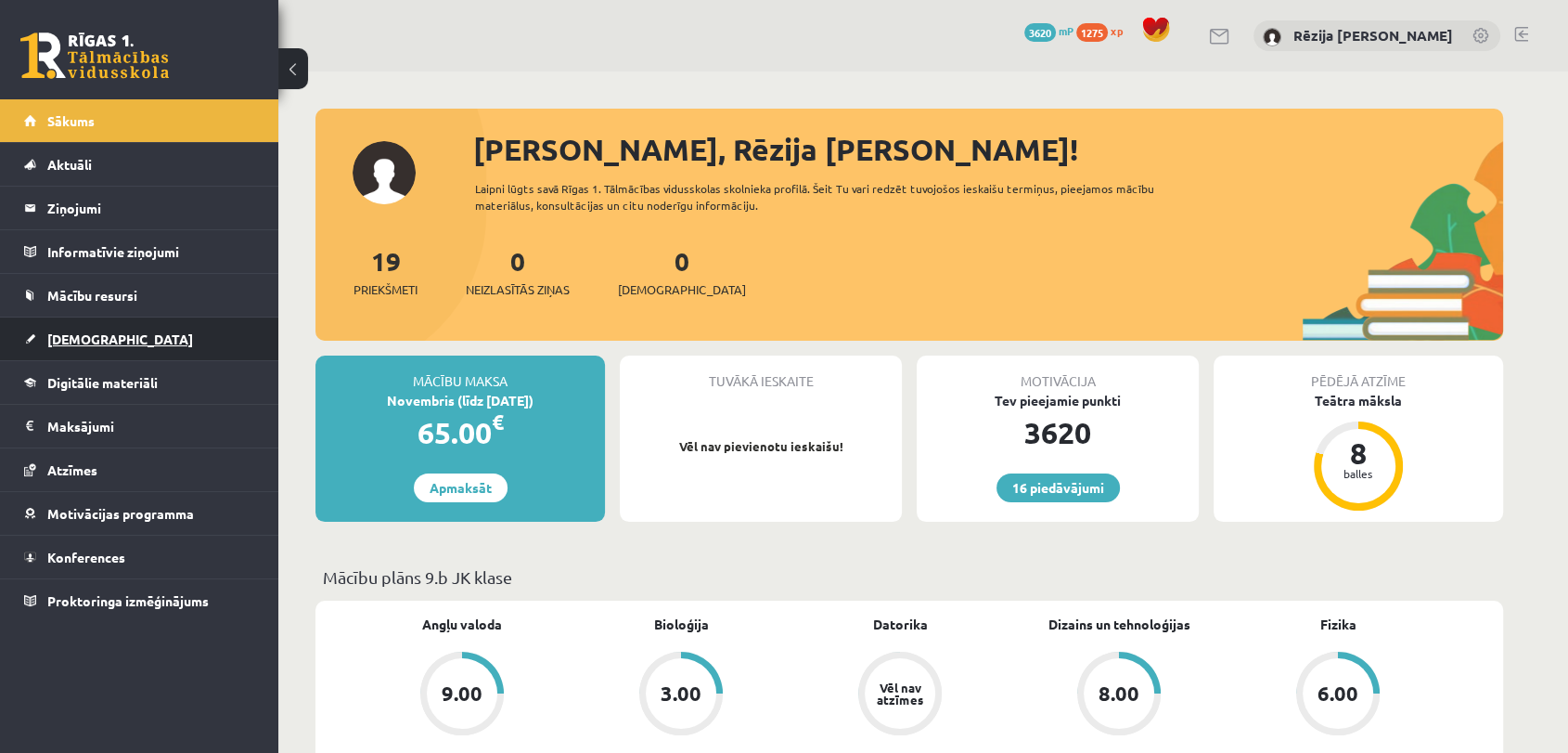
click at [123, 330] on link "[DEMOGRAPHIC_DATA]" at bounding box center [140, 339] width 231 height 42
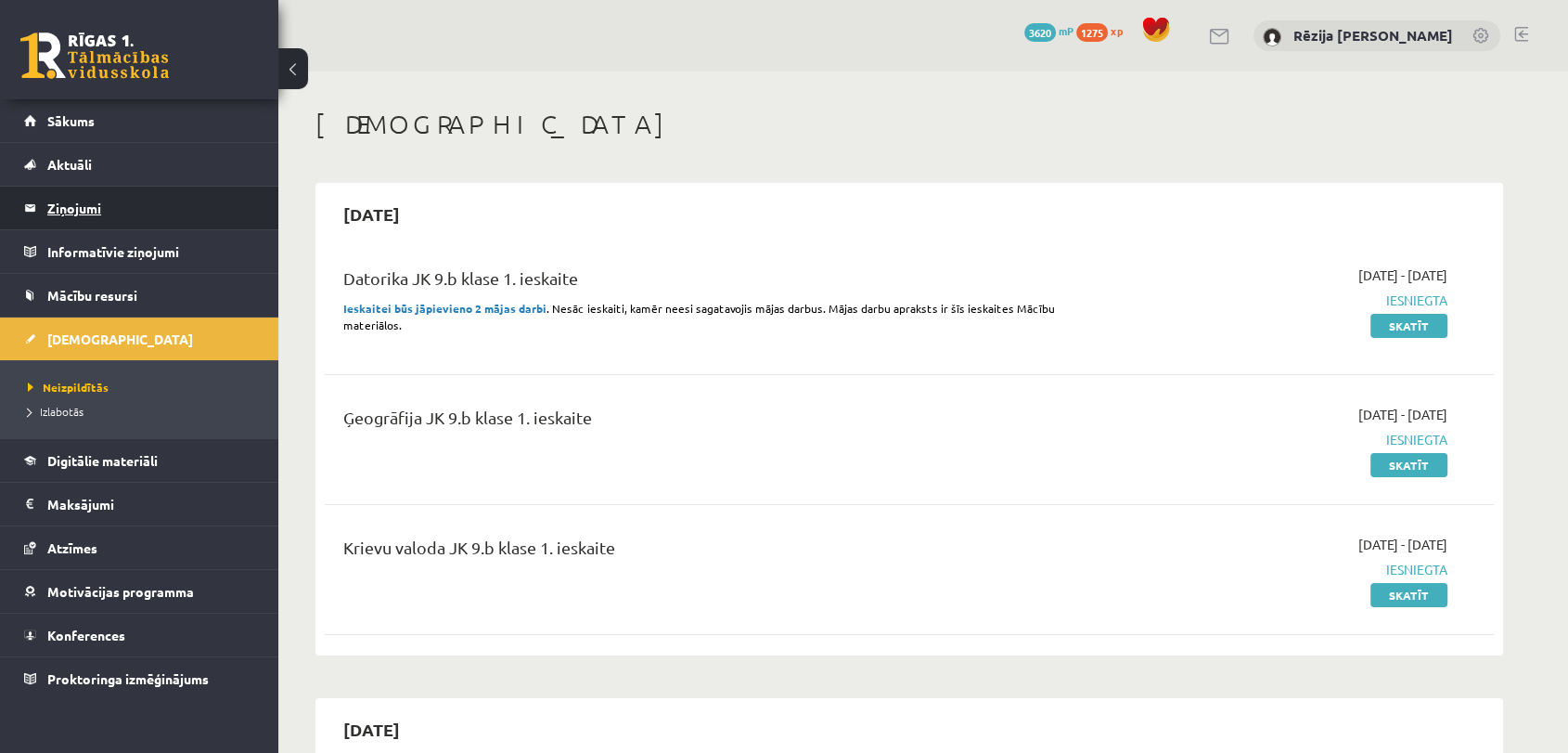
click at [124, 204] on legend "Ziņojumi 0" at bounding box center [151, 208] width 208 height 42
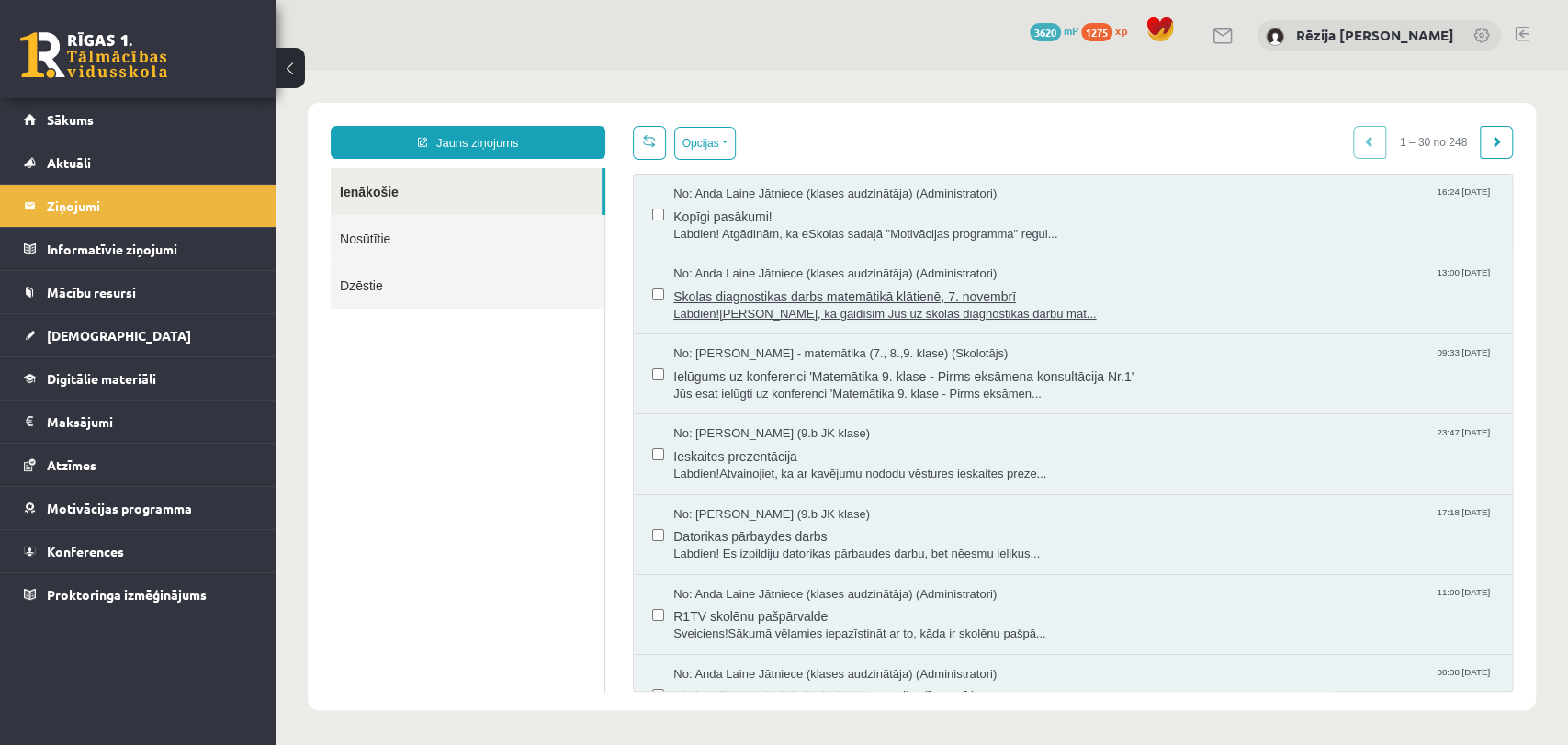
click at [858, 288] on span "Skolas diagnostikas darbs matemātikā klātienē, 7. novembrī" at bounding box center [1083, 294] width 820 height 23
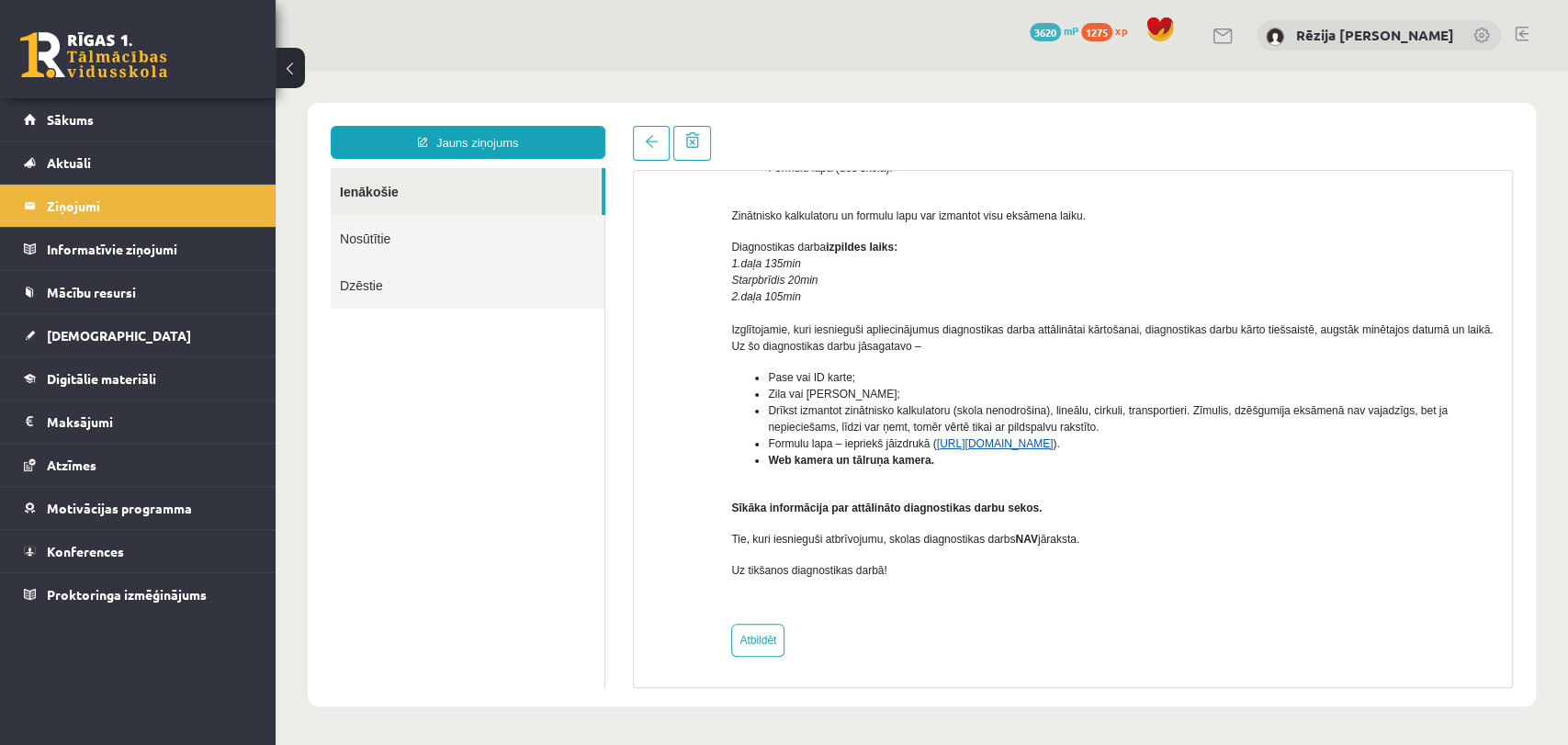
click at [981, 443] on link "[URL][DOMAIN_NAME]" at bounding box center [995, 443] width 116 height 12
click at [1018, 438] on link "[URL][DOMAIN_NAME]" at bounding box center [995, 443] width 116 height 12
click at [140, 222] on legend "Ziņojumi 0" at bounding box center [150, 206] width 206 height 42
